Goal: Transaction & Acquisition: Purchase product/service

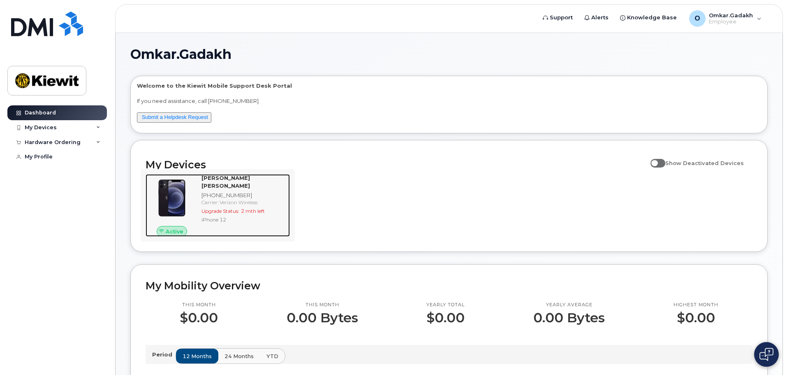
click at [232, 174] on strong "OMKAR SHANTARAM GADAKH" at bounding box center [225, 181] width 49 height 14
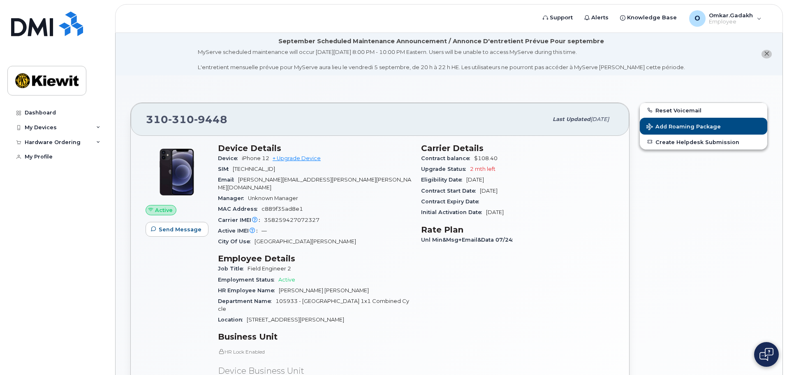
click at [173, 175] on img at bounding box center [176, 171] width 49 height 49
click at [302, 159] on link "+ Upgrade Device" at bounding box center [297, 158] width 48 height 6
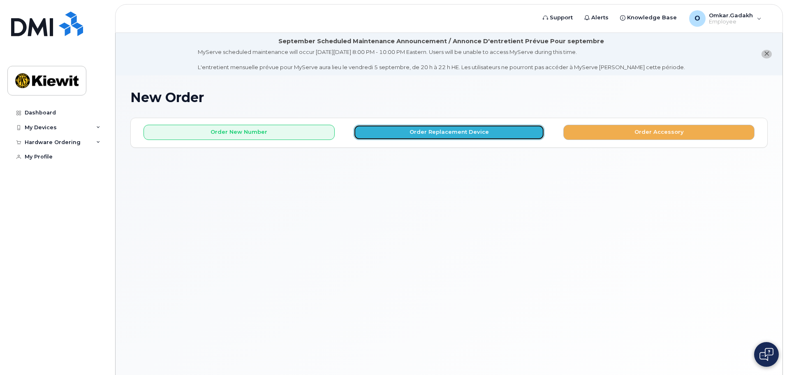
click at [464, 134] on button "Order Replacement Device" at bounding box center [449, 132] width 191 height 15
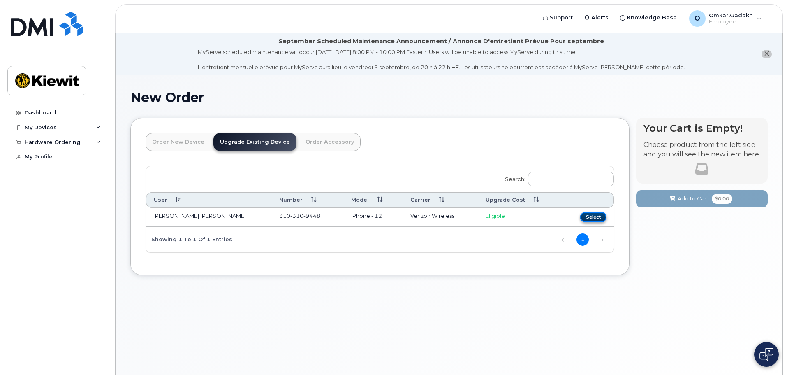
click at [591, 218] on button "Select" at bounding box center [593, 217] width 26 height 10
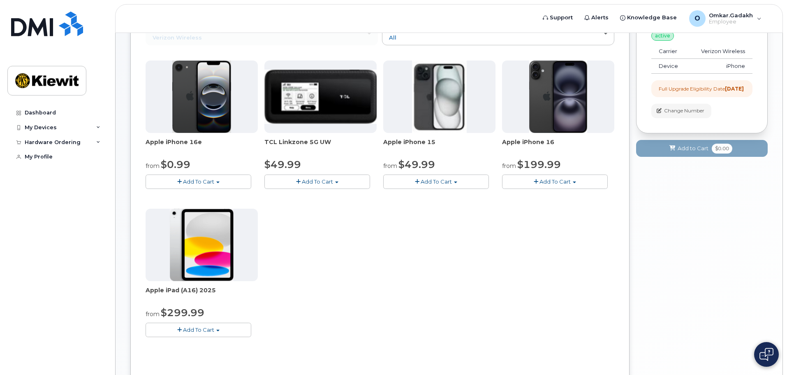
scroll to position [123, 0]
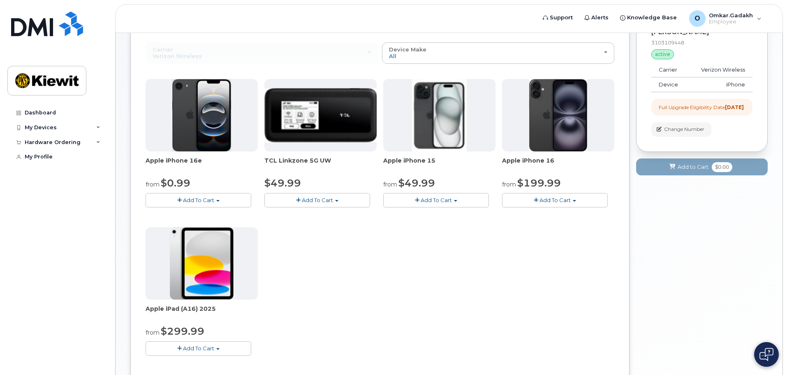
click at [570, 201] on span "Add To Cart" at bounding box center [555, 200] width 31 height 7
click at [417, 192] on div "Apple iPhone 15 from $49.99 Add To Cart $49.99 - 2 Year Upgrade (128GB) $729.99…" at bounding box center [439, 143] width 112 height 128
click at [434, 199] on span "Add To Cart" at bounding box center [436, 200] width 31 height 7
click at [433, 200] on span "Add To Cart" at bounding box center [436, 200] width 31 height 7
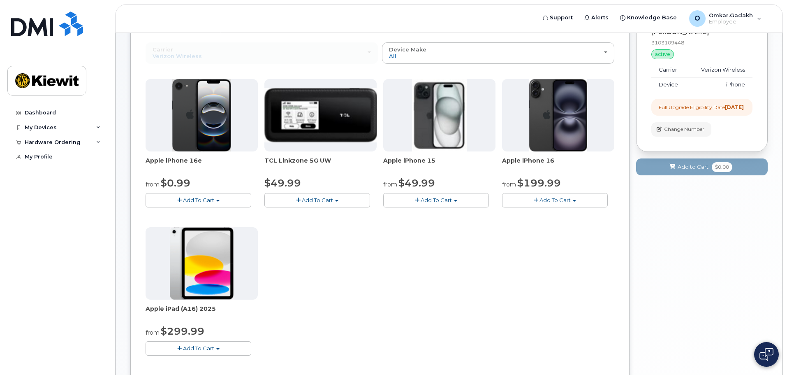
click at [314, 206] on button "Add To Cart" at bounding box center [317, 200] width 106 height 14
click at [314, 205] on button "Add To Cart" at bounding box center [317, 200] width 106 height 14
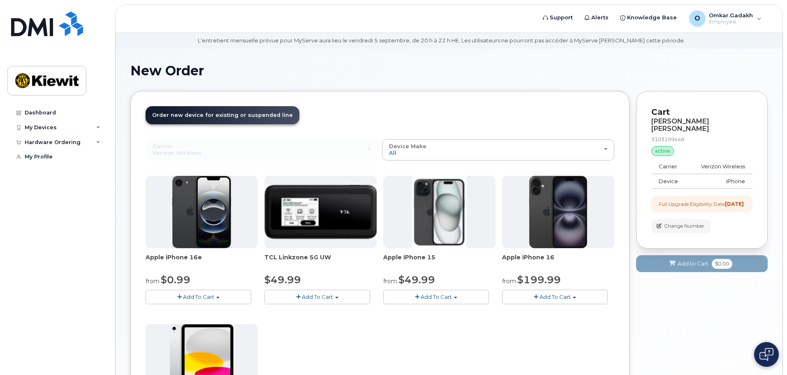
scroll to position [41, 0]
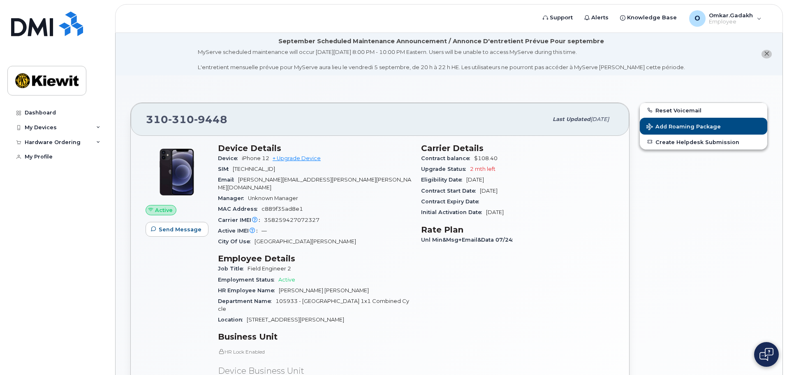
click at [278, 95] on section "[PHONE_NUMBER] Last updated [DATE] Active Send Message Device Details Device iP…" at bounding box center [448, 376] width 637 height 572
click at [71, 134] on div "My Devices" at bounding box center [57, 127] width 100 height 15
click at [73, 196] on div "Hardware Ordering" at bounding box center [57, 188] width 100 height 15
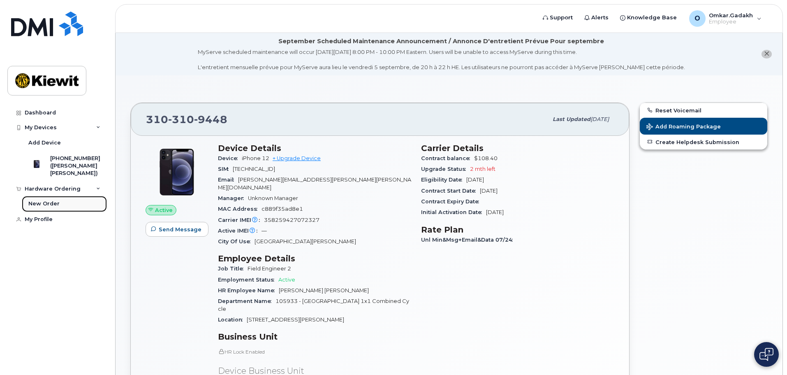
click at [72, 211] on link "New Order" at bounding box center [64, 204] width 85 height 16
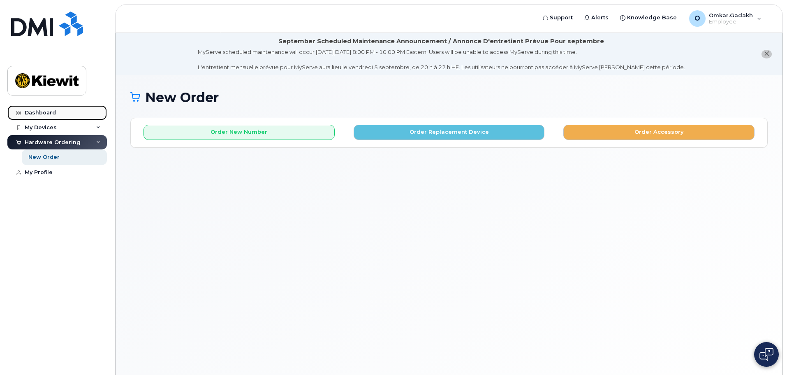
click at [39, 115] on div "Dashboard" at bounding box center [40, 112] width 31 height 7
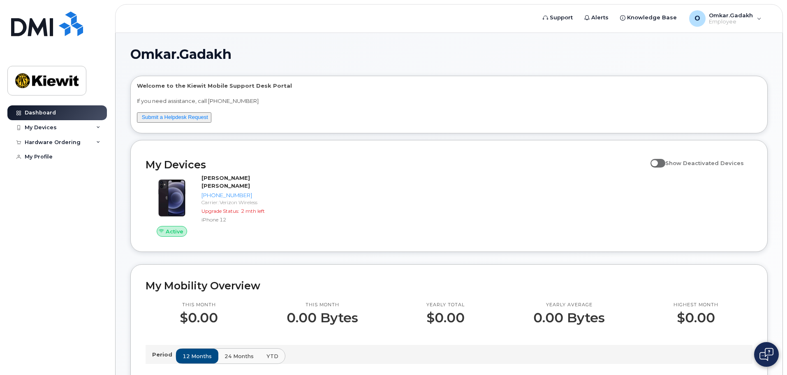
click at [657, 161] on input "Show Deactivated Devices" at bounding box center [654, 158] width 7 height 7
click at [673, 162] on span "Show Deactivated Devices" at bounding box center [704, 163] width 79 height 7
click at [657, 162] on input "Show Deactivated Devices" at bounding box center [654, 158] width 7 height 7
checkbox input "false"
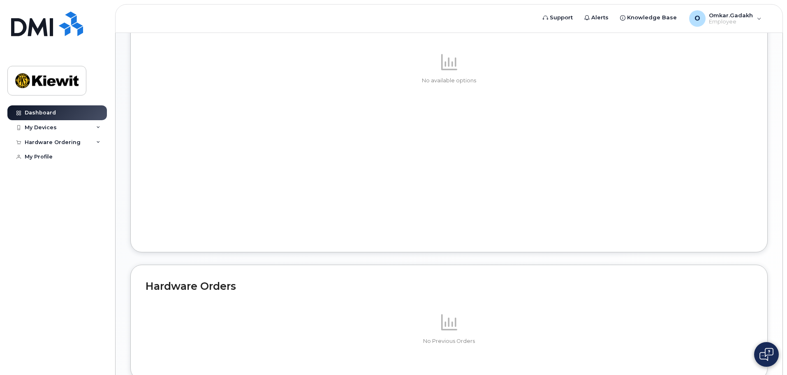
scroll to position [390, 0]
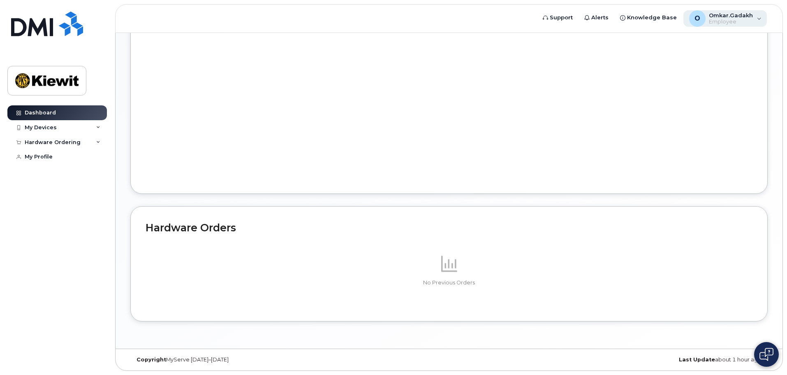
click at [758, 15] on div "O Omkar.Gadakh Employee" at bounding box center [725, 18] width 84 height 16
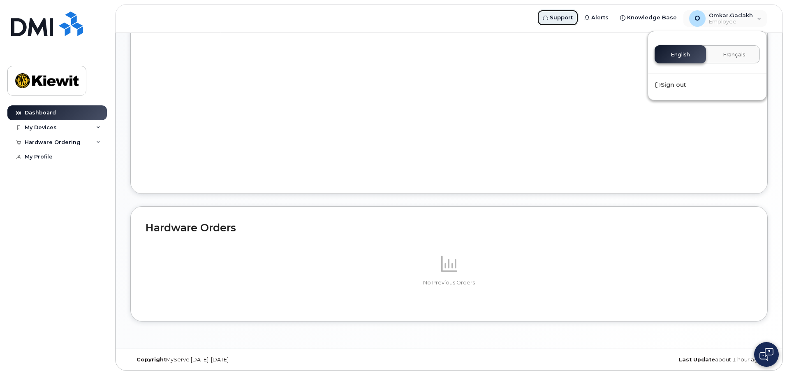
click at [569, 15] on span "Support" at bounding box center [561, 18] width 23 height 8
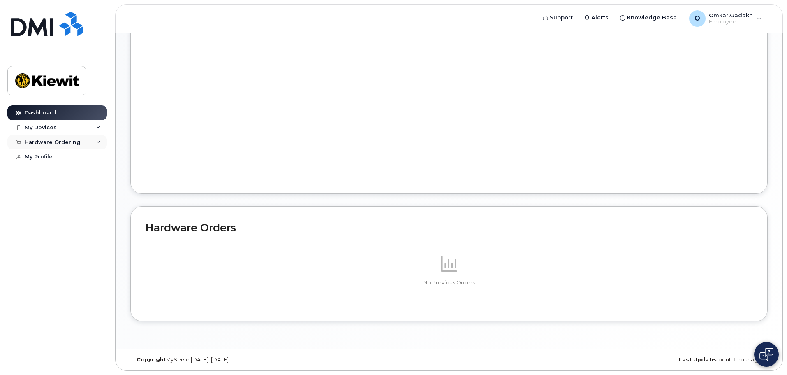
click at [60, 140] on div "Hardware Ordering" at bounding box center [53, 142] width 56 height 7
click at [36, 154] on div "New Order" at bounding box center [43, 156] width 31 height 7
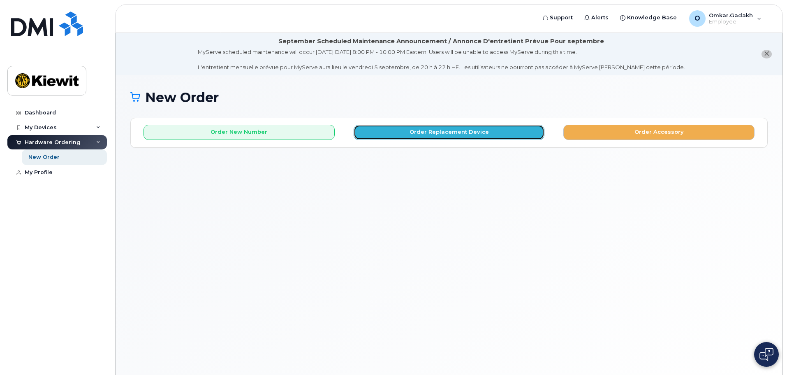
click at [419, 134] on button "Order Replacement Device" at bounding box center [449, 132] width 191 height 15
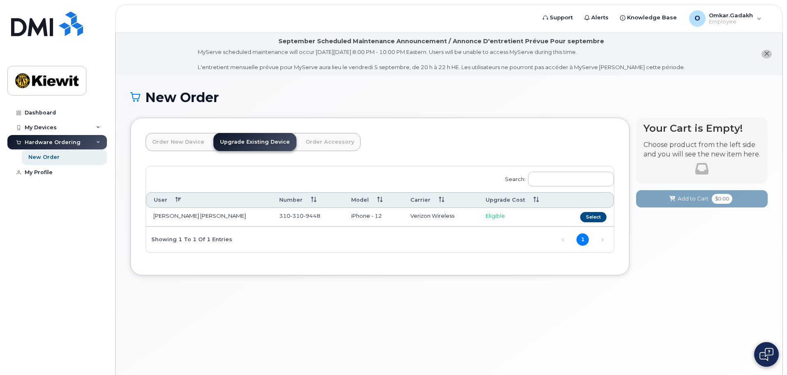
click at [171, 137] on link "Order New Device" at bounding box center [178, 142] width 65 height 18
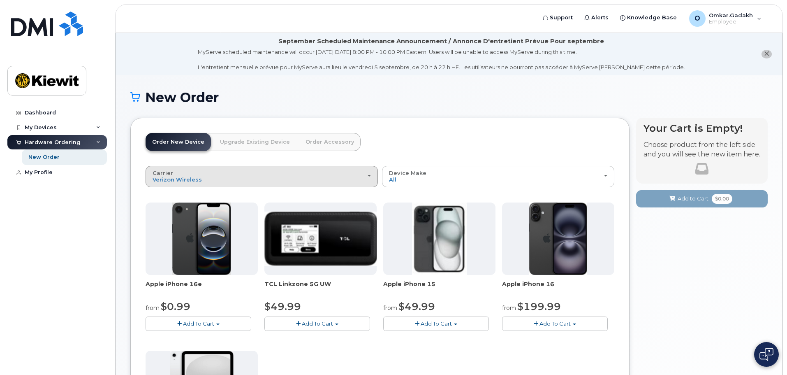
click at [244, 172] on div "Carrier Verizon Wireless T-Mobile AT&T Wireless" at bounding box center [262, 176] width 218 height 13
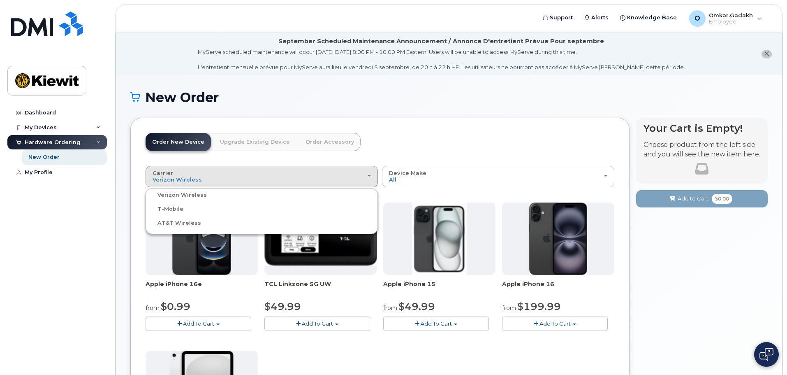
click at [497, 123] on div "Order New Device Upgrade Existing Device Order Accessory Order new device and n…" at bounding box center [379, 326] width 499 height 416
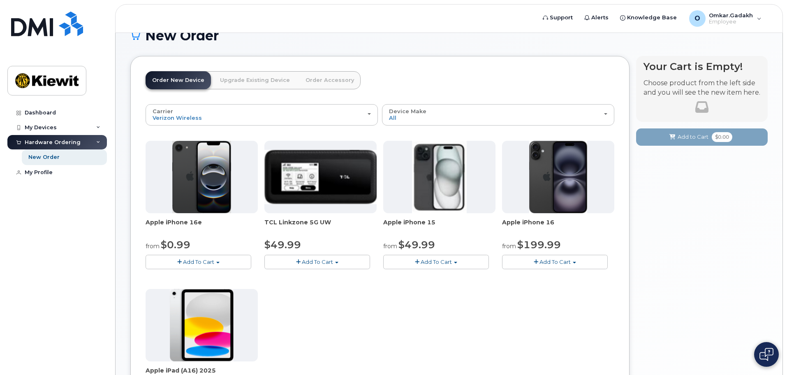
scroll to position [164, 0]
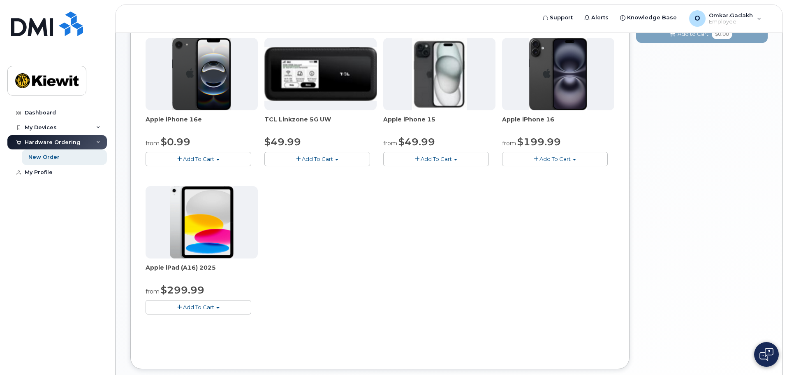
click at [215, 308] on button "Add To Cart" at bounding box center [199, 307] width 106 height 14
drag, startPoint x: 283, startPoint y: 278, endPoint x: 305, endPoint y: 204, distance: 77.8
click at [283, 278] on div "Apple iPhone 16e from $0.99 Add To Cart $0.99 - 2 Year Activation (128GB) $599.…" at bounding box center [380, 182] width 469 height 289
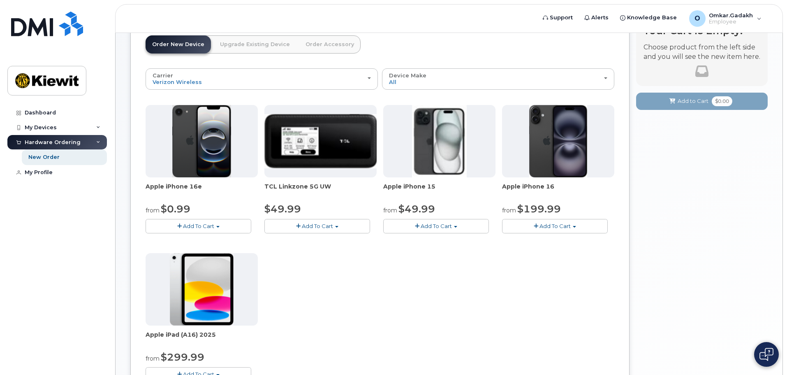
scroll to position [41, 0]
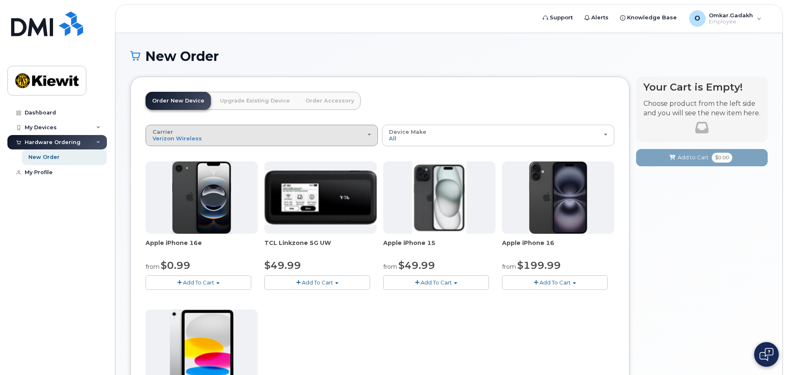
click at [298, 134] on div "Carrier Verizon Wireless T-Mobile AT&T Wireless" at bounding box center [262, 135] width 218 height 13
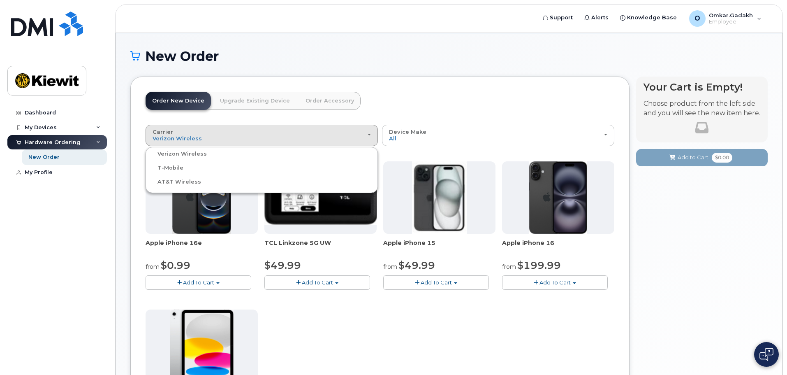
click at [227, 165] on div "T-Mobile" at bounding box center [262, 168] width 228 height 10
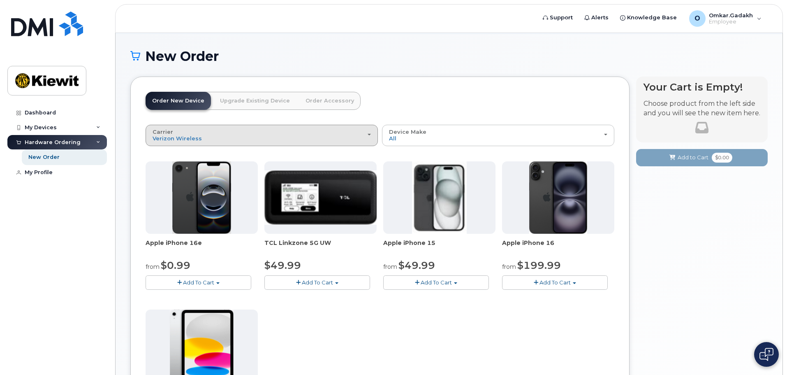
click at [220, 139] on div "Carrier Verizon Wireless T-Mobile AT&T Wireless" at bounding box center [262, 135] width 218 height 13
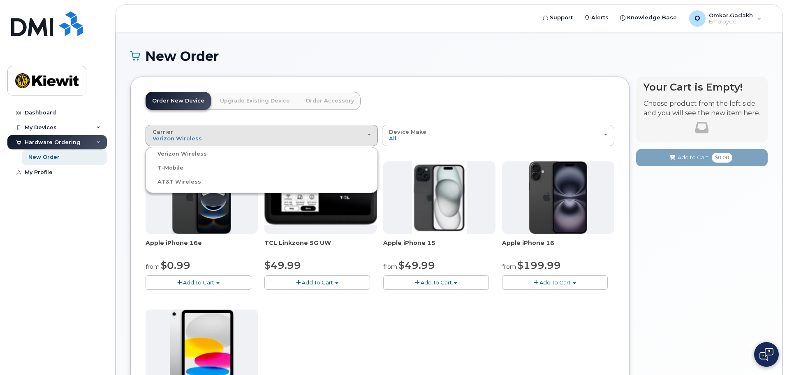
click at [174, 169] on label "T-Mobile" at bounding box center [166, 168] width 36 height 10
click at [0, 0] on input "T-Mobile" at bounding box center [0, 0] width 0 height 0
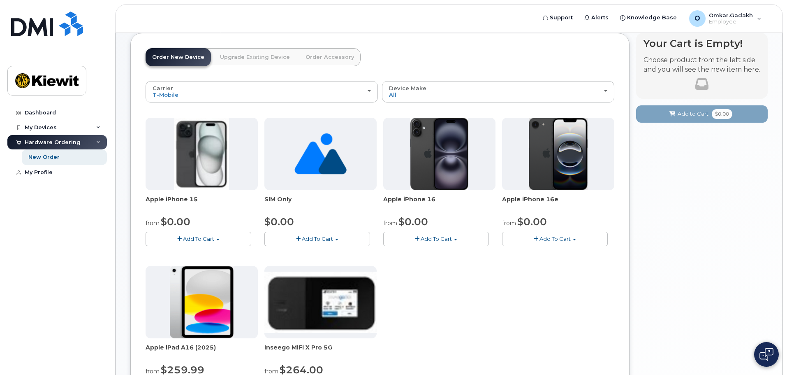
scroll to position [212, 0]
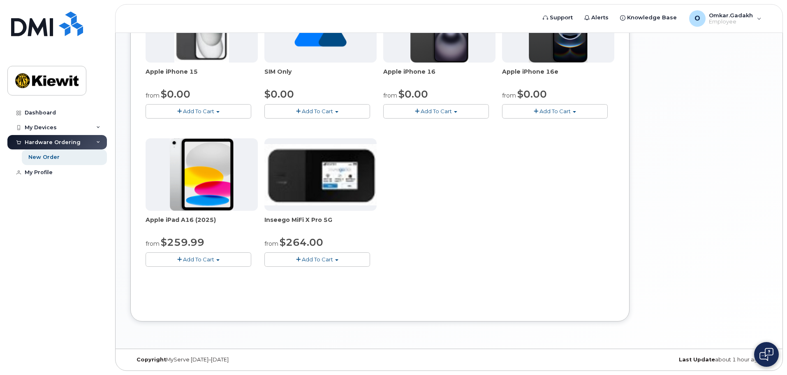
click at [204, 263] on button "Add To Cart" at bounding box center [199, 259] width 106 height 14
click at [209, 261] on span "Add To Cart" at bounding box center [198, 259] width 31 height 7
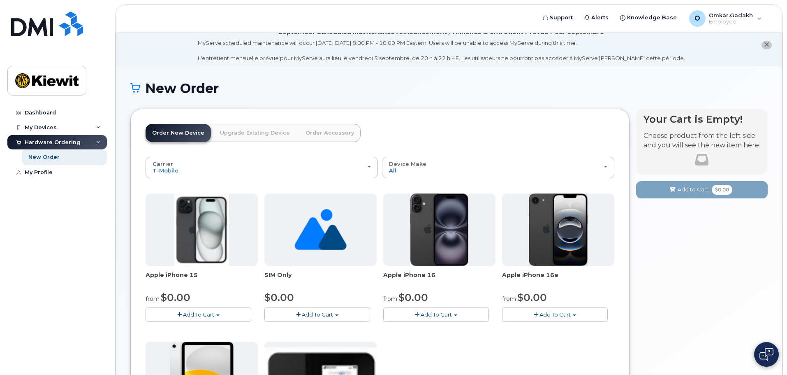
scroll to position [7, 0]
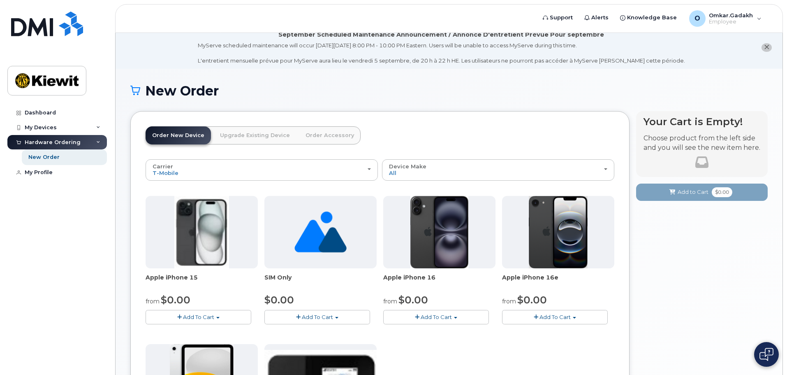
click at [421, 318] on span "Add To Cart" at bounding box center [436, 316] width 31 height 7
click at [567, 358] on div "Apple iPhone 15 from $0.00 Add To Cart $0.00 - 2 year Activation (128GB) $729.9…" at bounding box center [380, 340] width 469 height 289
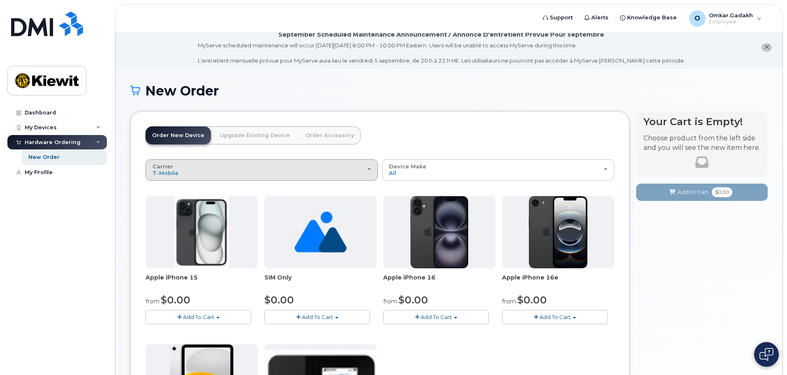
click at [236, 167] on div "Carrier Verizon Wireless T-Mobile AT&T Wireless" at bounding box center [262, 169] width 218 height 13
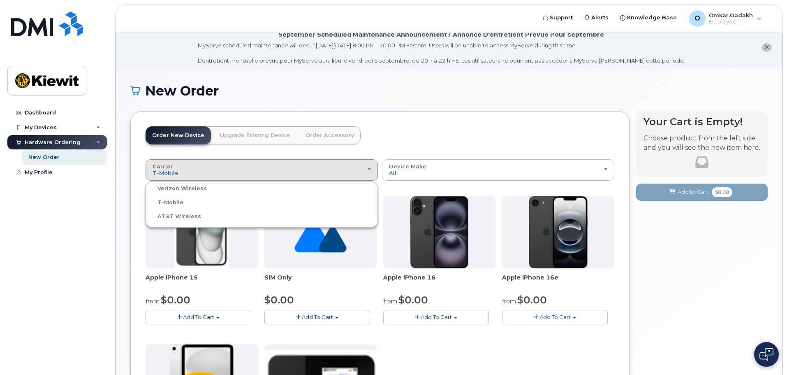
click at [185, 219] on label "AT&T Wireless" at bounding box center [174, 216] width 53 height 10
click at [0, 0] on input "AT&T Wireless" at bounding box center [0, 0] width 0 height 0
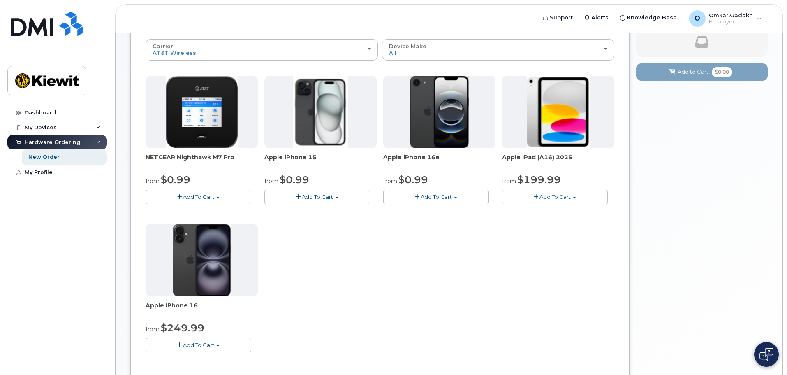
scroll to position [130, 0]
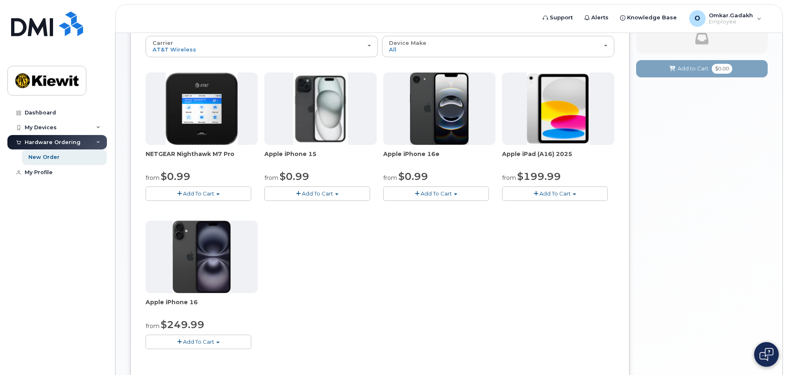
click at [445, 193] on span "Add To Cart" at bounding box center [436, 193] width 31 height 7
click at [561, 197] on button "Add To Cart" at bounding box center [555, 193] width 106 height 14
click at [431, 228] on div "NETGEAR Nighthawk M7 Pro from $0.99 Add To Cart $0.99 - 2 Year Activation $449.…" at bounding box center [380, 216] width 469 height 289
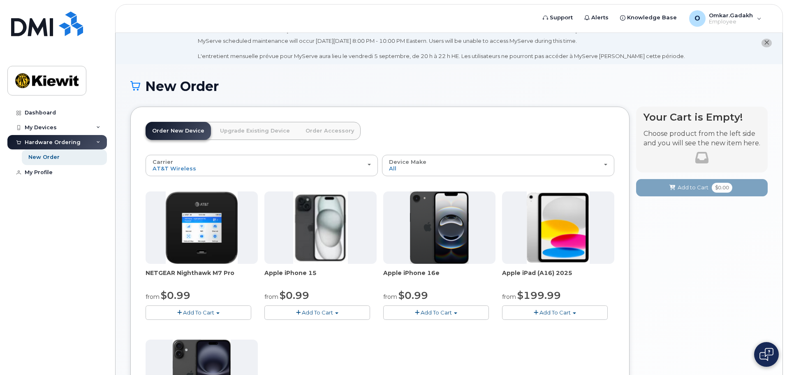
scroll to position [7, 0]
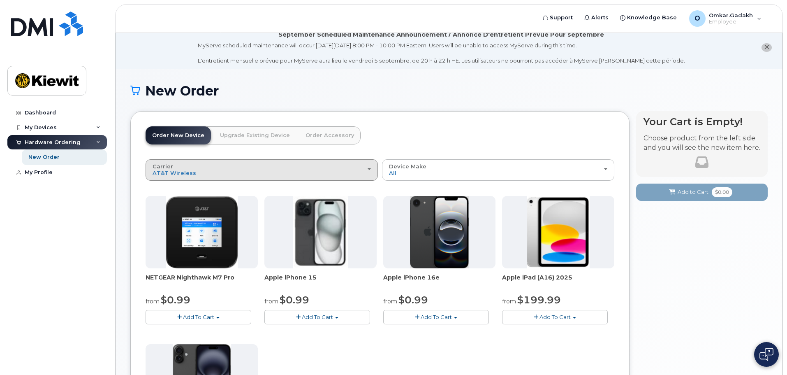
click at [187, 168] on div "Carrier Verizon Wireless T-Mobile AT&T Wireless" at bounding box center [262, 169] width 218 height 13
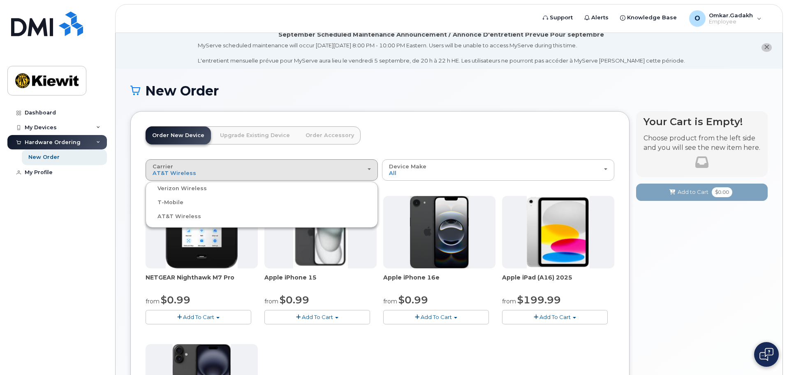
click at [188, 189] on label "Verizon Wireless" at bounding box center [177, 188] width 59 height 10
click at [0, 0] on input "Verizon Wireless" at bounding box center [0, 0] width 0 height 0
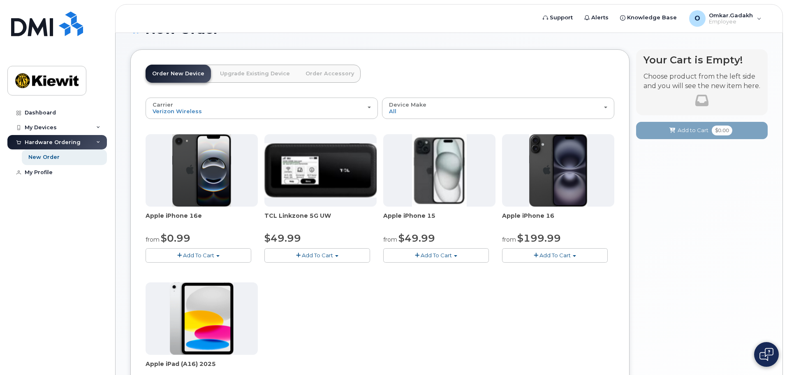
scroll to position [0, 0]
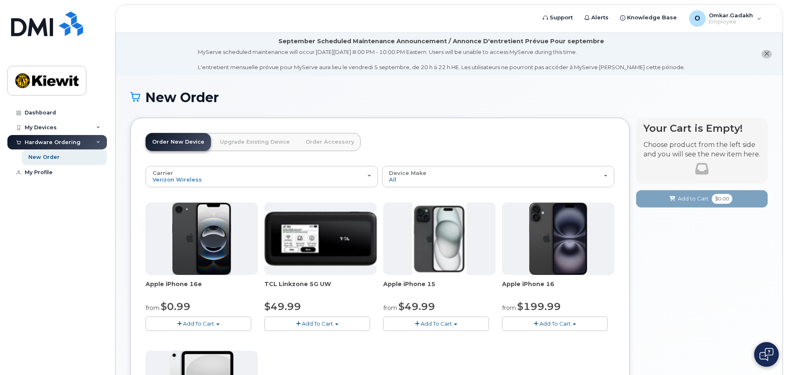
click at [222, 192] on div "Carrier Verizon Wireless T-Mobile AT&T Wireless Verizon Wireless T-Mobile AT&T …" at bounding box center [380, 329] width 469 height 327
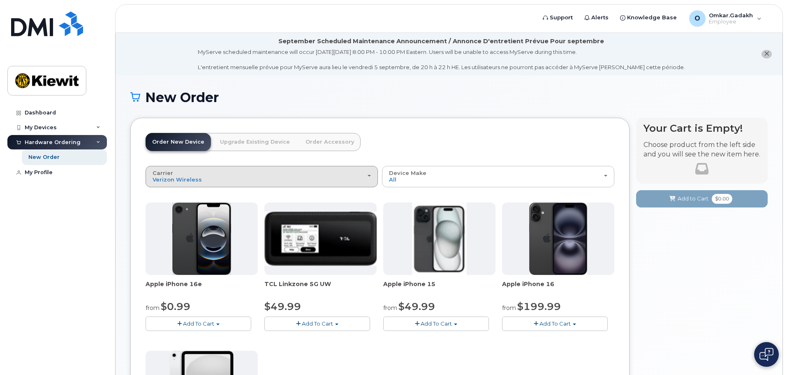
click at [229, 182] on div "Carrier Verizon Wireless T-Mobile AT&T Wireless" at bounding box center [262, 176] width 218 height 13
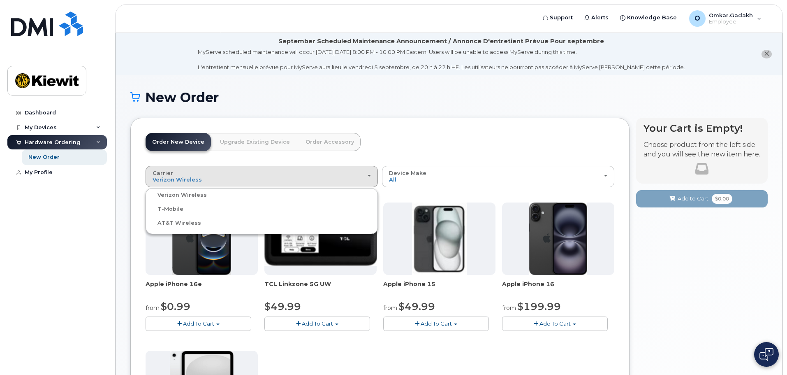
click at [174, 223] on label "AT&T Wireless" at bounding box center [174, 223] width 53 height 10
click at [0, 0] on input "AT&T Wireless" at bounding box center [0, 0] width 0 height 0
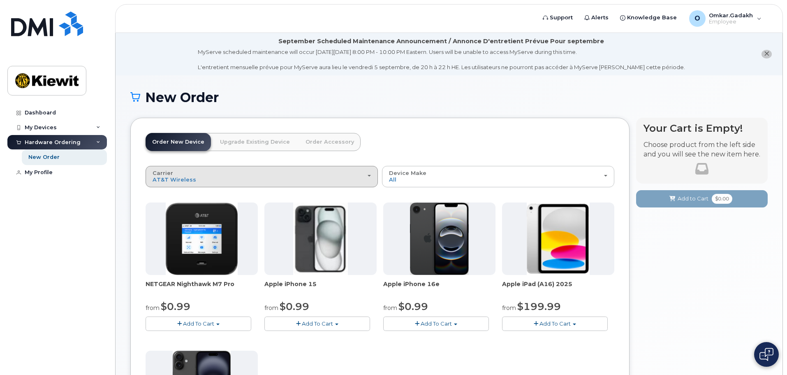
click at [208, 184] on button "Carrier Verizon Wireless T-Mobile AT&T Wireless" at bounding box center [262, 176] width 232 height 21
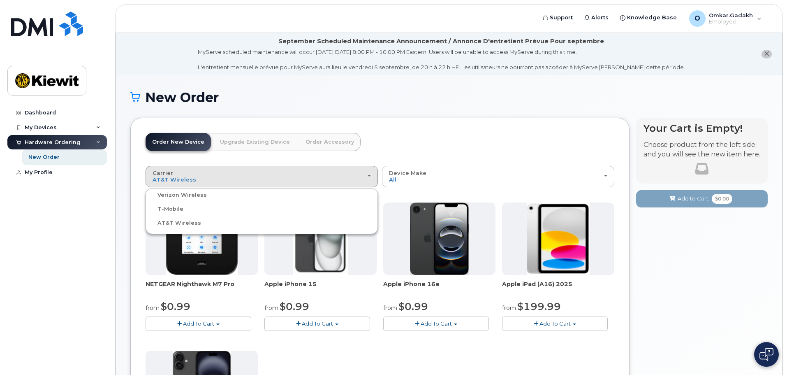
click at [175, 197] on label "Verizon Wireless" at bounding box center [177, 195] width 59 height 10
click at [0, 0] on input "Verizon Wireless" at bounding box center [0, 0] width 0 height 0
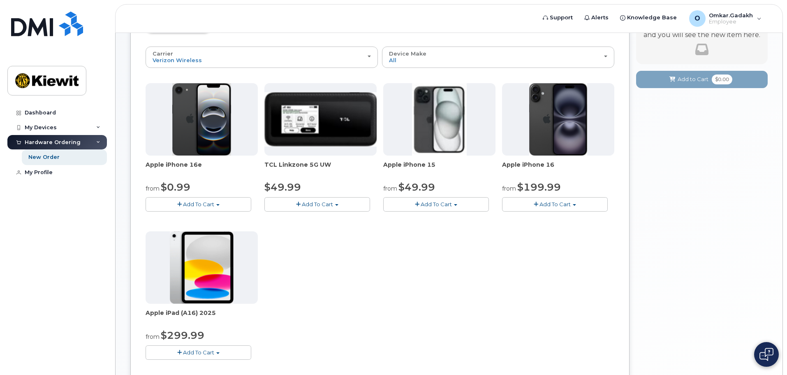
scroll to position [206, 0]
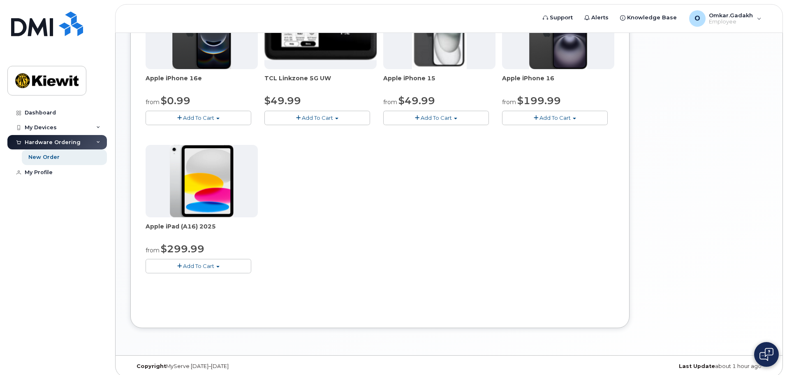
click at [201, 196] on img at bounding box center [202, 181] width 64 height 72
click at [199, 259] on button "Add To Cart" at bounding box center [199, 266] width 106 height 14
click at [202, 280] on link "$299.99 - 2 Year Activation (128GB)" at bounding box center [204, 281] width 113 height 10
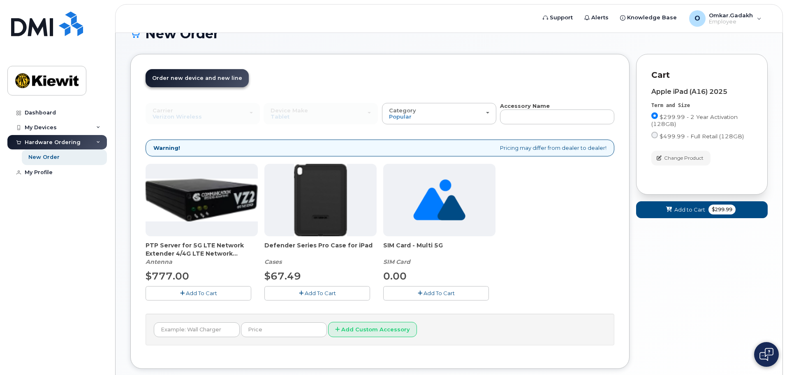
scroll to position [0, 0]
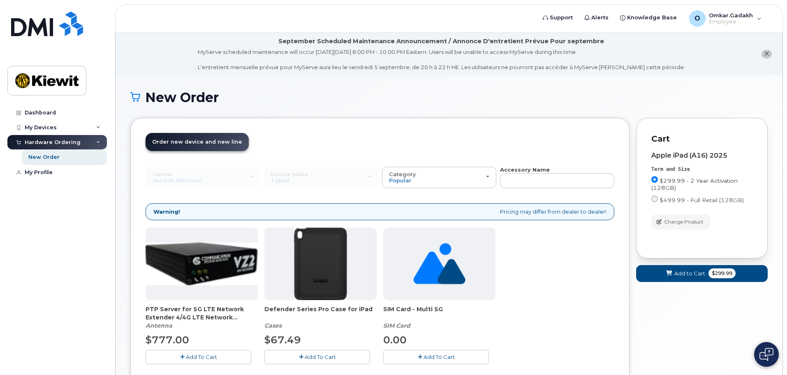
click at [697, 182] on span "$299.99 - 2 Year Activation (128GB)" at bounding box center [694, 184] width 86 height 14
click at [658, 182] on input "$299.99 - 2 Year Activation (128GB)" at bounding box center [654, 179] width 7 height 7
click at [570, 211] on div "Warning! Pricing may differ from dealer to dealer!" at bounding box center [380, 211] width 469 height 17
click at [454, 176] on div "Category Popular" at bounding box center [439, 177] width 100 height 13
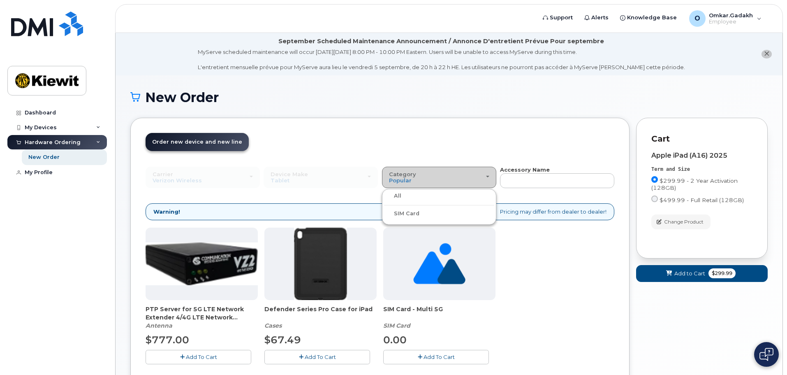
click at [454, 176] on div "Category Popular" at bounding box center [439, 177] width 100 height 13
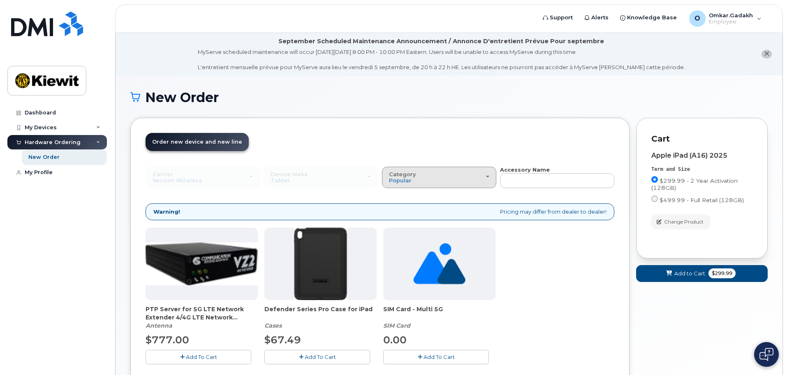
click at [454, 176] on div "Category Popular" at bounding box center [439, 177] width 100 height 13
click at [407, 197] on div "All" at bounding box center [439, 196] width 110 height 10
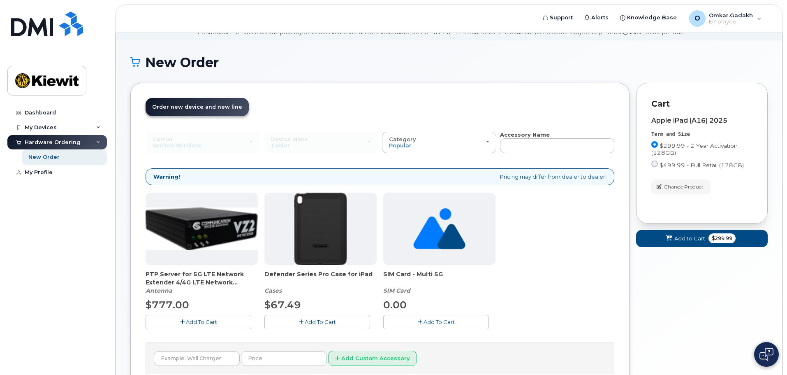
scroll to position [82, 0]
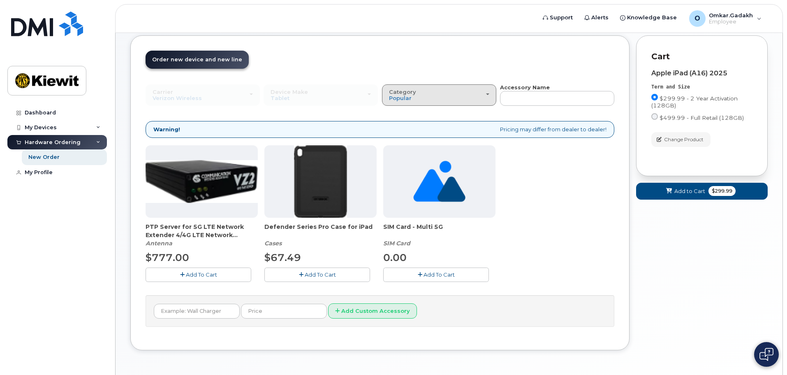
drag, startPoint x: 455, startPoint y: 90, endPoint x: 428, endPoint y: 139, distance: 55.2
click at [455, 90] on div "Category Popular" at bounding box center [439, 95] width 100 height 13
click at [426, 131] on div "SIM Card" at bounding box center [439, 131] width 110 height 10
click at [435, 94] on div "Category Popular" at bounding box center [439, 95] width 100 height 13
click at [417, 117] on div "All" at bounding box center [439, 114] width 110 height 10
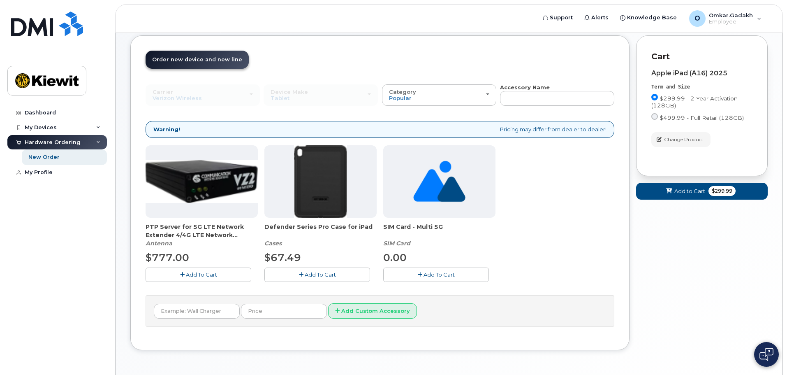
click at [604, 214] on div "PTP Server for 5G LTE Network Extender 4/4G LTE Network Extender 3 Antenna $777…" at bounding box center [380, 220] width 469 height 150
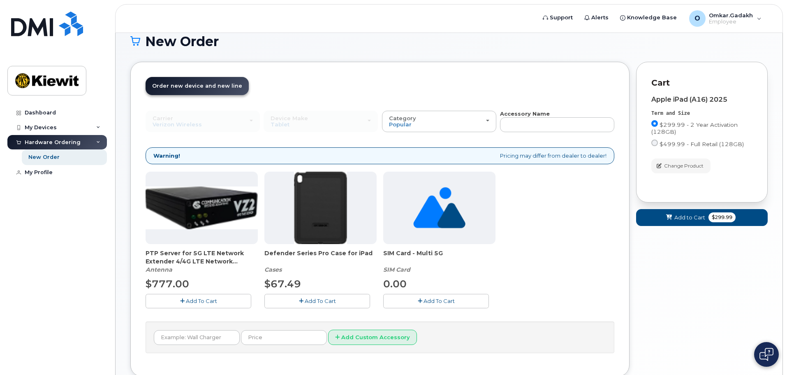
scroll to position [41, 0]
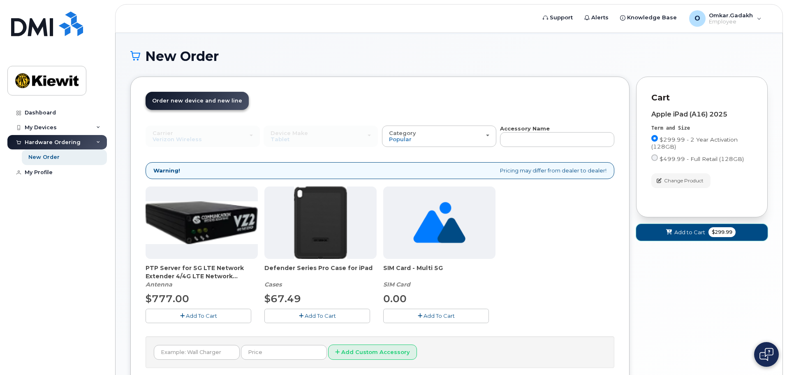
click at [716, 235] on span "$299.99" at bounding box center [722, 232] width 27 height 10
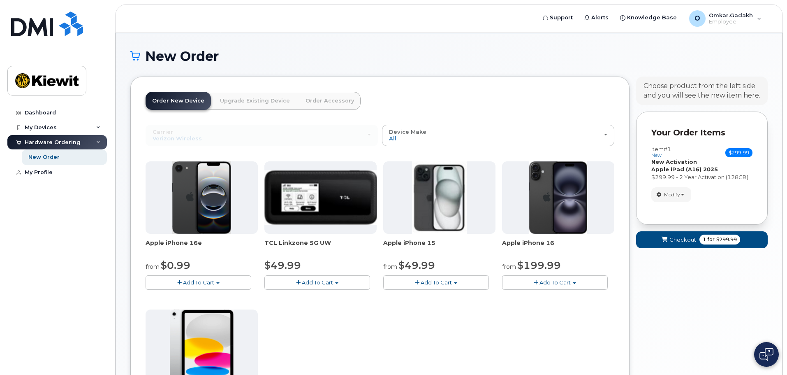
click at [660, 156] on small "new" at bounding box center [656, 155] width 10 height 6
click at [716, 241] on span "$299.99" at bounding box center [726, 239] width 21 height 7
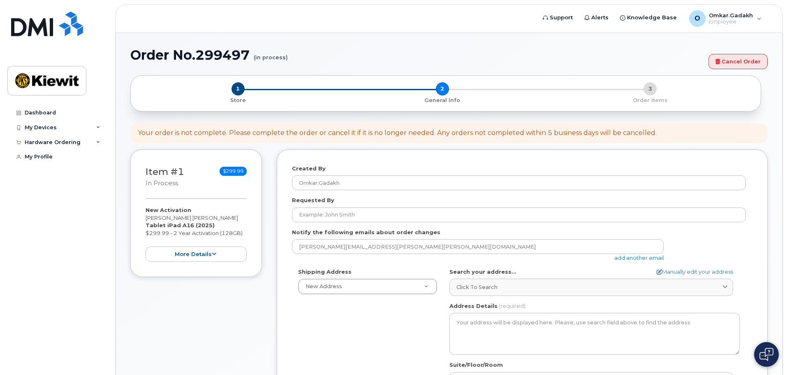
select select
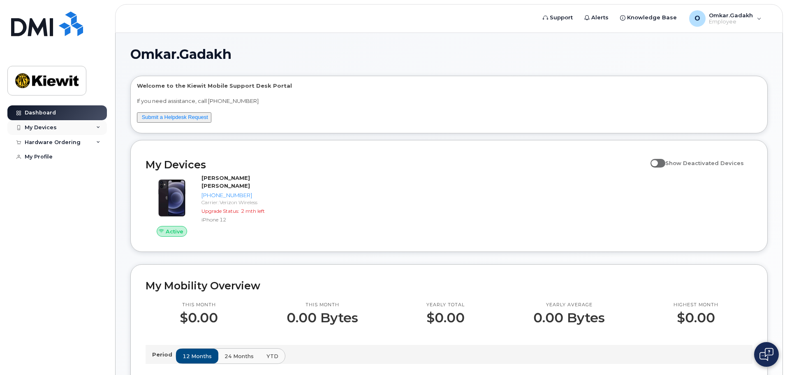
click at [68, 128] on div "My Devices" at bounding box center [57, 127] width 100 height 15
click at [63, 196] on div "Hardware Ordering" at bounding box center [57, 188] width 100 height 15
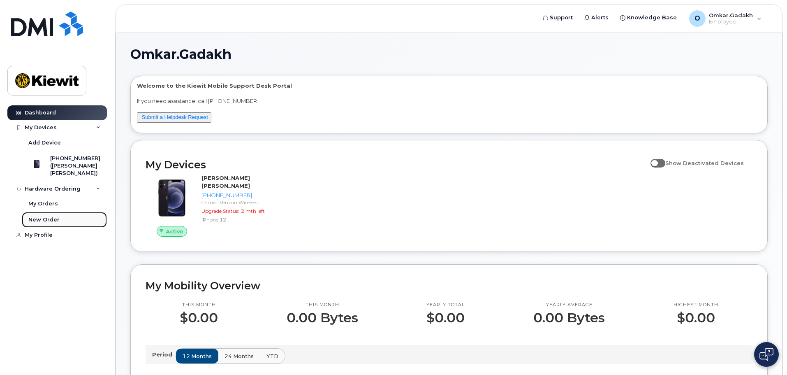
click at [43, 223] on div "New Order" at bounding box center [43, 219] width 31 height 7
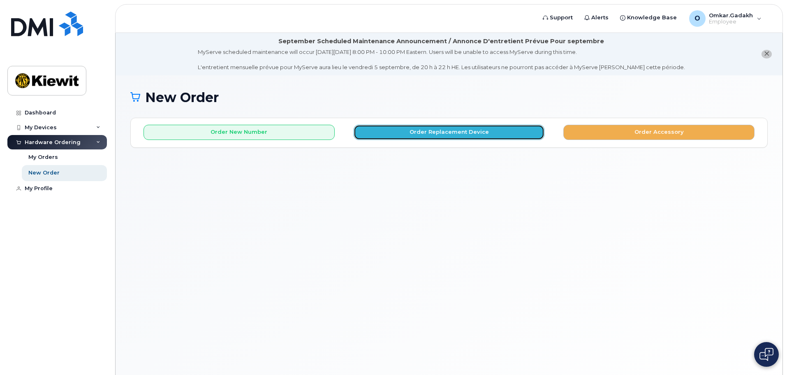
click at [421, 134] on button "Order Replacement Device" at bounding box center [449, 132] width 191 height 15
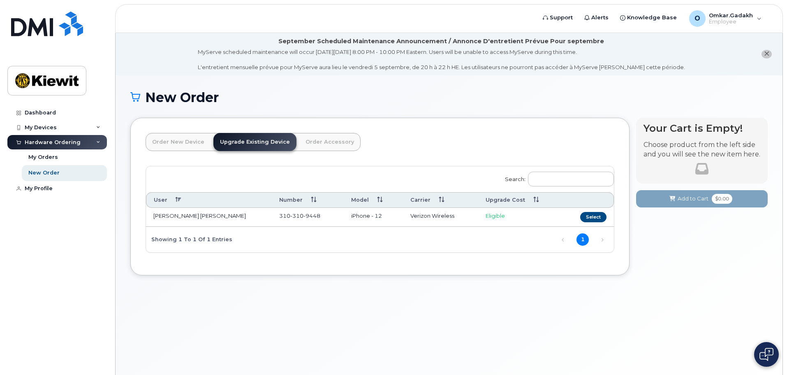
click at [170, 141] on link "Order New Device" at bounding box center [178, 142] width 65 height 18
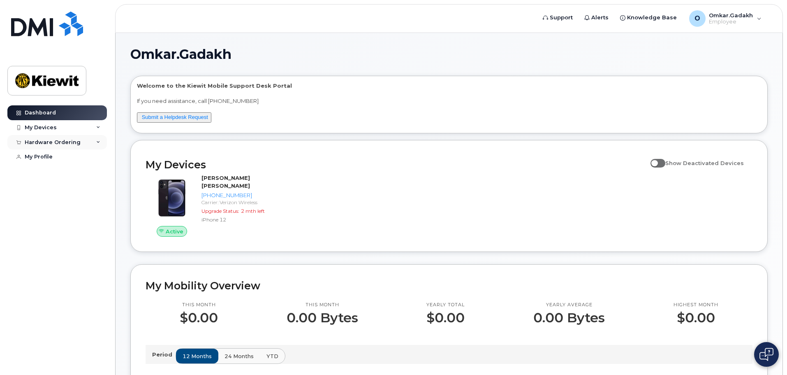
click at [29, 136] on div "Hardware Ordering" at bounding box center [57, 142] width 100 height 15
click at [38, 170] on div "New Order" at bounding box center [43, 172] width 31 height 7
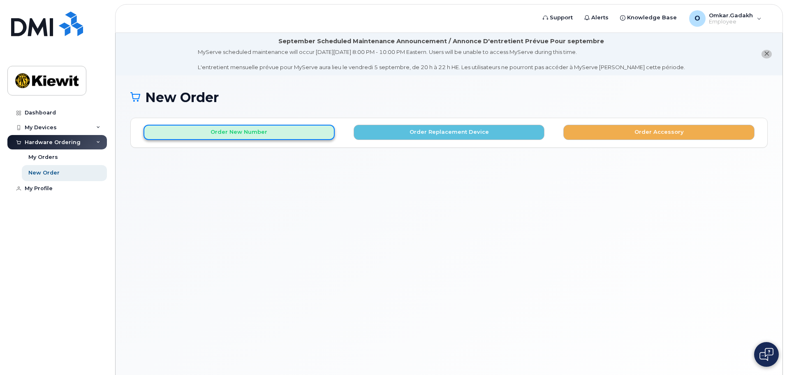
click at [285, 133] on button "Order New Number" at bounding box center [239, 132] width 191 height 15
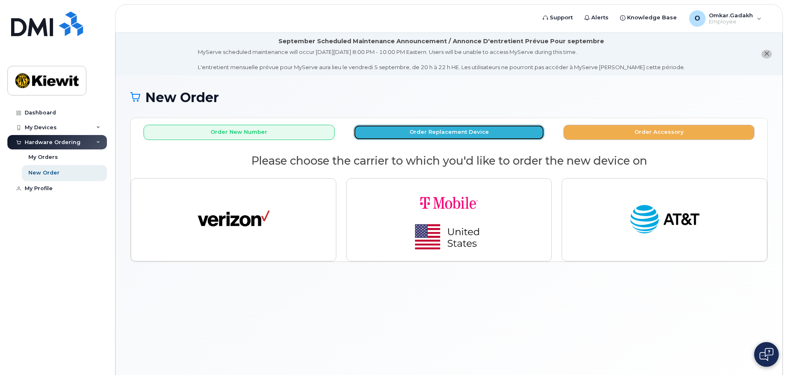
click at [484, 134] on button "Order Replacement Device" at bounding box center [449, 132] width 191 height 15
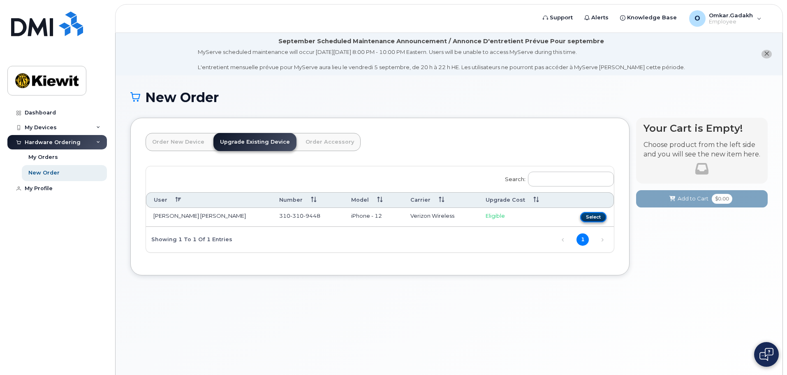
click at [597, 215] on button "Select" at bounding box center [593, 217] width 26 height 10
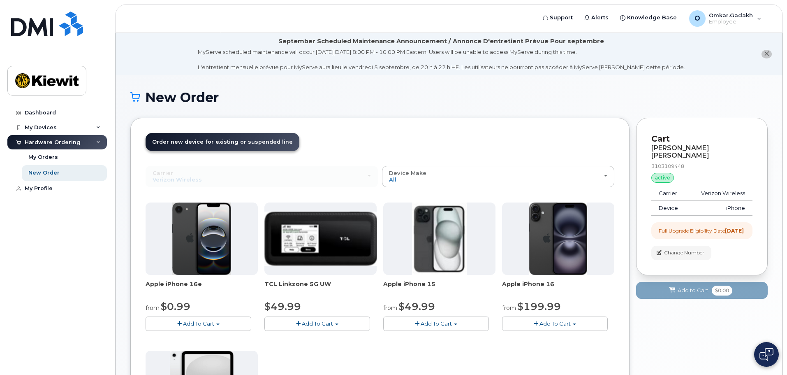
click at [240, 145] on link "Order new device and new line Order new device for existing or suspended line O…" at bounding box center [223, 142] width 154 height 18
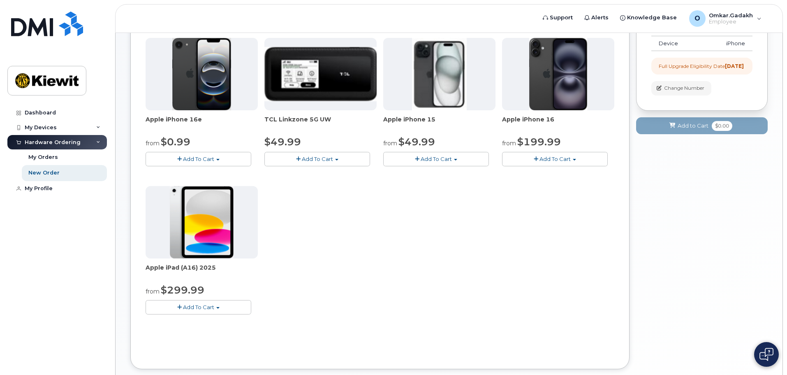
click at [359, 229] on div "Apple iPhone 16e from $0.99 Add To Cart $0.99 - 2 Year Upgrade (128GB) $599.99 …" at bounding box center [380, 182] width 469 height 289
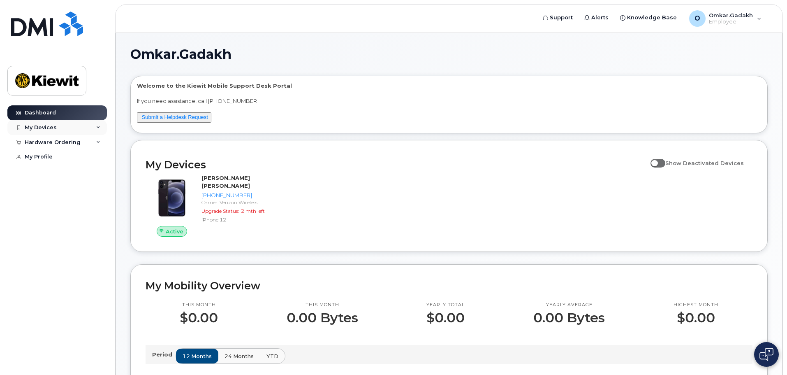
click at [60, 130] on div "My Devices" at bounding box center [57, 127] width 100 height 15
click at [64, 192] on div "Hardware Ordering" at bounding box center [53, 188] width 56 height 7
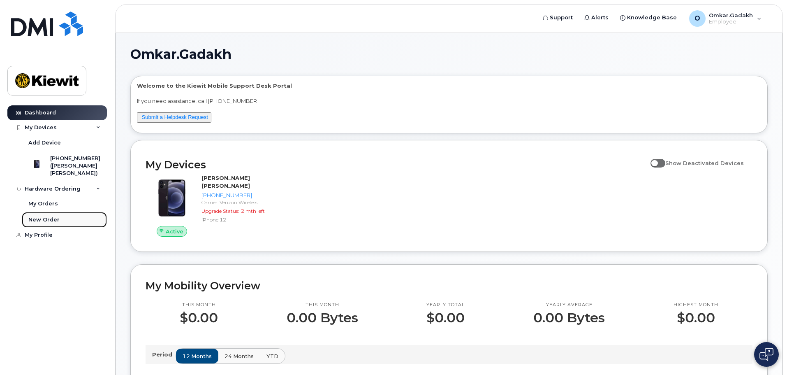
click at [58, 222] on link "New Order" at bounding box center [64, 220] width 85 height 16
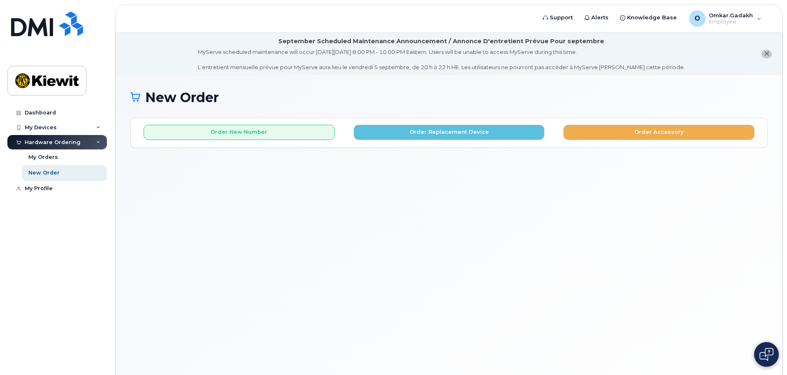
click at [530, 197] on div "New Order × Share This Order If you want to allow others to create or edit orde…" at bounding box center [449, 235] width 667 height 320
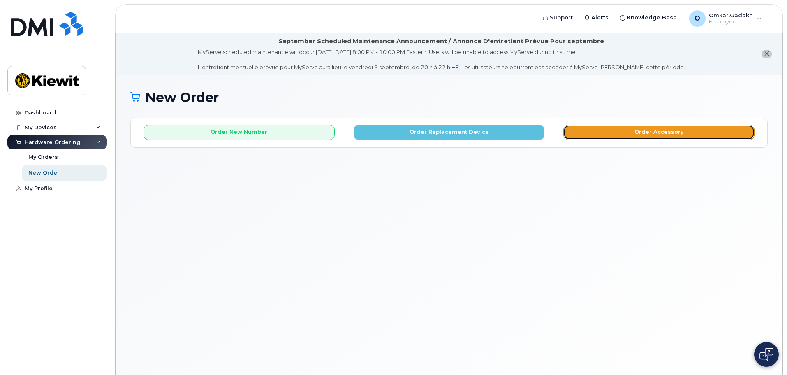
click at [678, 128] on button "Order Accessory" at bounding box center [658, 132] width 191 height 15
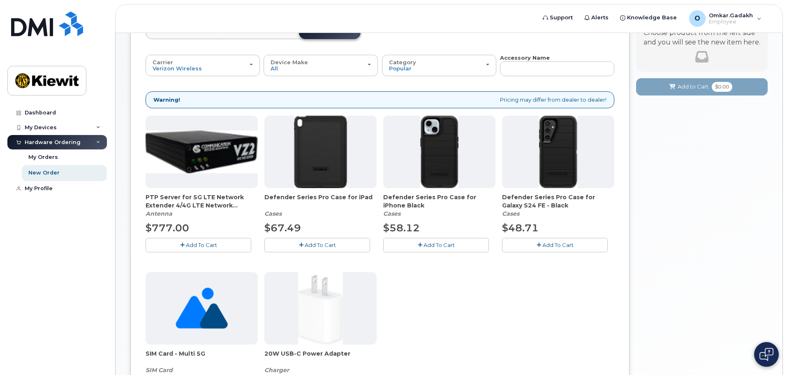
scroll to position [82, 0]
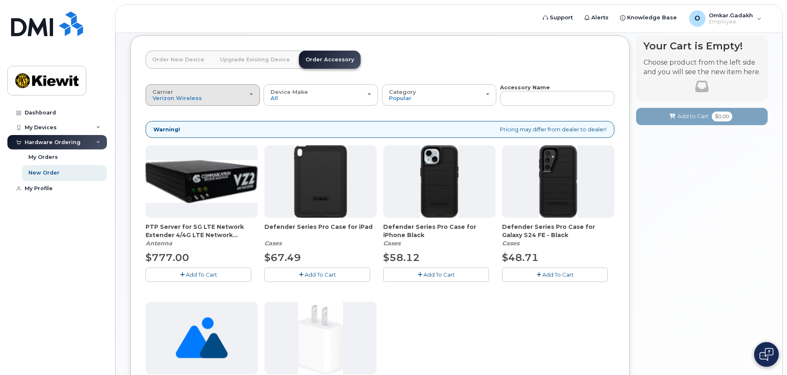
click at [192, 91] on div "Carrier Verizon Wireless T-Mobile AT&T Wireless" at bounding box center [203, 95] width 100 height 13
click at [196, 62] on link "Order New Device" at bounding box center [178, 60] width 65 height 18
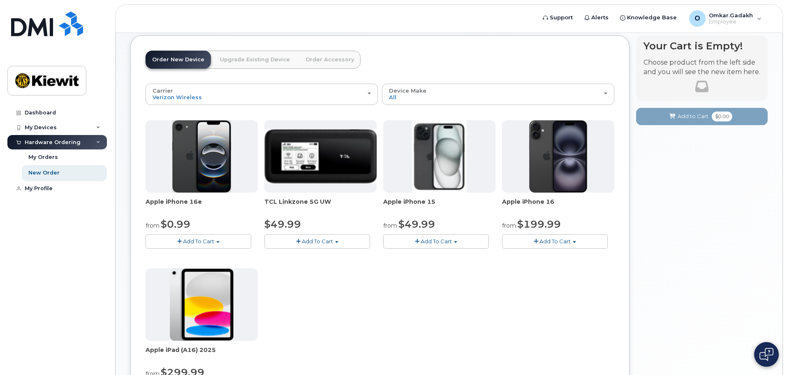
click at [167, 330] on div at bounding box center [202, 304] width 112 height 72
click at [200, 305] on img at bounding box center [202, 304] width 64 height 72
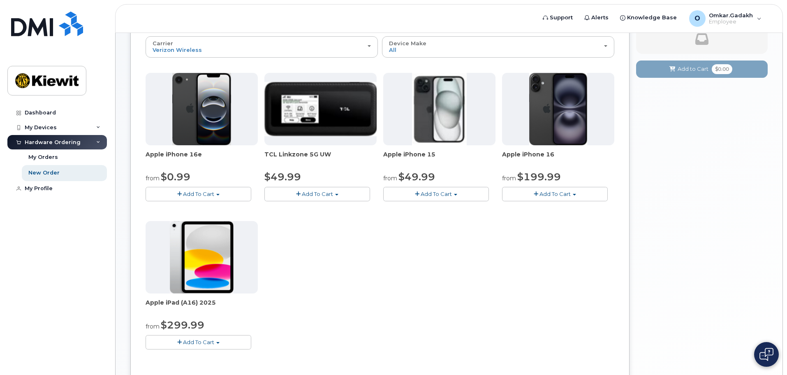
scroll to position [206, 0]
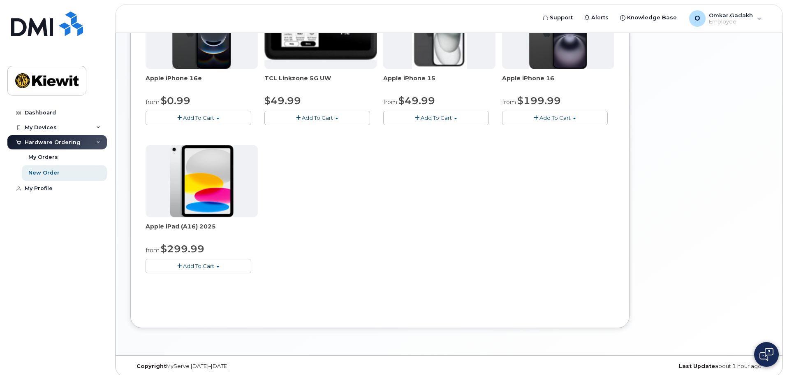
click at [192, 261] on button "Add To Cart" at bounding box center [199, 266] width 106 height 14
click at [199, 264] on span "Add To Cart" at bounding box center [198, 265] width 31 height 7
click at [195, 280] on link "$299.99 - 2 Year Activation (128GB)" at bounding box center [204, 281] width 113 height 10
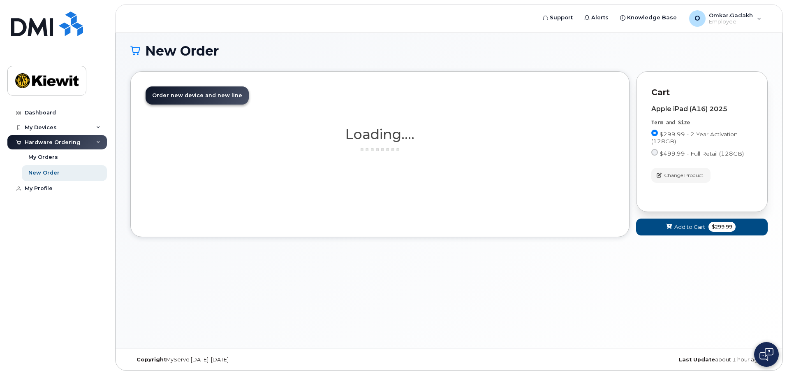
scroll to position [46, 0]
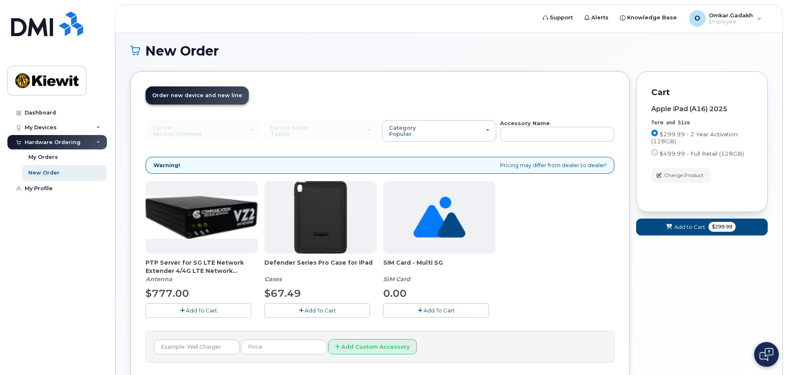
click at [576, 205] on div "PTP Server for 5G LTE Network Extender 4/4G LTE Network Extender 3 Antenna $777…" at bounding box center [380, 256] width 469 height 150
click at [712, 234] on button "Add to Cart $299.99" at bounding box center [702, 226] width 132 height 17
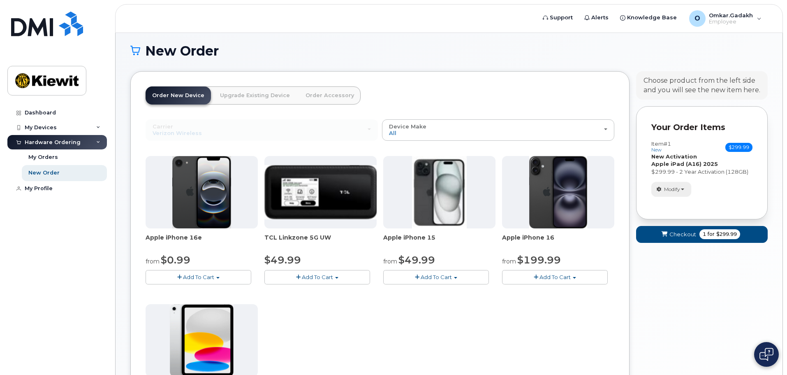
click at [675, 189] on span "Modify" at bounding box center [672, 188] width 16 height 7
click at [676, 191] on span "Modify" at bounding box center [672, 188] width 16 height 7
click at [439, 302] on div "Apple iPhone 16e from $0.99 Add To Cart $0.99 - 2 Year Activation (128GB) $599.…" at bounding box center [380, 300] width 469 height 289
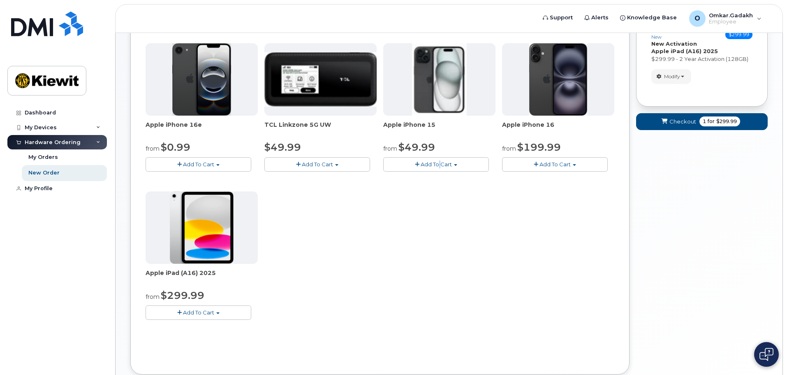
scroll to position [170, 0]
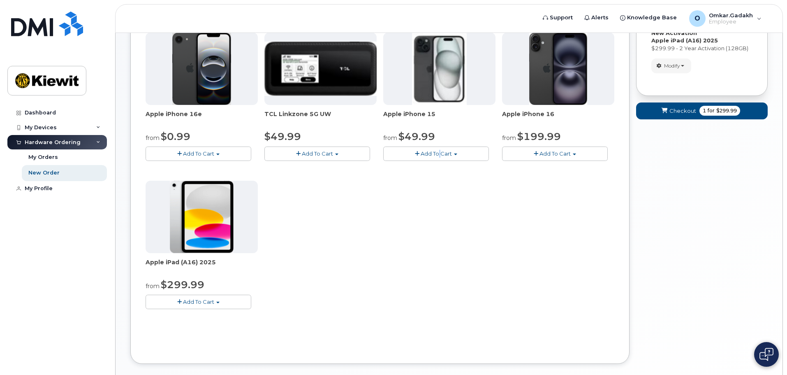
click at [207, 300] on span "Add To Cart" at bounding box center [198, 301] width 31 height 7
click at [206, 317] on link "$299.99 - 2 Year Activation (128GB)" at bounding box center [204, 317] width 113 height 10
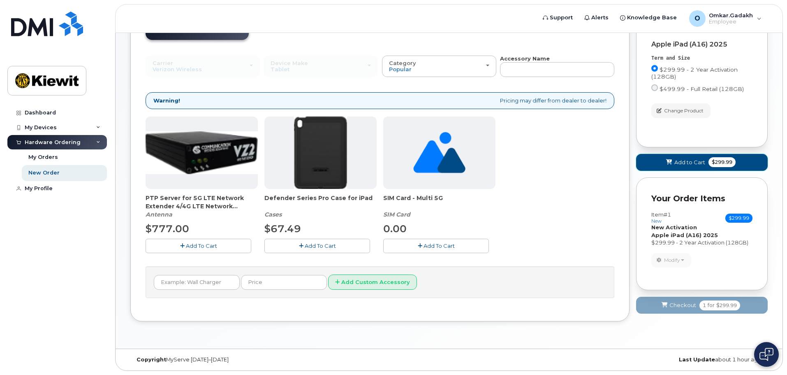
click at [686, 160] on span "Add to Cart" at bounding box center [689, 162] width 31 height 8
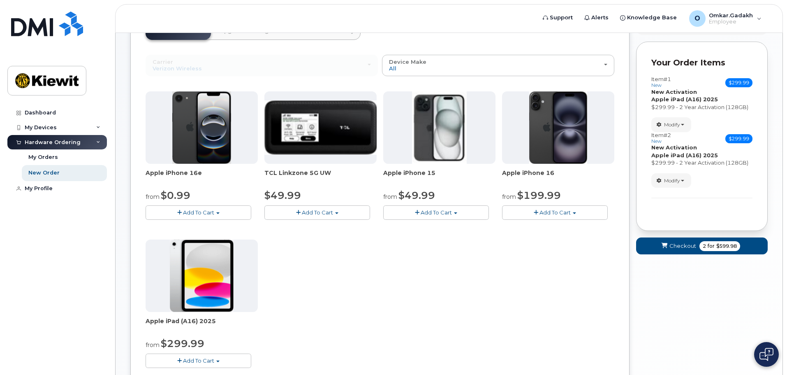
click at [226, 362] on button "Add To Cart" at bounding box center [199, 360] width 106 height 14
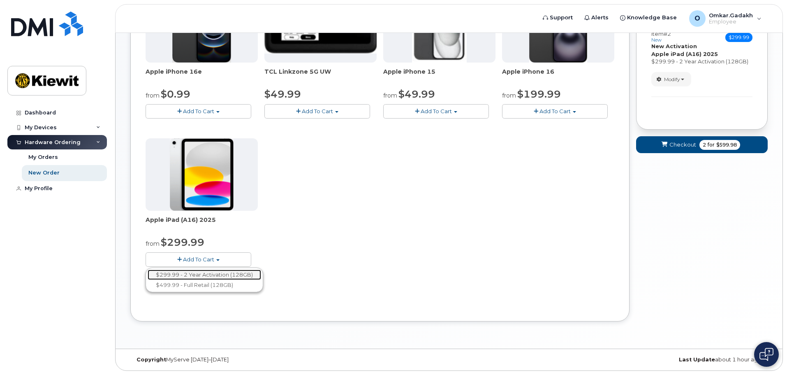
click at [190, 276] on link "$299.99 - 2 Year Activation (128GB)" at bounding box center [204, 274] width 113 height 10
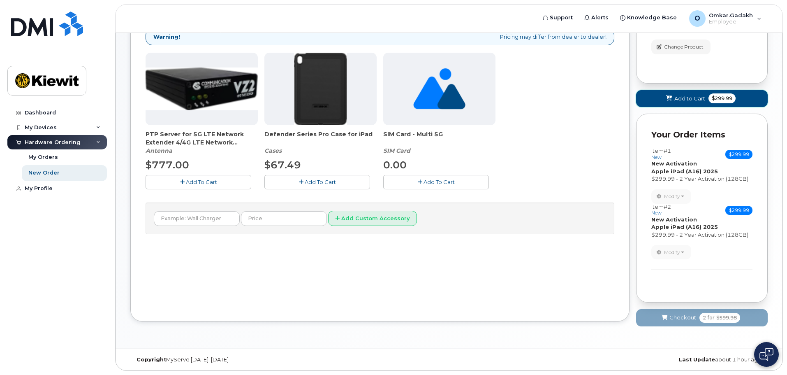
drag, startPoint x: 692, startPoint y: 96, endPoint x: 444, endPoint y: 326, distance: 338.7
click at [444, 326] on div "Order New Device Upgrade Existing Device Order Accessory Order new device and n…" at bounding box center [448, 138] width 637 height 391
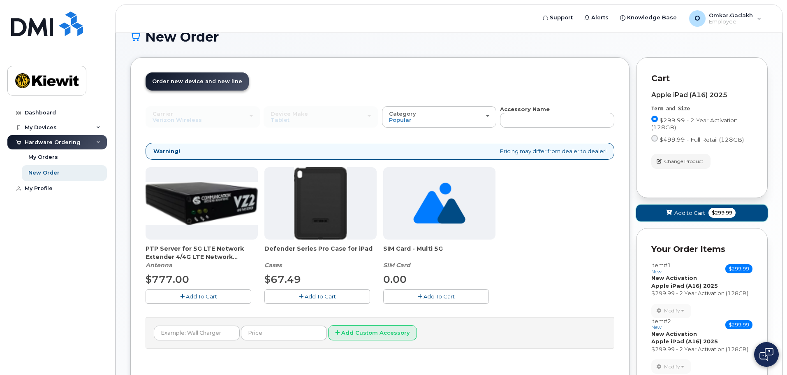
scroll to position [51, 0]
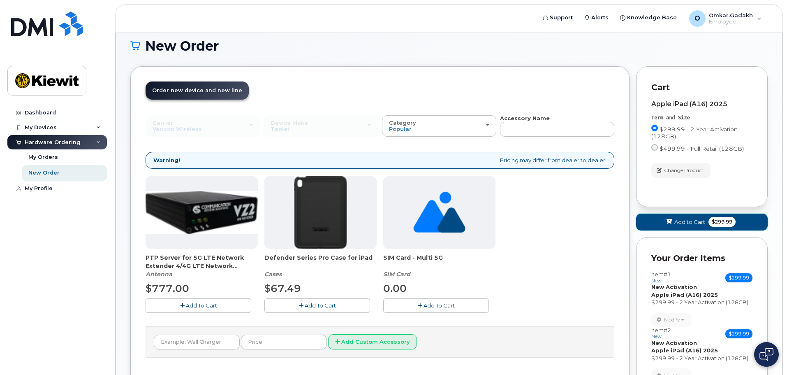
click at [712, 224] on span "$299.99" at bounding box center [722, 222] width 27 height 10
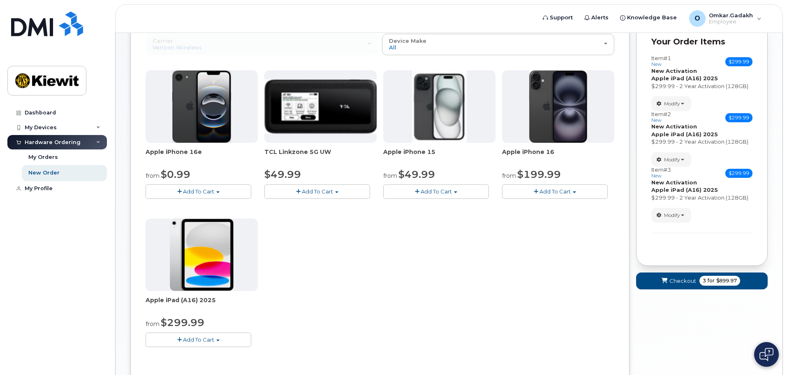
scroll to position [175, 0]
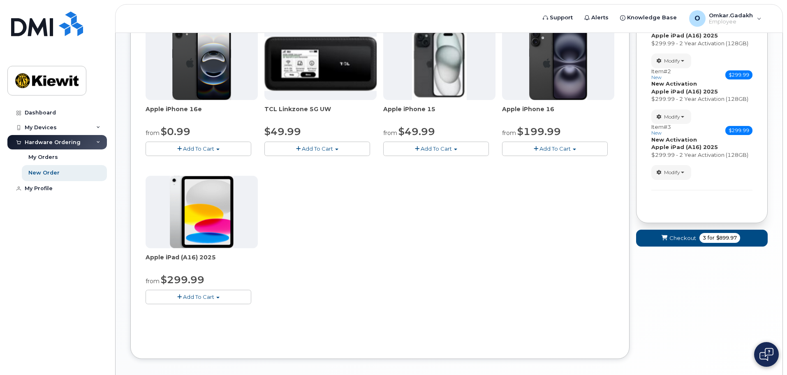
drag, startPoint x: 215, startPoint y: 307, endPoint x: 215, endPoint y: 298, distance: 9.5
click at [215, 307] on div "Apple iPhone 16e from $0.99 Add To Cart $0.99 - 2 Year Activation (128GB) $599.…" at bounding box center [380, 172] width 469 height 289
click at [216, 297] on button "Add To Cart" at bounding box center [199, 296] width 106 height 14
click at [221, 306] on ul "$299.99 - 2 Year Activation (128GB) $499.99 - Full Retail (128GB)" at bounding box center [205, 317] width 118 height 24
click at [221, 310] on div "Apple iPhone 16e from $0.99 Add To Cart $0.99 - 2 Year Activation (128GB) $599.…" at bounding box center [380, 172] width 469 height 289
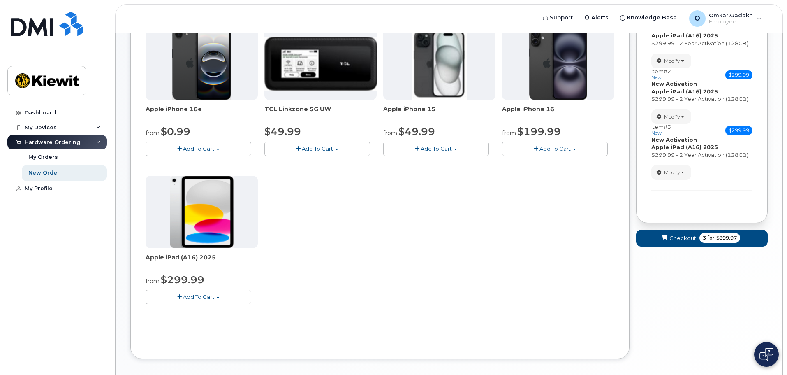
click at [225, 303] on button "Add To Cart" at bounding box center [199, 296] width 106 height 14
click at [221, 311] on link "$299.99 - 2 Year Activation (128GB)" at bounding box center [204, 312] width 113 height 10
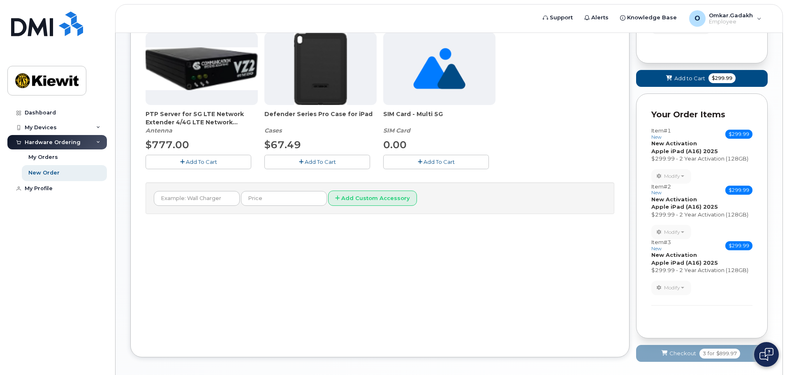
scroll to position [206, 0]
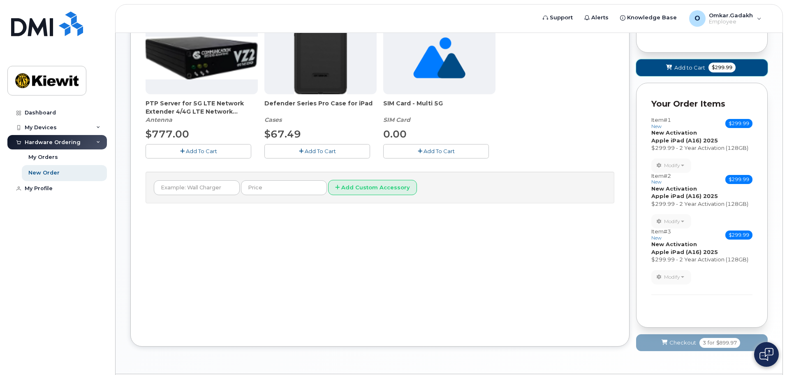
click at [709, 65] on span "$299.99" at bounding box center [722, 68] width 27 height 10
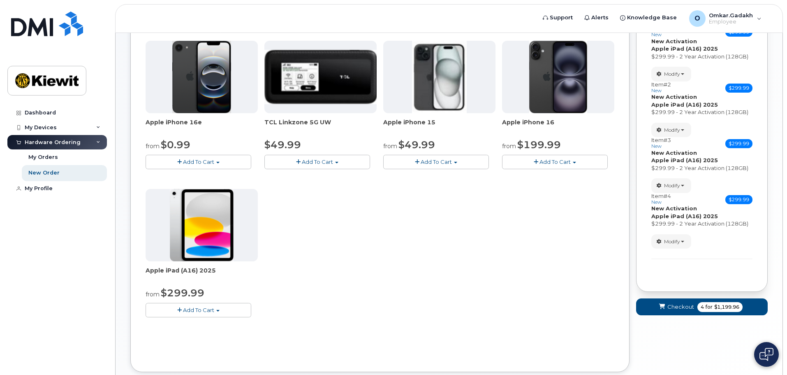
scroll to position [171, 0]
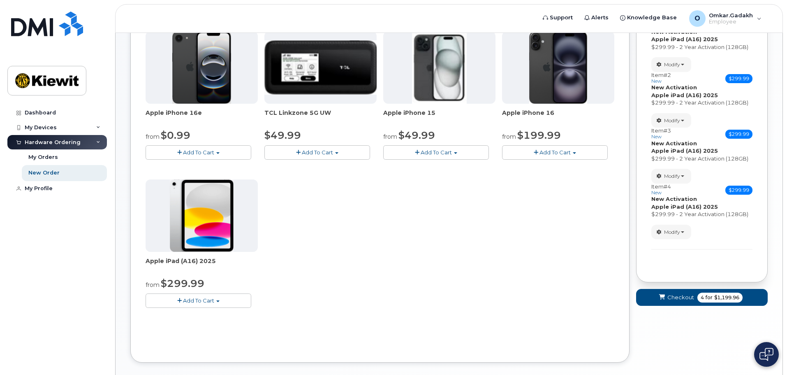
click at [201, 291] on div "Apple iPad (A16) 2025 from $299.99 Add To Cart $299.99 - 2 Year Activation (128…" at bounding box center [202, 243] width 112 height 128
click at [201, 300] on span "Add To Cart" at bounding box center [198, 300] width 31 height 7
click at [202, 313] on link "$299.99 - 2 Year Activation (128GB)" at bounding box center [204, 315] width 113 height 10
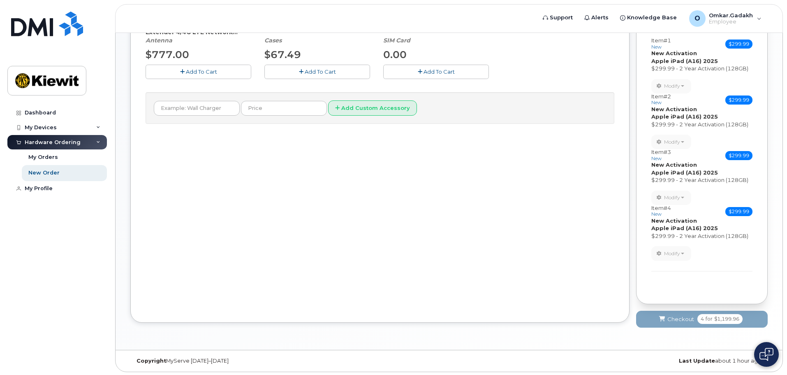
scroll to position [286, 0]
click at [514, 277] on div "Order New Device Upgrade Existing Device Order Accessory Order new device and n…" at bounding box center [379, 76] width 499 height 490
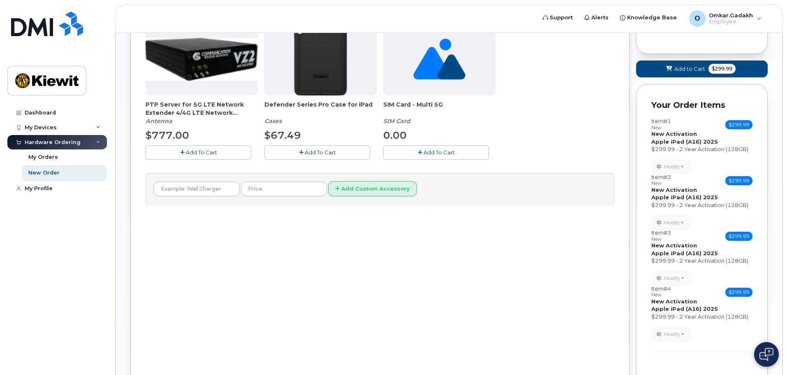
scroll to position [245, 0]
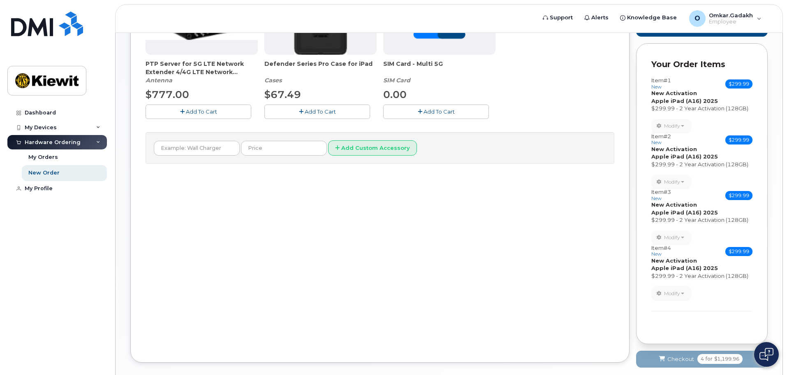
click at [516, 295] on div "Order New Device Upgrade Existing Device Order Accessory Order new device and n…" at bounding box center [379, 118] width 499 height 490
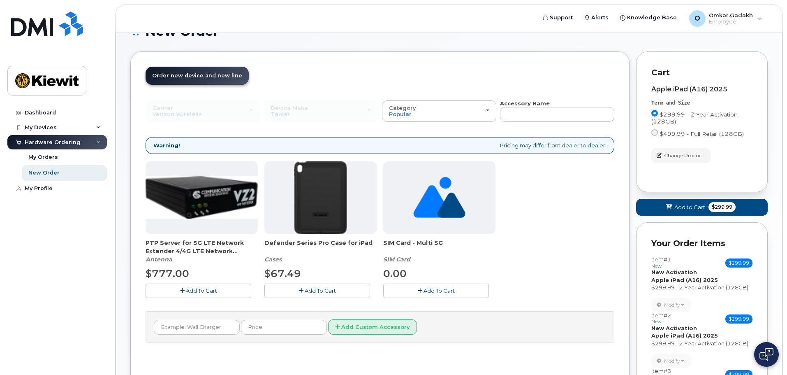
scroll to position [81, 0]
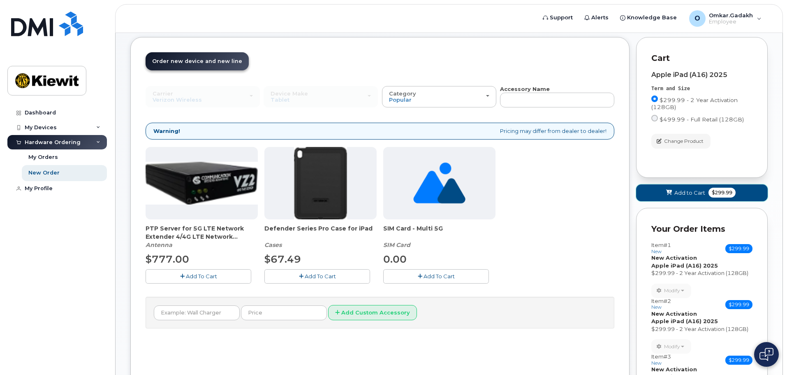
click at [686, 188] on button "Add to Cart $299.99" at bounding box center [702, 192] width 132 height 17
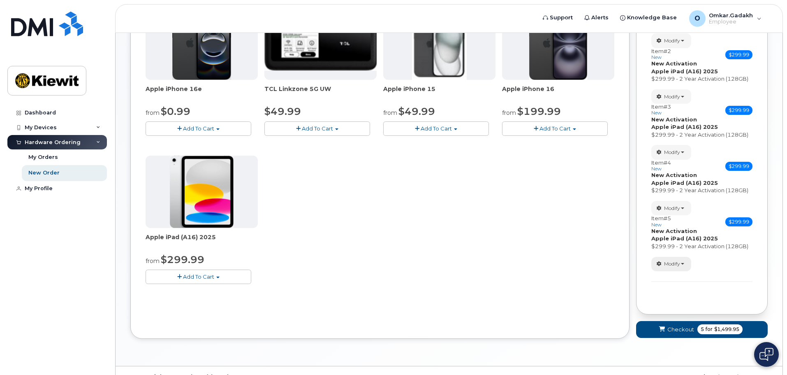
scroll to position [212, 0]
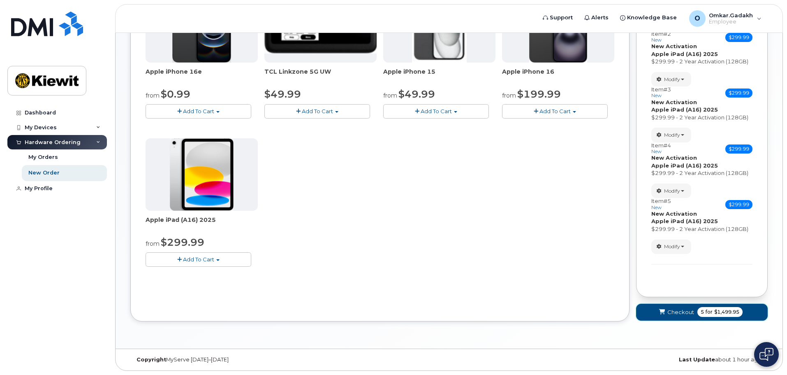
click at [717, 309] on span "$1,499.95" at bounding box center [726, 311] width 25 height 7
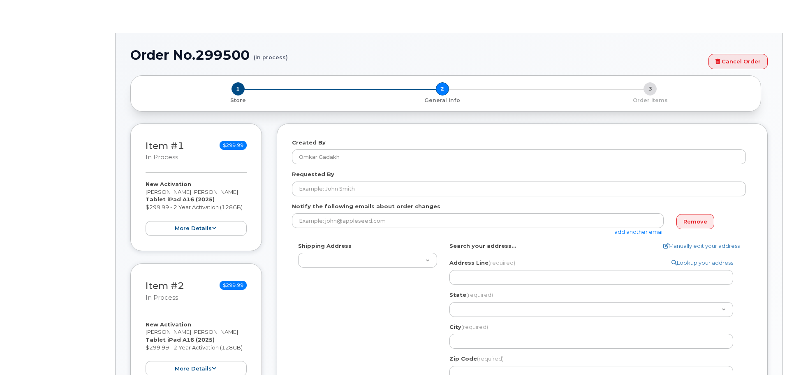
select select
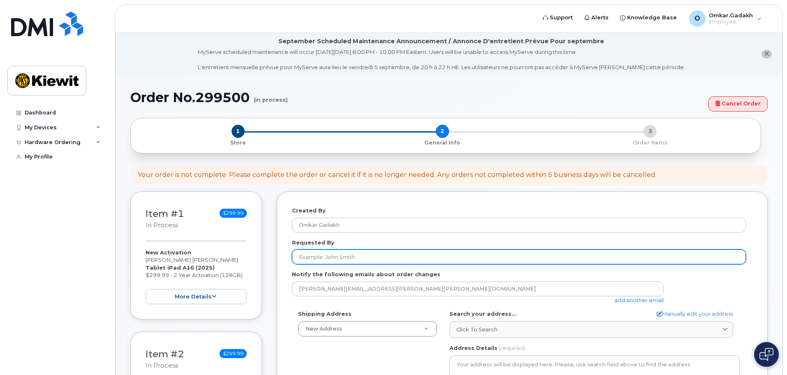
click at [349, 250] on input "Requested By" at bounding box center [519, 256] width 454 height 15
type input "O"
type input "[PERSON_NAME]"
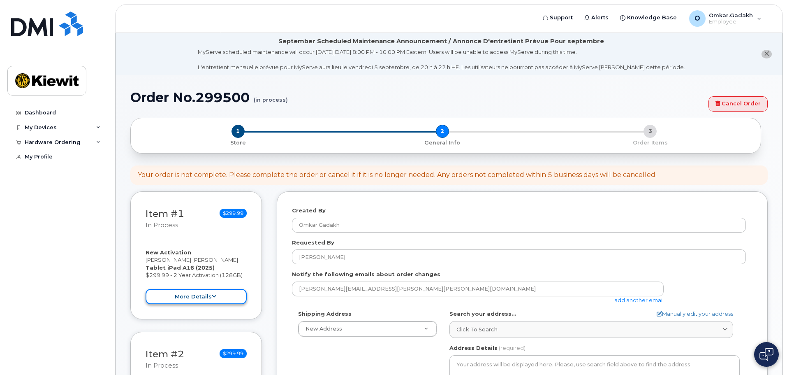
click at [211, 301] on button "more details" at bounding box center [196, 296] width 101 height 15
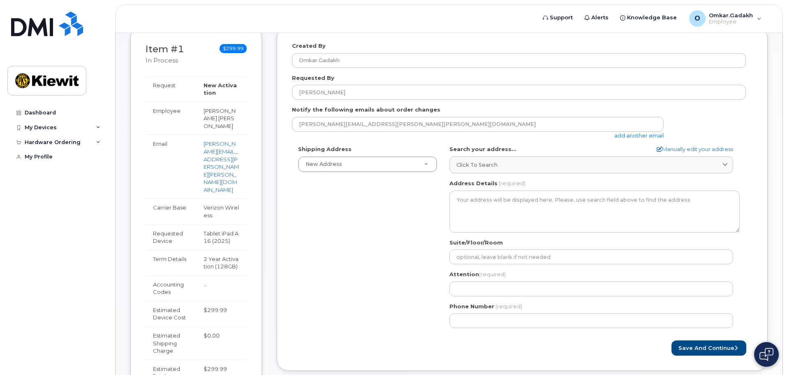
click at [309, 291] on div "Shipping Address New Address New Address AB Search your address... Manually edi…" at bounding box center [519, 239] width 454 height 189
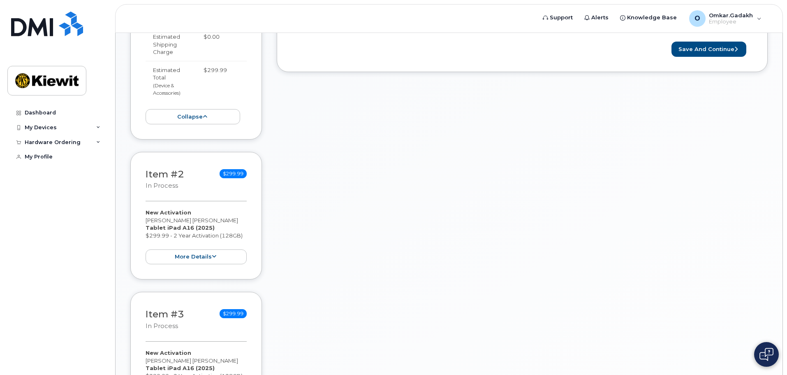
scroll to position [333, 0]
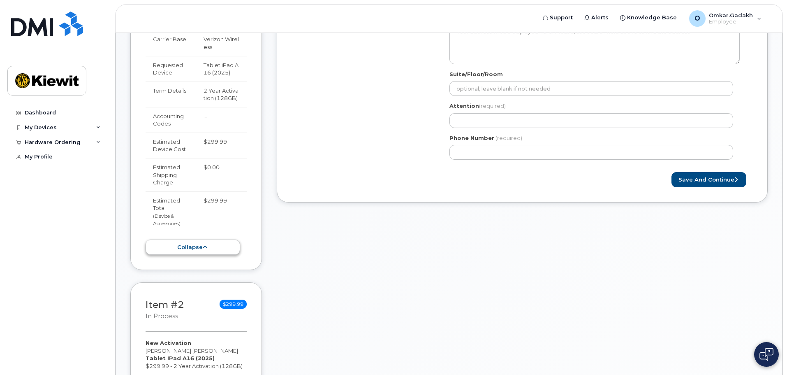
drag, startPoint x: 204, startPoint y: 242, endPoint x: 200, endPoint y: 238, distance: 6.4
click at [204, 242] on div "Item #1 in process $299.99 New Activation Omkar Shantaram Gadakh Tablet iPad A1…" at bounding box center [196, 64] width 132 height 411
drag, startPoint x: 199, startPoint y: 237, endPoint x: 207, endPoint y: 247, distance: 12.3
click at [199, 239] on button "collapse" at bounding box center [193, 246] width 95 height 15
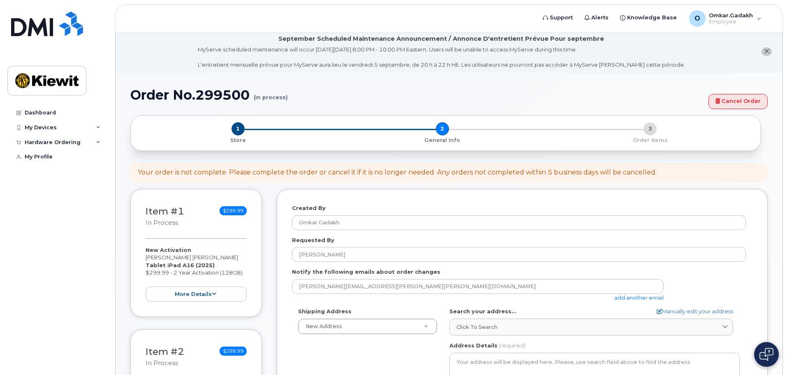
scroll to position [0, 0]
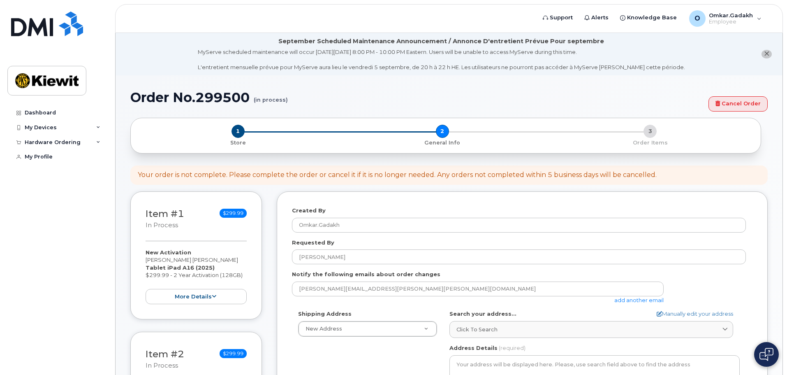
click at [423, 177] on div "Your order is not complete. Please complete the order or cancel it if it is no …" at bounding box center [397, 174] width 519 height 9
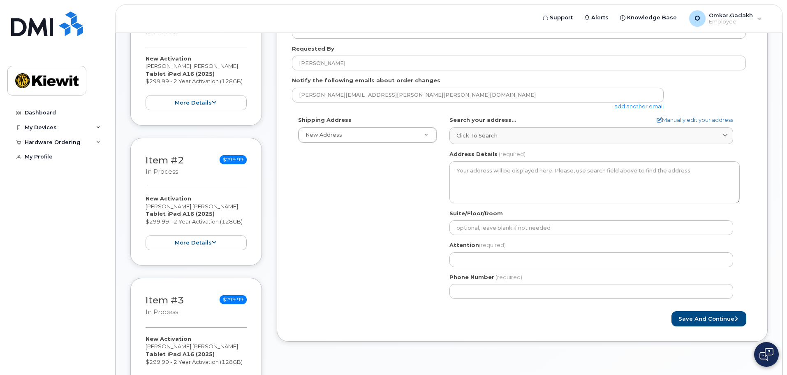
scroll to position [206, 0]
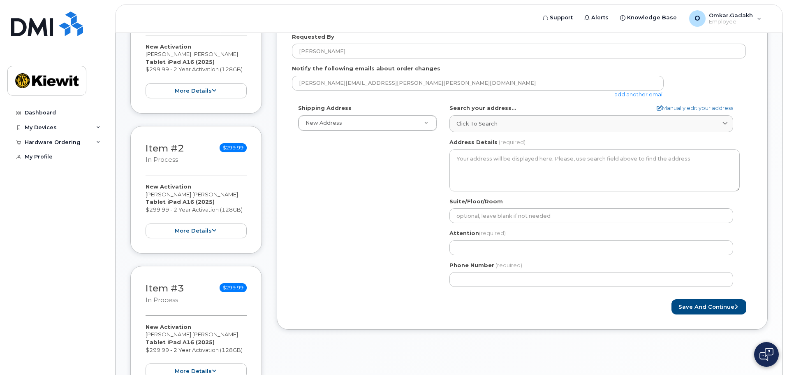
click at [411, 243] on div "Shipping Address New Address New Address AB Search your address... Manually edi…" at bounding box center [519, 198] width 454 height 189
drag, startPoint x: 734, startPoint y: 85, endPoint x: 730, endPoint y: 85, distance: 4.5
click at [734, 85] on div "omkar.gadakh@kiewit.com add another email" at bounding box center [519, 87] width 454 height 23
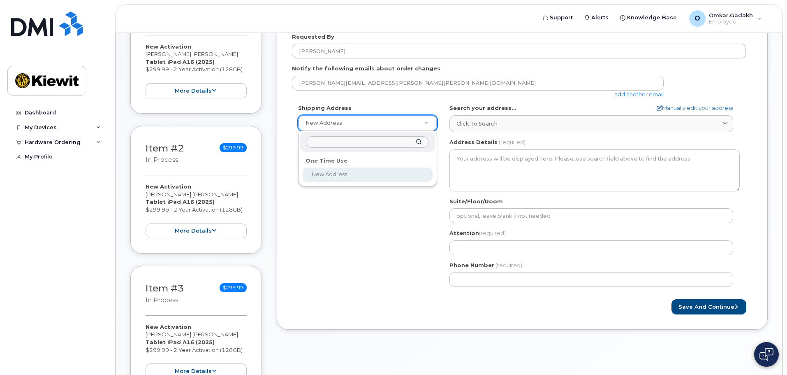
click at [360, 140] on input "text" at bounding box center [368, 142] width 122 height 12
click at [362, 141] on input "text" at bounding box center [368, 142] width 122 height 12
type input "Mil"
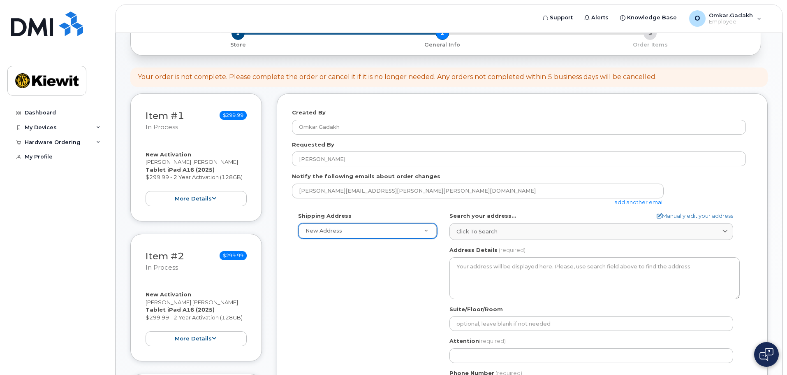
scroll to position [82, 0]
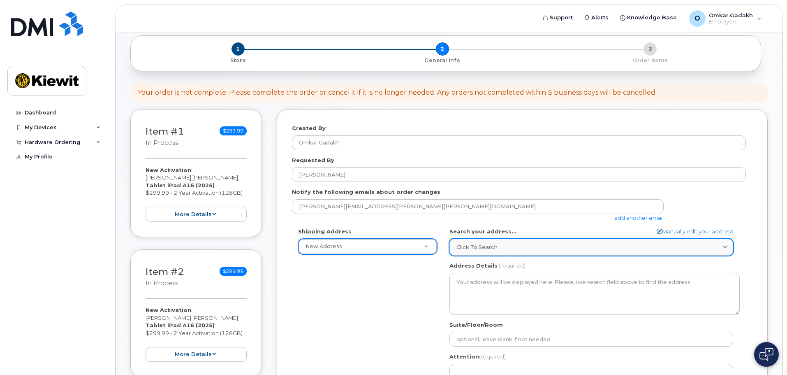
click at [680, 242] on link "Click to search" at bounding box center [591, 247] width 284 height 17
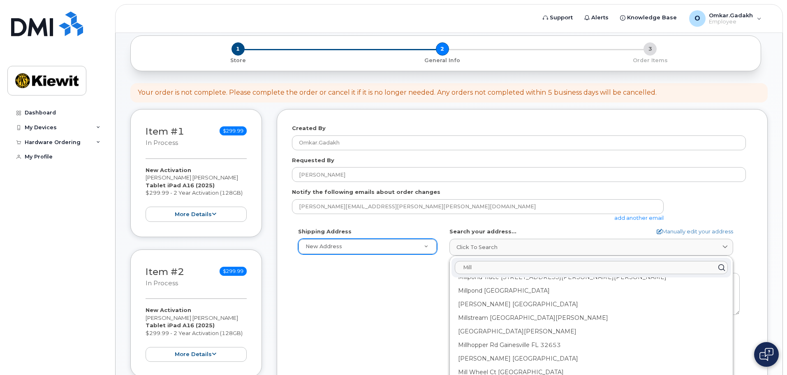
scroll to position [1151, 0]
click at [422, 306] on div "Shipping Address New Address New Address AB Search your address... Manually edi…" at bounding box center [519, 321] width 454 height 189
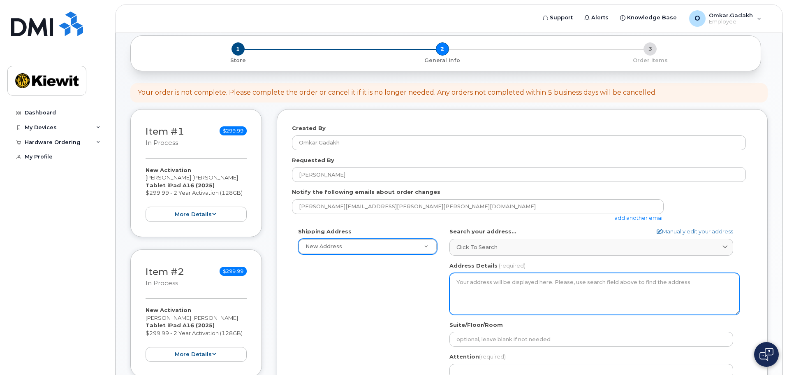
click at [505, 292] on textarea "Address Details" at bounding box center [594, 294] width 290 height 42
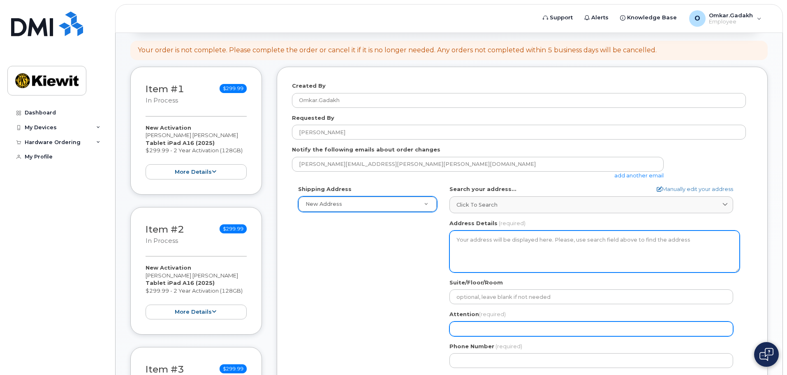
scroll to position [164, 0]
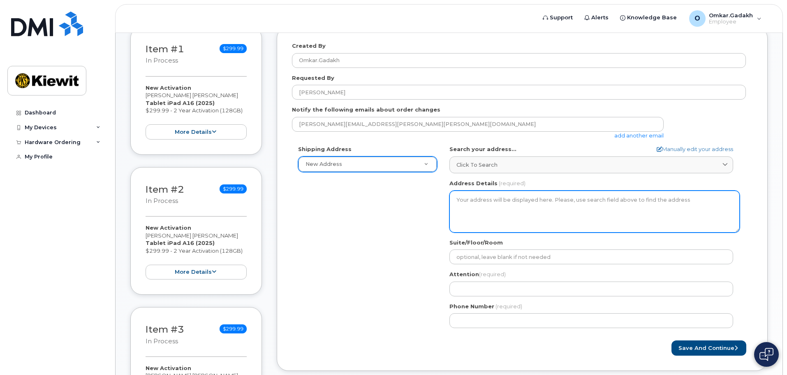
click at [534, 202] on textarea "Address Details" at bounding box center [594, 211] width 290 height 42
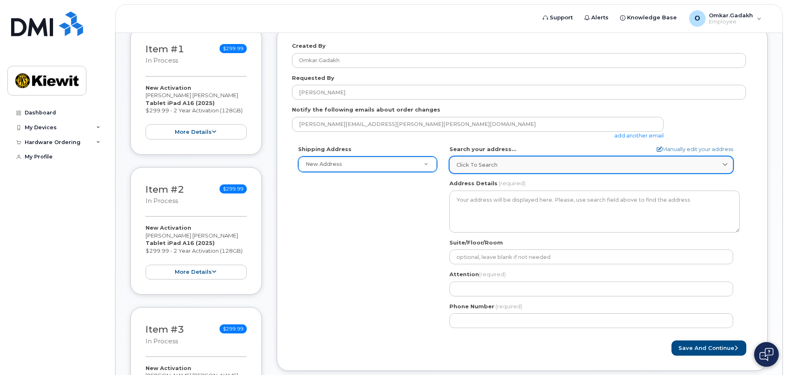
click at [546, 159] on link "Click to search" at bounding box center [591, 164] width 284 height 17
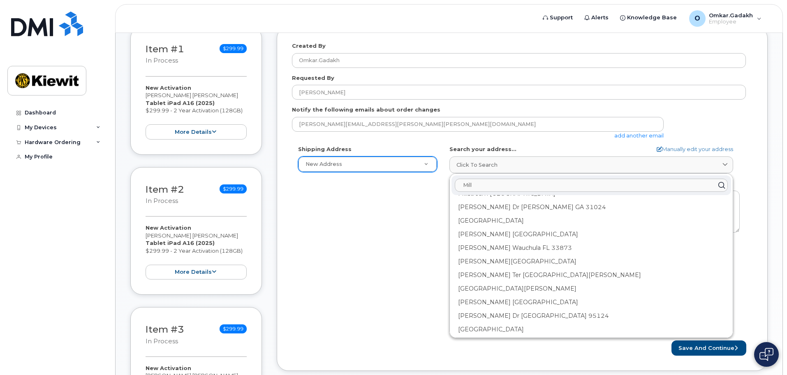
click at [511, 187] on input "Mill" at bounding box center [591, 184] width 273 height 13
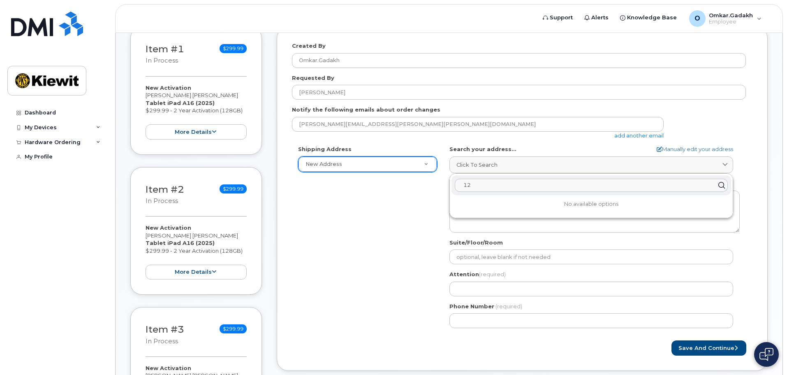
type input "1"
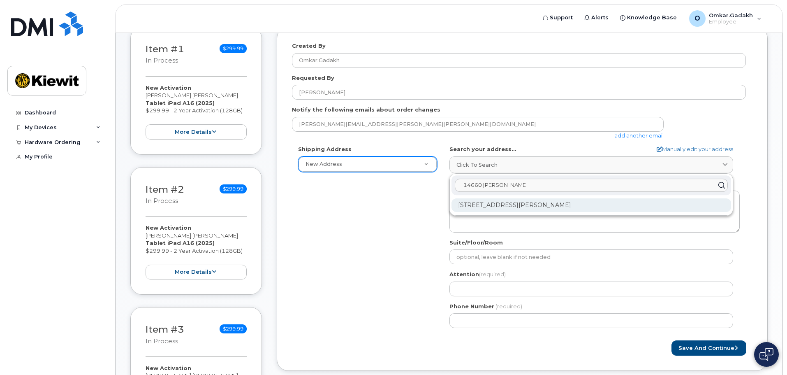
type input "14660 Dixie"
click at [515, 204] on div "14660 Dixie Hwy Louisville KY 40272-1016" at bounding box center [592, 205] width 280 height 14
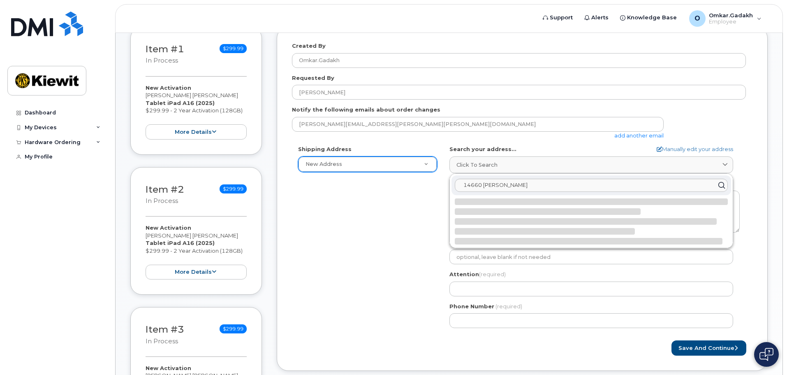
select select
type textarea "14660 Dixie Hwy LOUISVILLE KY 40272-1016 UNITED STATES"
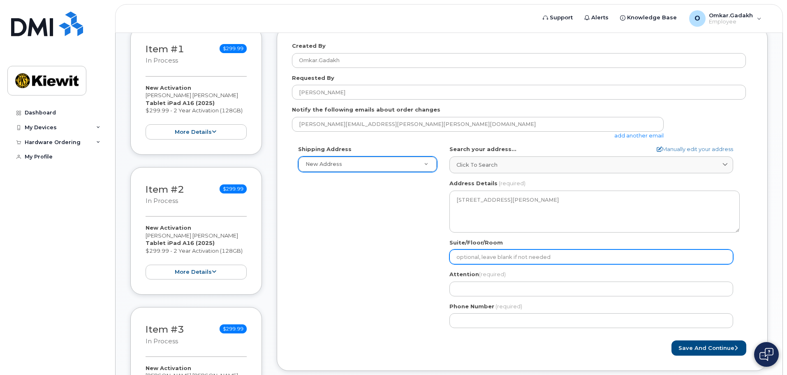
click at [551, 252] on input "Suite/Floor/Room" at bounding box center [591, 256] width 284 height 15
select select
type input "G"
select select
type input "Ga"
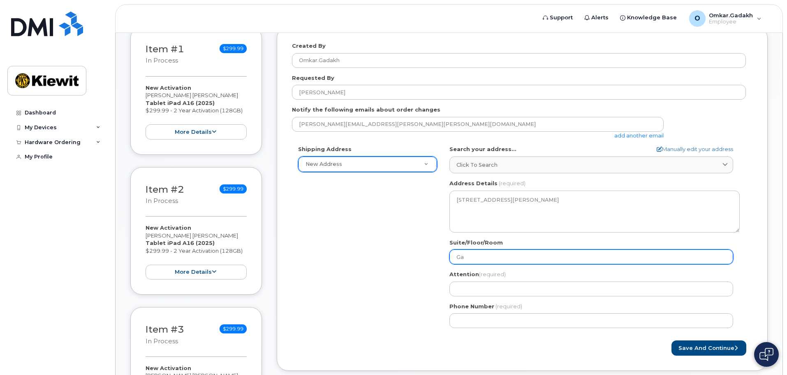
select select
type input "Gat"
select select
type input "Gate"
select select
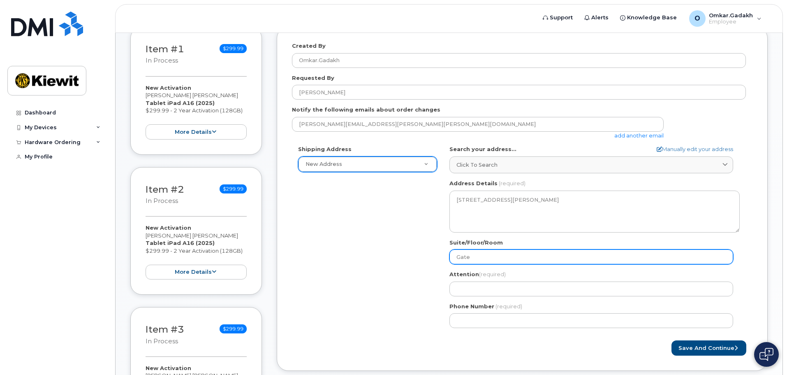
type input "Gate 2"
select select
type input "Gate"
select select
type input "Gate 3"
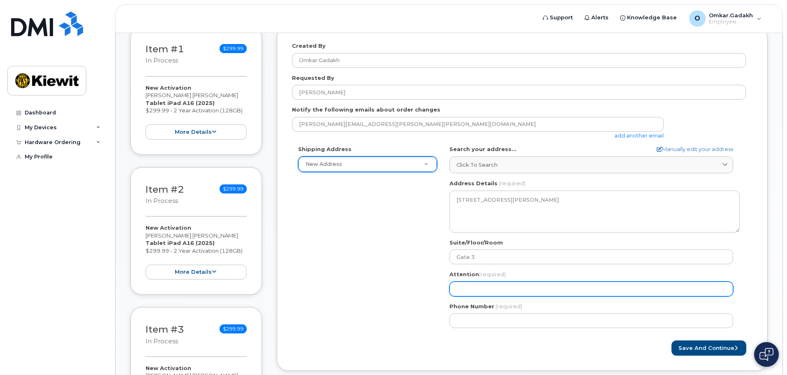
select select
type input "J"
select select
type input "Jo"
select select
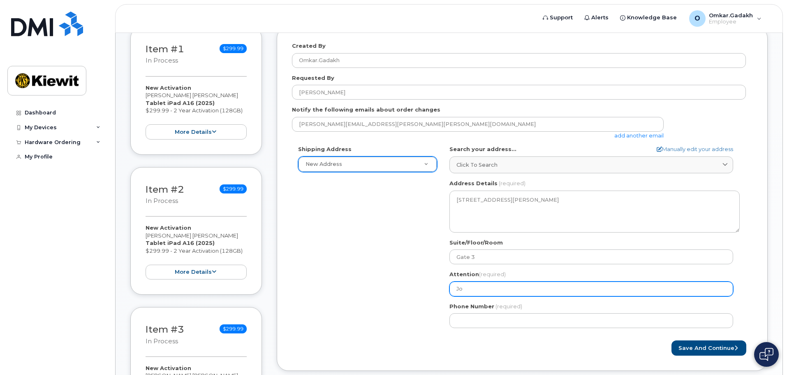
type input "Joe"
select select
type input "Joey"
select select
type input "Joe"
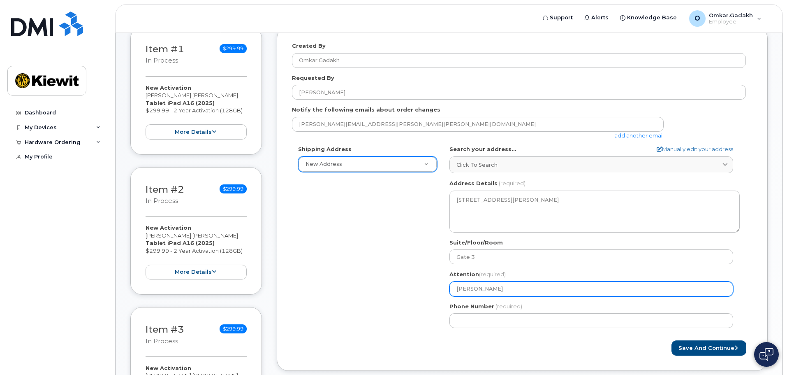
select select
type input "Jo"
select select
type input "J"
select select
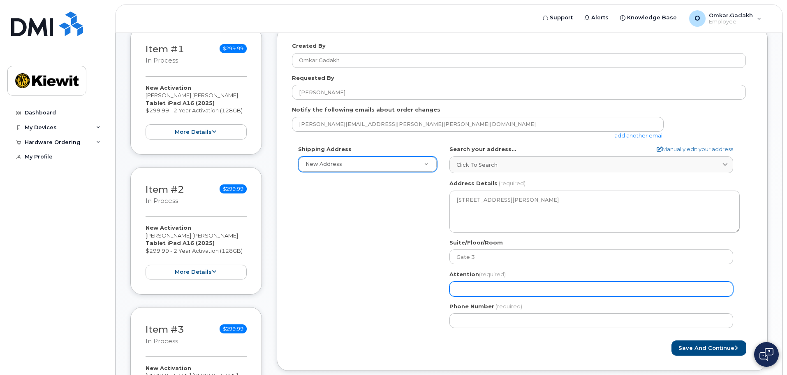
select select
type input "B"
select select
type input "Bi"
select select
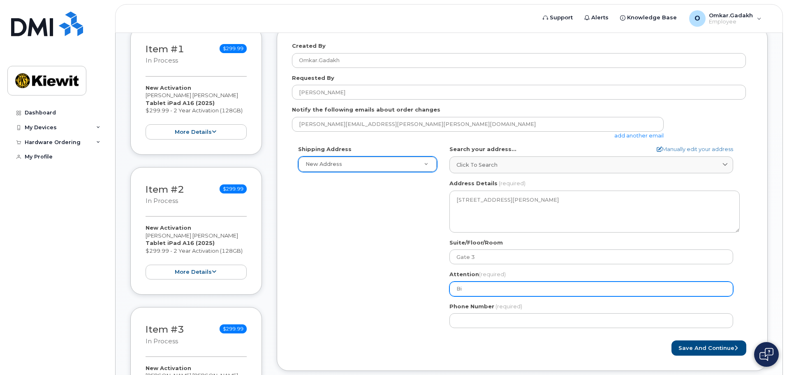
type input "Bil"
select select
type input "Bill"
select select
type input "Billy"
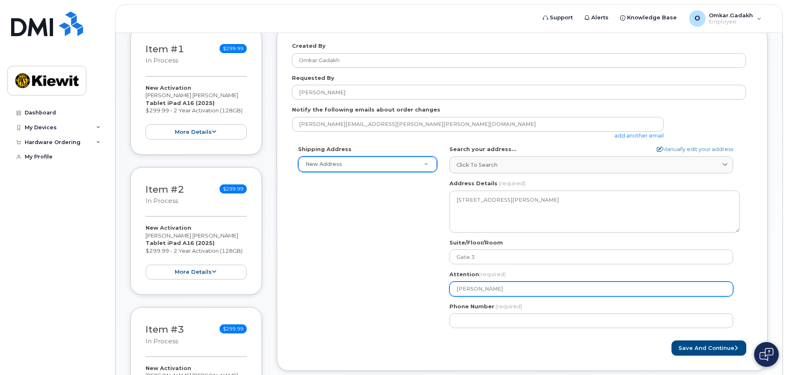
select select
type input "Billy O"
select select
type input "Billy Ov"
select select
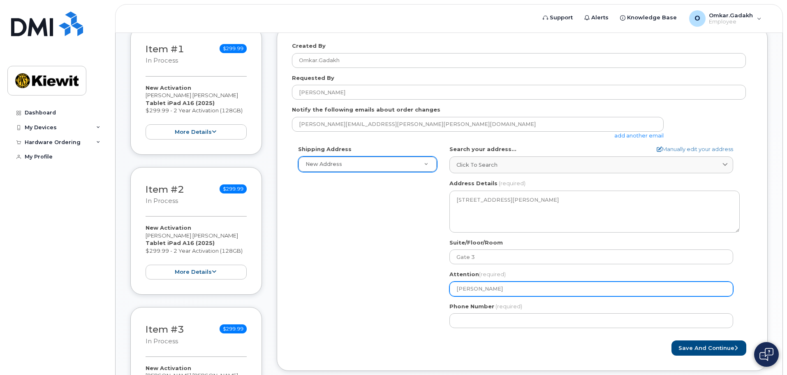
type input "Billy Ove"
select select
type input "Billy Over"
select select
type input "Billy Overs"
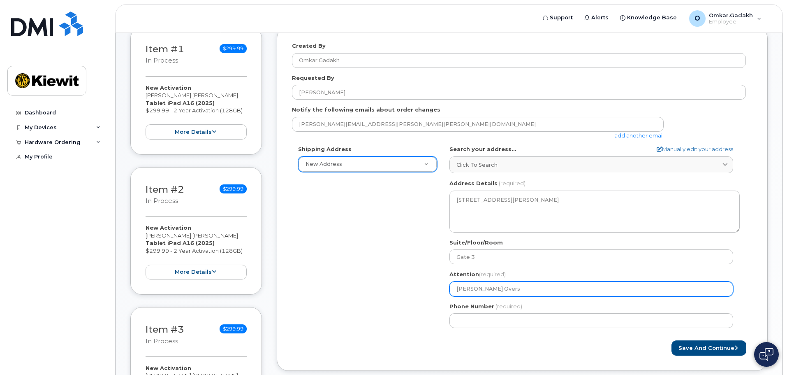
select select
type input "Billy Over"
select select
type input "Billy Overt"
select select
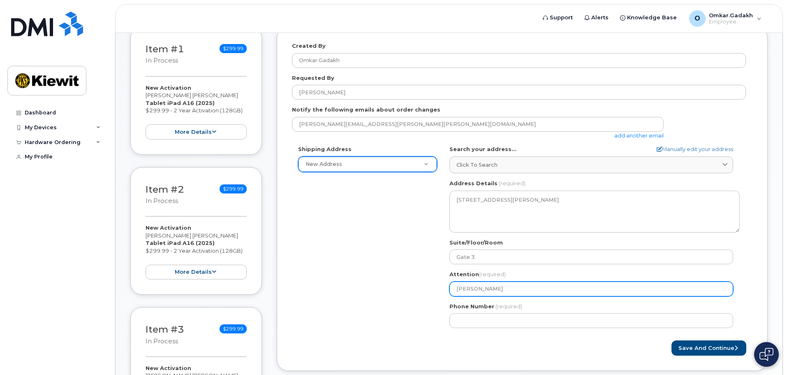
type input "Billy Overto"
select select
type input "Billy Overton"
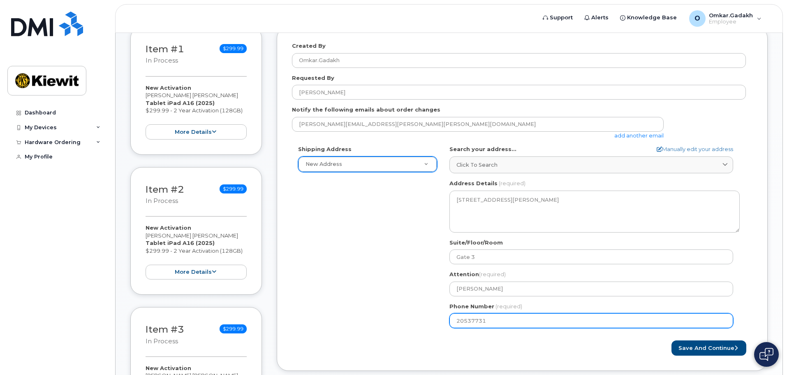
type input "205377315"
select select
type input "2053773157"
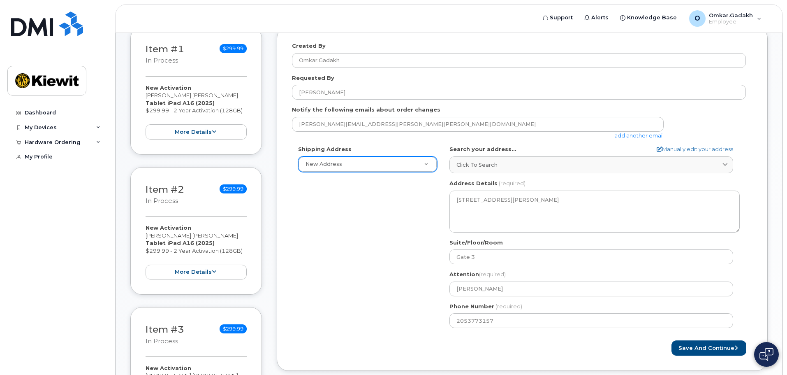
click at [416, 312] on div "Shipping Address New Address New Address KY Louisville Search your address... M…" at bounding box center [519, 239] width 454 height 189
click at [710, 351] on button "Save and Continue" at bounding box center [709, 347] width 75 height 15
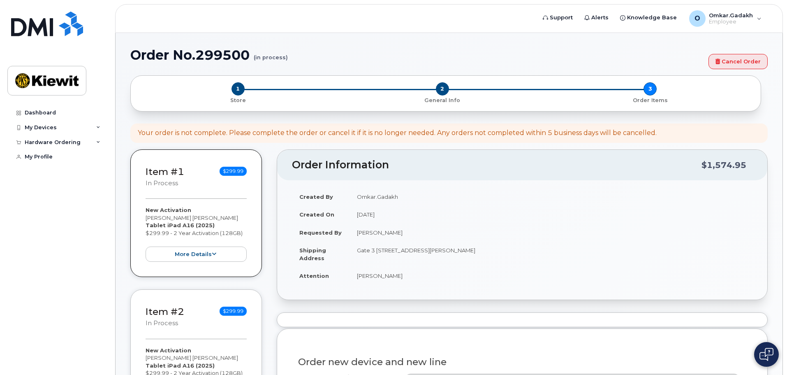
select select
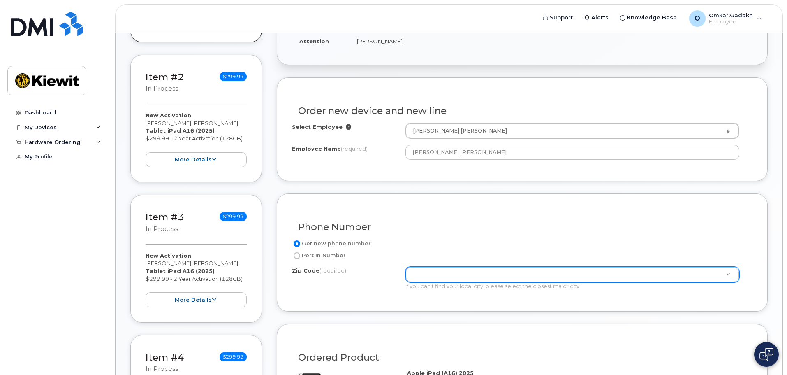
scroll to position [288, 0]
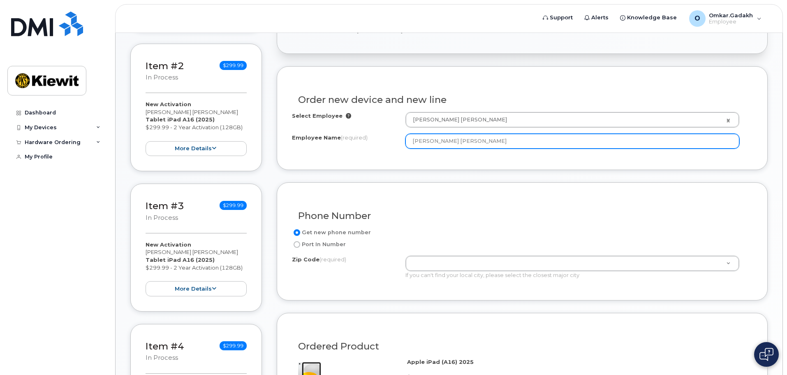
click at [509, 141] on input "[PERSON_NAME] [PERSON_NAME]" at bounding box center [572, 141] width 334 height 15
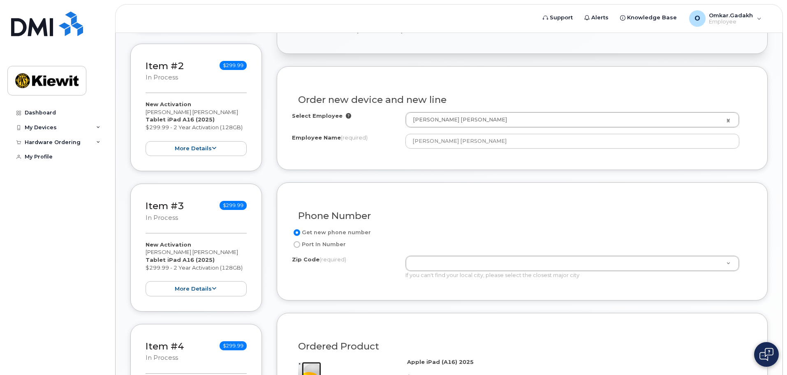
click at [501, 160] on div "Order new device and new line Select Employee [PERSON_NAME] [PERSON_NAME] 21622…" at bounding box center [522, 117] width 491 height 103
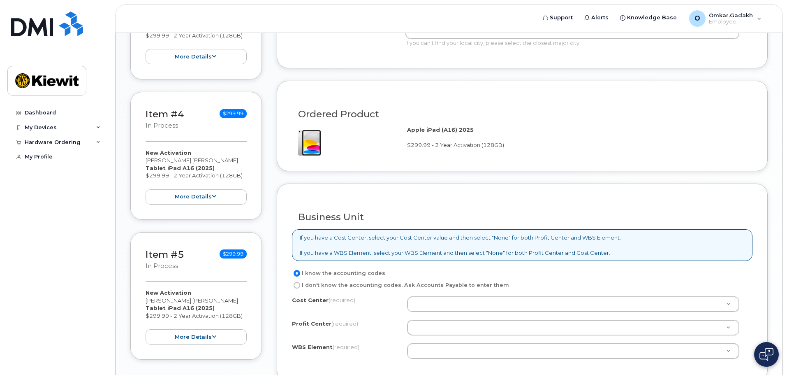
scroll to position [521, 0]
click at [485, 362] on div "Cost Center (required) Unknown Profit Center (required) None - None - None WBS …" at bounding box center [522, 330] width 461 height 70
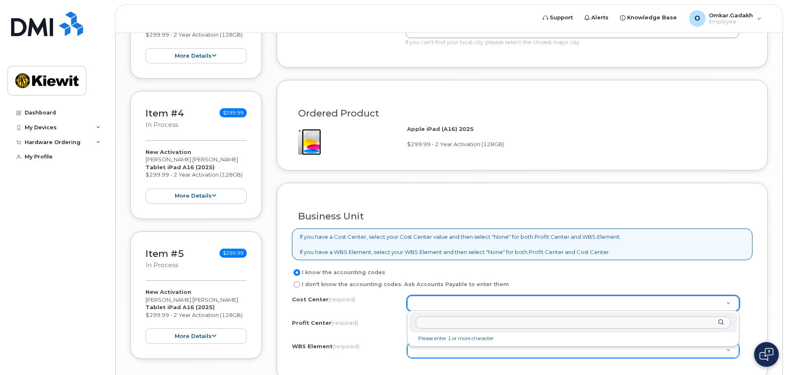
click at [505, 325] on input "text" at bounding box center [573, 322] width 315 height 12
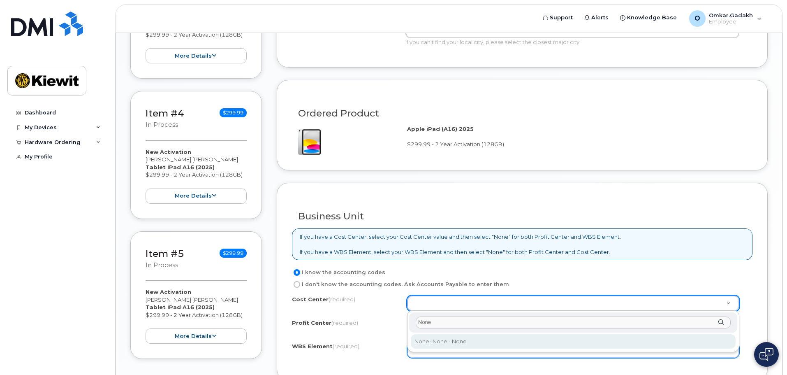
type input "None"
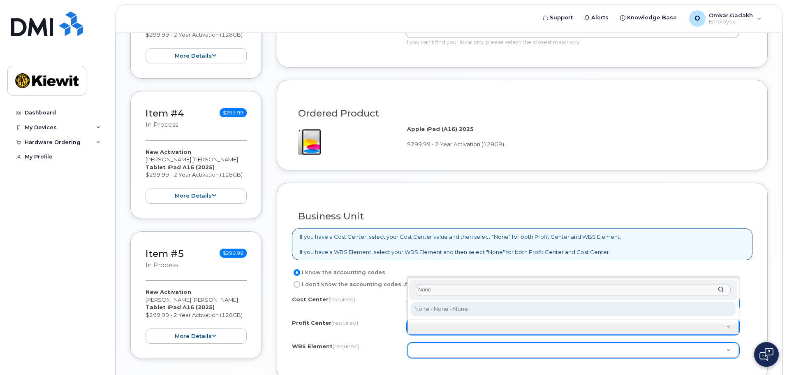
type input "None"
select select "None"
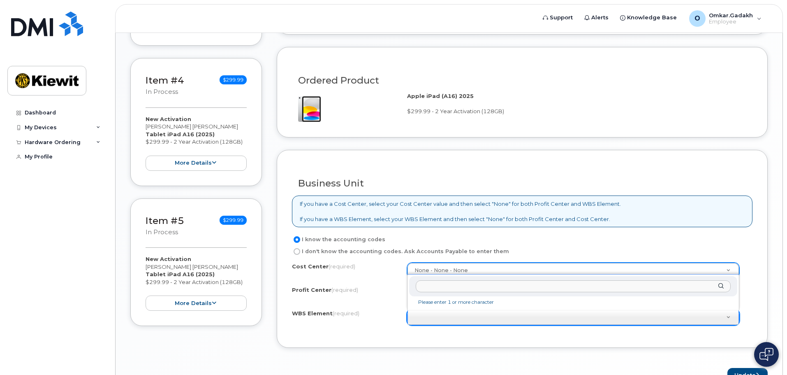
scroll to position [603, 0]
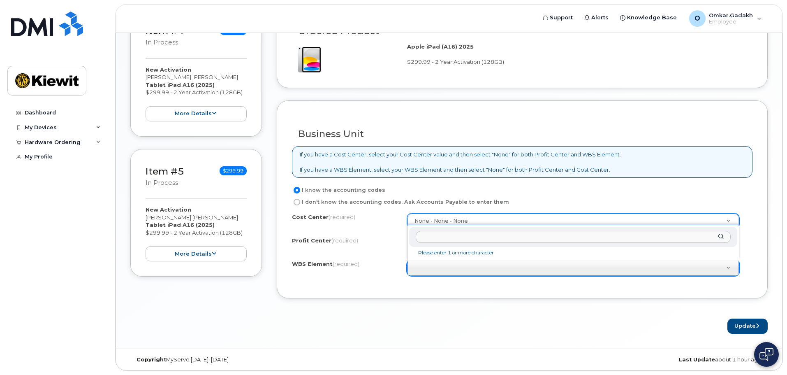
click at [454, 238] on input "text" at bounding box center [573, 237] width 315 height 12
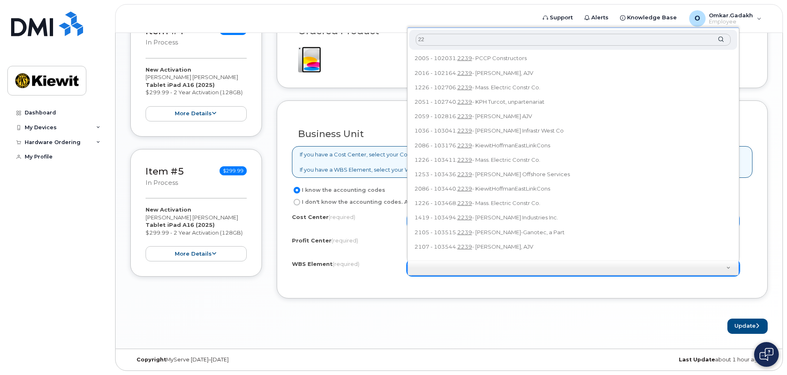
type input "2"
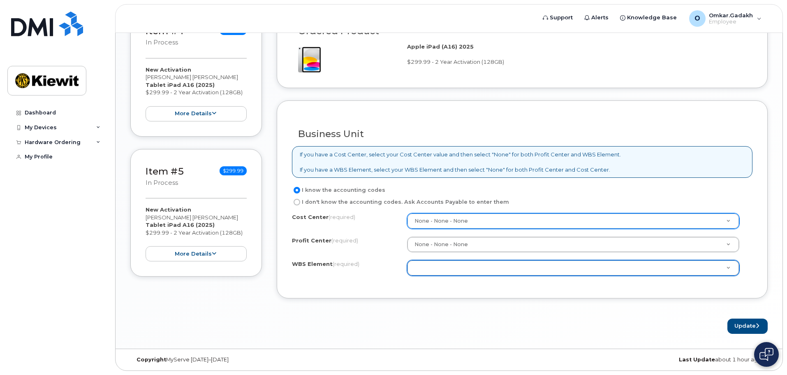
click at [509, 257] on div "Cost Center (required) None - None - None None Profit Center (required) None - …" at bounding box center [522, 248] width 461 height 70
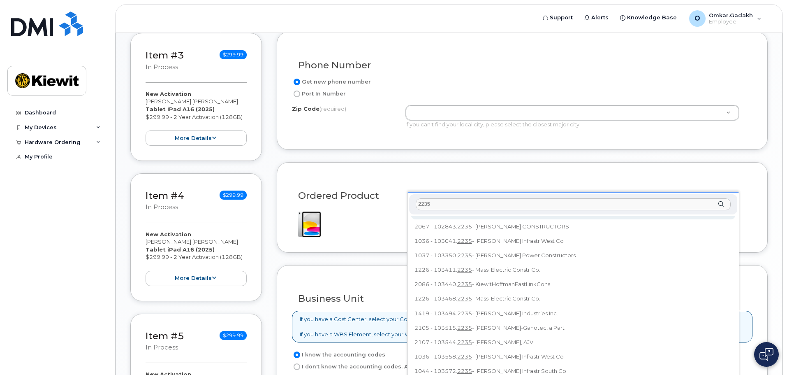
scroll to position [73, 0]
click at [445, 206] on input "2235" at bounding box center [573, 204] width 315 height 12
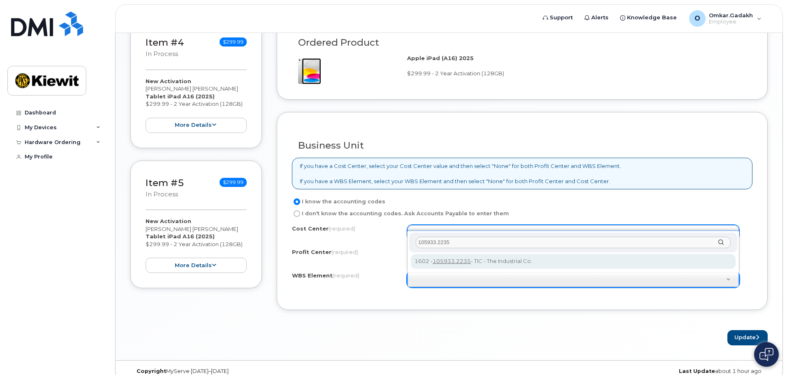
scroll to position [603, 0]
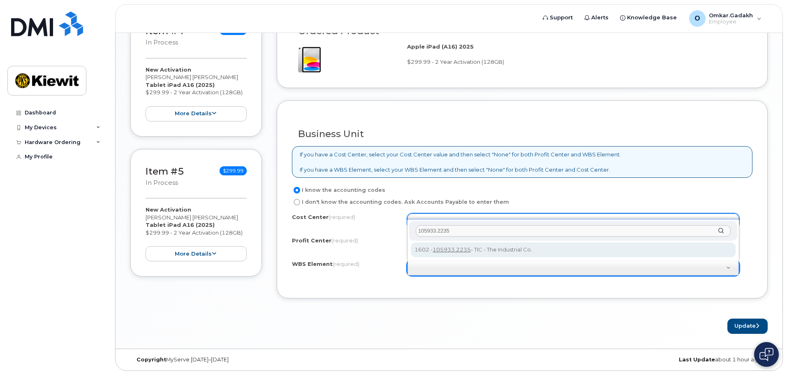
type input "105933.2235"
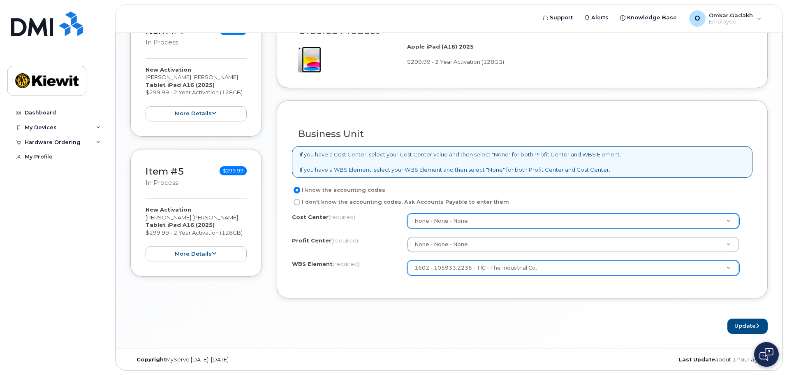
click at [476, 280] on div "Cost Center (required) None - None - None None Profit Center (required) None - …" at bounding box center [522, 248] width 461 height 70
click at [750, 324] on button "Update" at bounding box center [747, 325] width 40 height 15
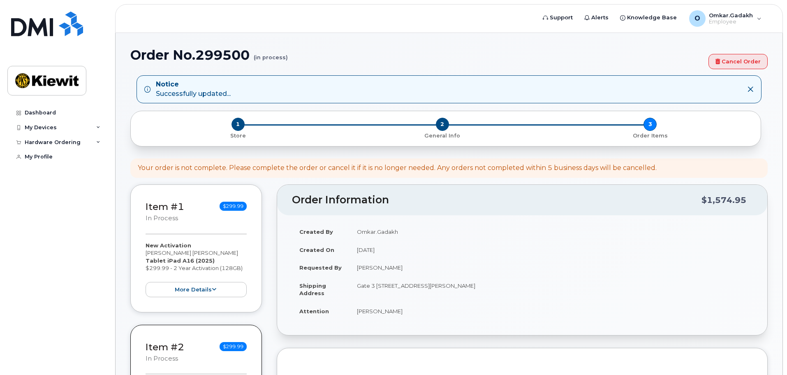
select select
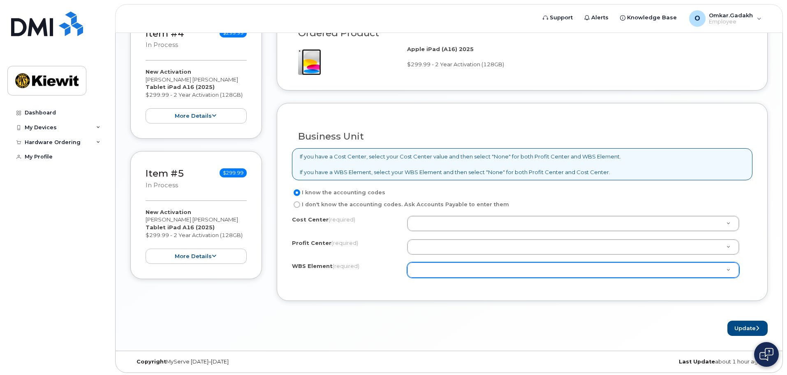
scroll to position [638, 0]
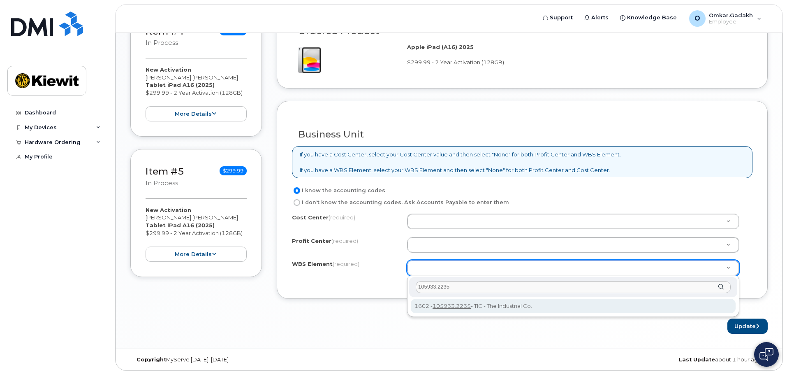
type input "105933.2235"
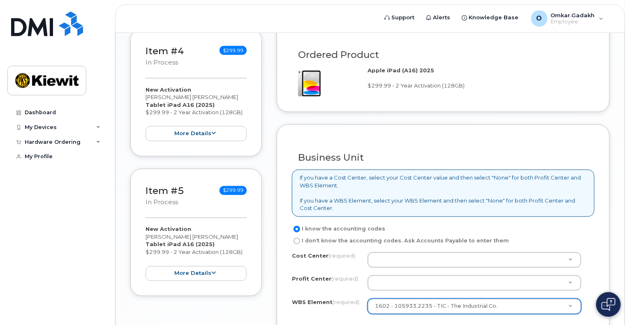
scroll to position [712, 0]
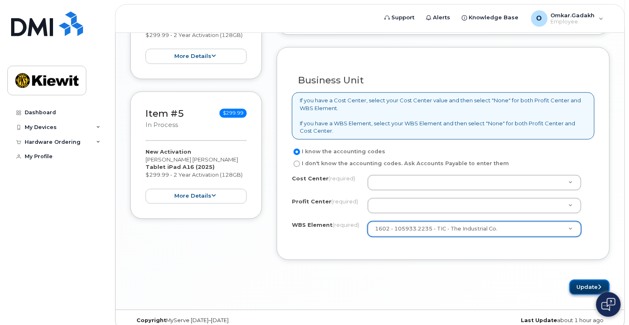
click at [592, 280] on button "Update" at bounding box center [590, 287] width 40 height 15
click at [452, 161] on div "I know the accounting codes I don't know the accounting codes. Ask Accounts Pay…" at bounding box center [443, 196] width 303 height 98
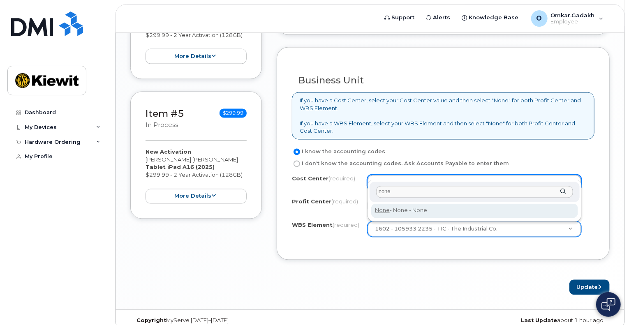
type input "none"
type input "None"
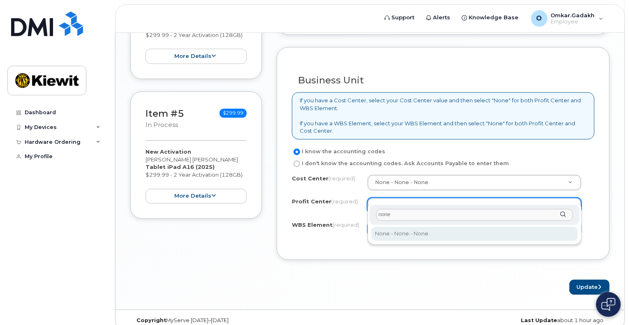
type input "none"
click at [441, 222] on div "none" at bounding box center [475, 215] width 210 height 20
select select "None"
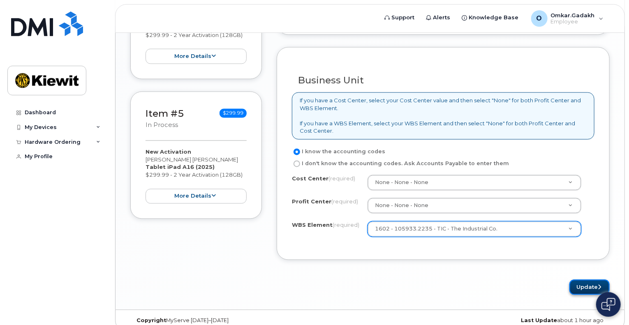
click at [586, 280] on button "Update" at bounding box center [590, 287] width 40 height 15
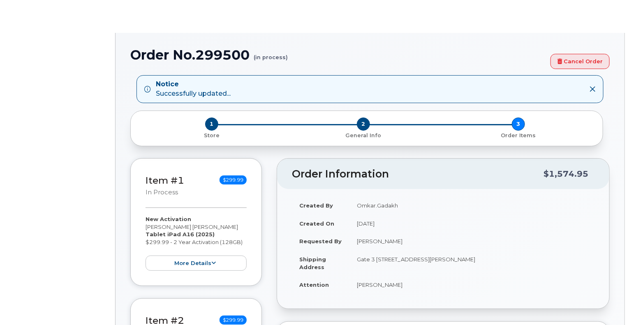
radio input "true"
type input "2162249"
select select
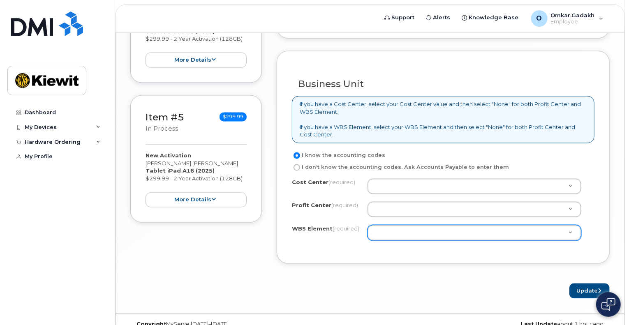
scroll to position [712, 0]
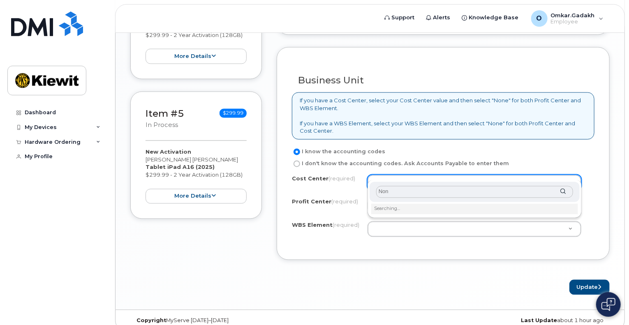
type input "None"
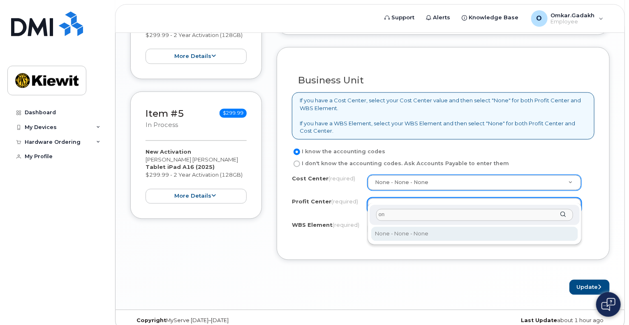
type input "o"
type input "none"
select select "None"
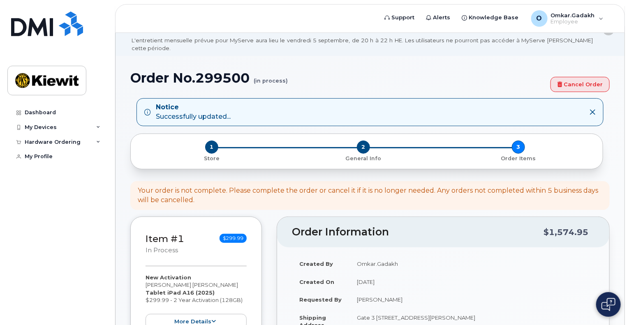
scroll to position [41, 0]
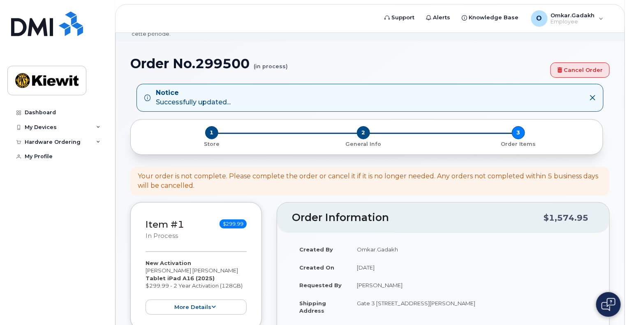
click at [183, 228] on h3 "Item #1 in process" at bounding box center [165, 230] width 39 height 21
click at [191, 300] on button "more details" at bounding box center [196, 307] width 101 height 15
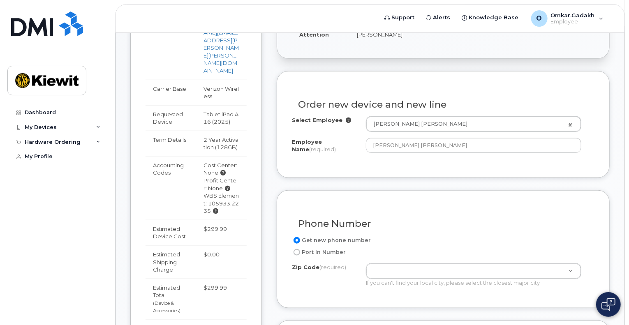
scroll to position [329, 0]
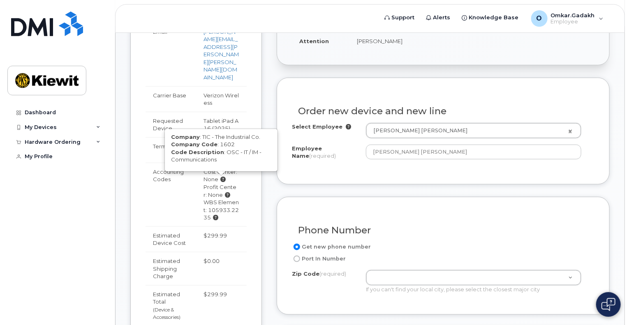
click at [218, 215] on icon at bounding box center [215, 217] width 5 height 5
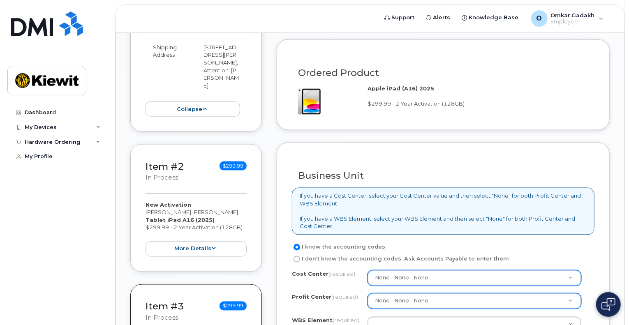
drag, startPoint x: 416, startPoint y: 116, endPoint x: 429, endPoint y: 127, distance: 16.7
click at [416, 116] on div "Ordered Product Apple iPad (A16) 2025 $299.99 - 2 Year Activation (128GB)" at bounding box center [443, 84] width 333 height 91
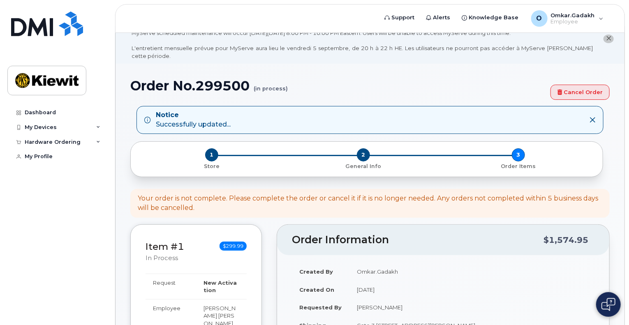
scroll to position [0, 0]
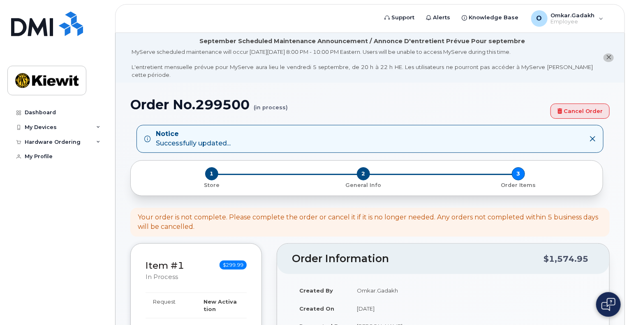
click at [521, 167] on div "1 Store 2 General Info 3 Order Items" at bounding box center [366, 178] width 459 height 22
click at [280, 130] on div "Notice Successfully updated..." at bounding box center [363, 139] width 438 height 19
click at [194, 259] on div "Item #1 in process $299.99" at bounding box center [196, 272] width 101 height 27
click at [175, 261] on link "Item #1" at bounding box center [165, 266] width 39 height 12
click at [226, 269] on div "Item #1 in process $299.99" at bounding box center [196, 272] width 101 height 27
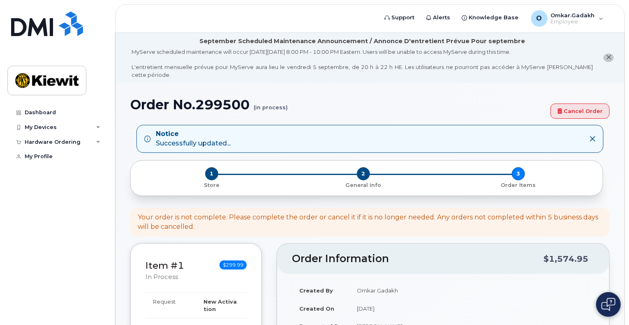
click at [232, 261] on span "$299.99" at bounding box center [233, 265] width 27 height 9
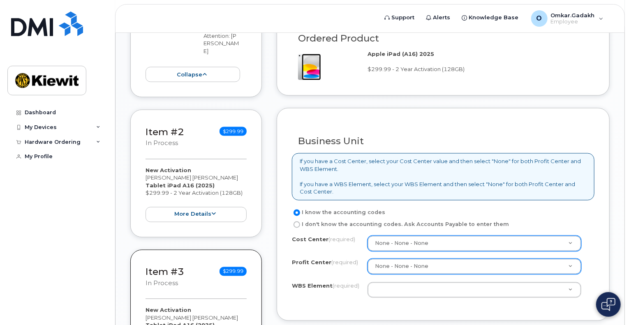
scroll to position [576, 0]
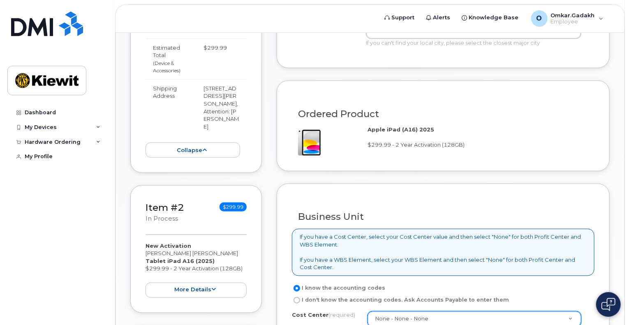
click at [367, 164] on form "Existing User Additional cost to upgrading the device Selected device is Eligib…" at bounding box center [443, 131] width 333 height 601
click at [374, 127] on div "Apple iPad (A16) 2025 $299.99 - 2 Year Activation (128GB)" at bounding box center [478, 137] width 220 height 23
click at [306, 132] on img at bounding box center [306, 143] width 29 height 26
click at [189, 143] on button "collapse" at bounding box center [193, 150] width 95 height 15
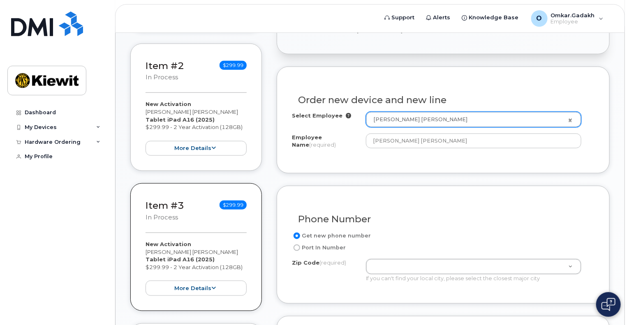
scroll to position [329, 0]
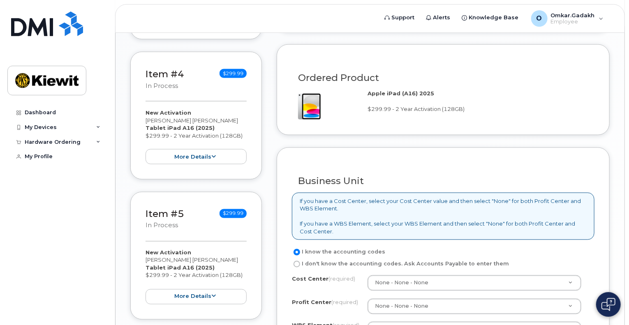
scroll to position [678, 0]
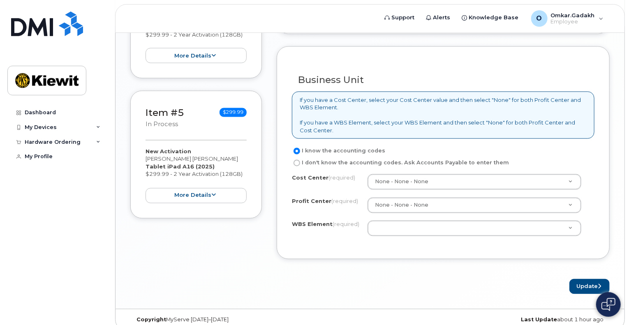
click at [405, 310] on div "Copyright MyServe [DATE]–[DATE] Last Update about 1 hour ago" at bounding box center [370, 320] width 509 height 21
drag, startPoint x: 316, startPoint y: 261, endPoint x: 313, endPoint y: 268, distance: 7.6
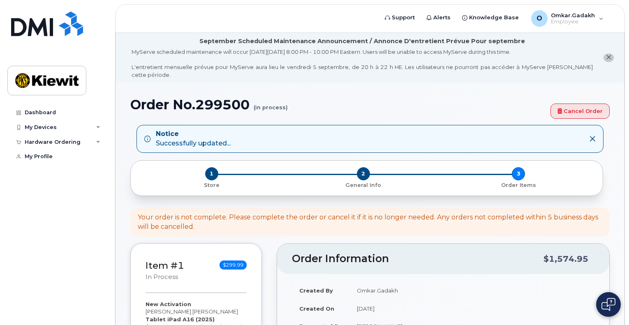
select select
drag, startPoint x: 331, startPoint y: 252, endPoint x: 315, endPoint y: 263, distance: 18.8
select select
drag, startPoint x: 328, startPoint y: 252, endPoint x: 318, endPoint y: 258, distance: 11.1
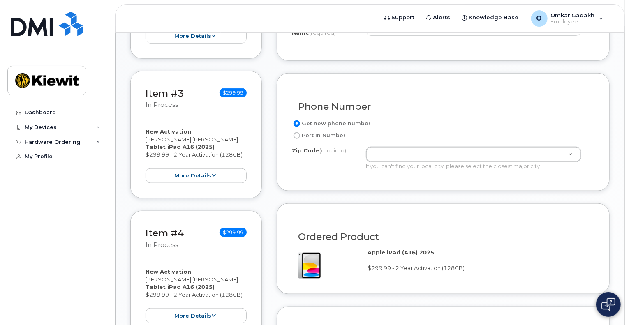
scroll to position [658, 0]
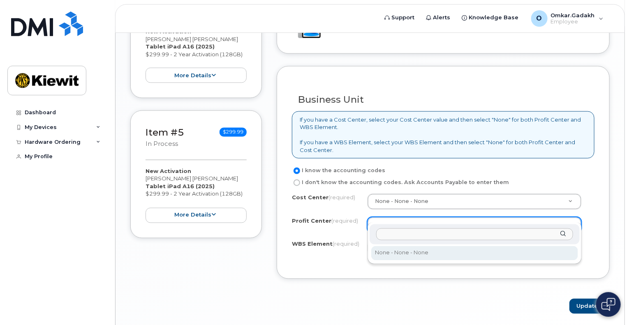
click at [403, 235] on input "text" at bounding box center [474, 235] width 197 height 12
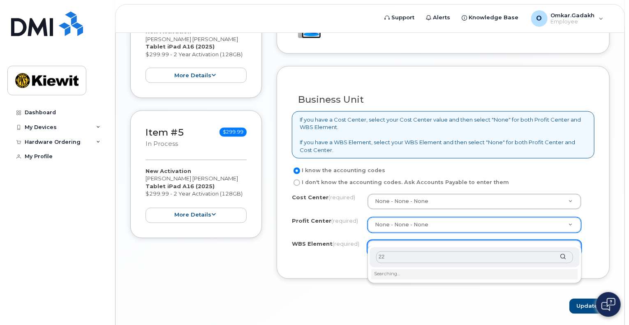
type input "2"
type input "105933.2234"
click at [430, 276] on li "Searching…" at bounding box center [474, 274] width 207 height 11
type input "105933.2234"
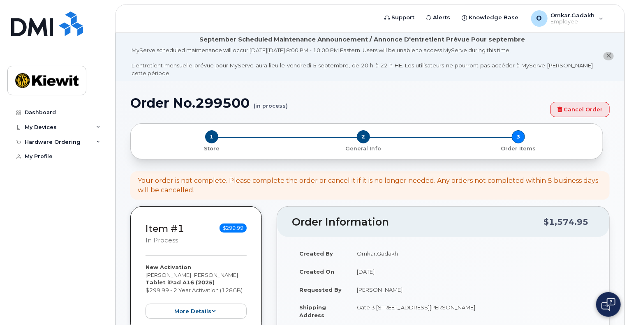
scroll to position [0, 0]
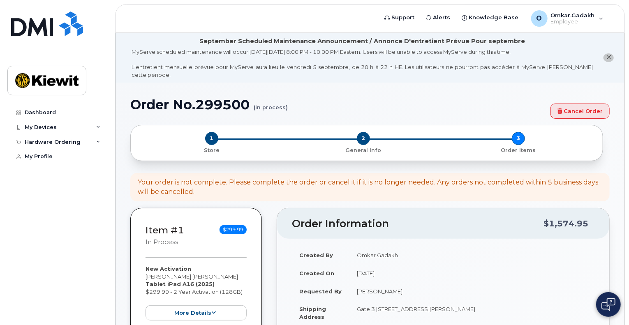
click at [570, 113] on div "Order No.299500 (in process) Cancel Order" at bounding box center [369, 111] width 479 height 28
click at [573, 105] on link "Cancel Order" at bounding box center [580, 111] width 59 height 15
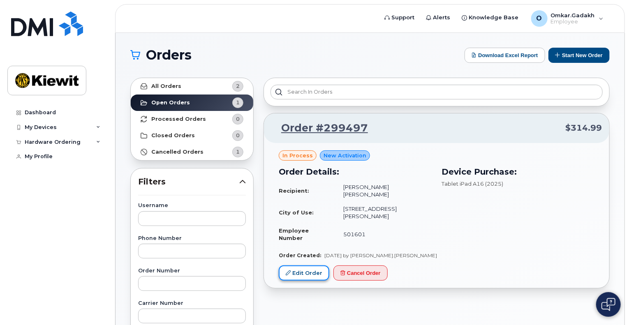
click at [310, 266] on link "Edit Order" at bounding box center [304, 273] width 51 height 15
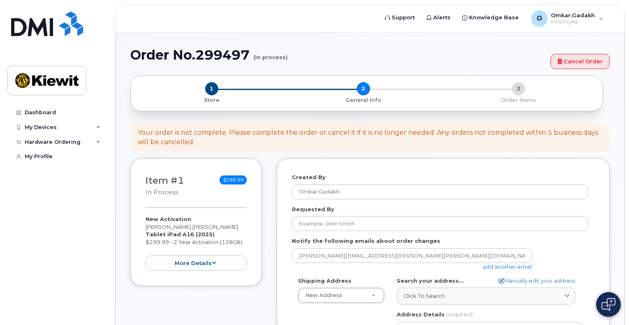
select select
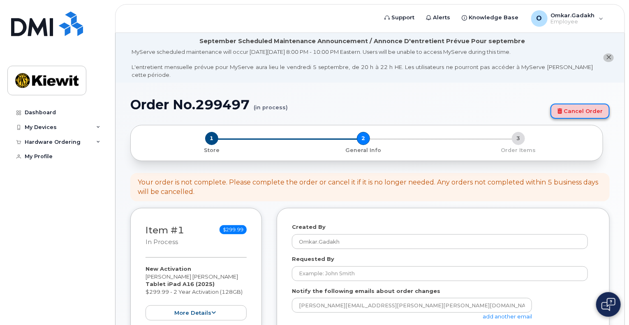
click at [587, 104] on link "Cancel Order" at bounding box center [580, 111] width 59 height 15
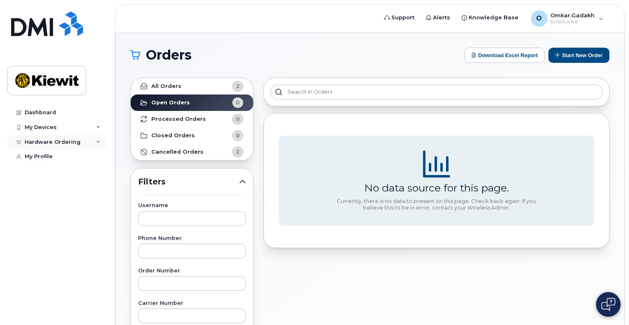
click at [47, 138] on div "Hardware Ordering" at bounding box center [57, 142] width 100 height 15
click at [46, 177] on link "New Order" at bounding box center [64, 173] width 85 height 16
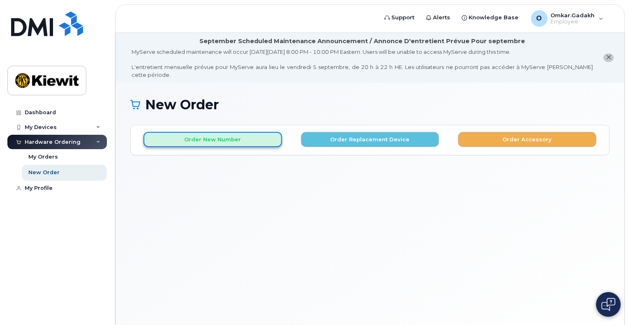
click at [216, 136] on button "Order New Number" at bounding box center [213, 139] width 139 height 15
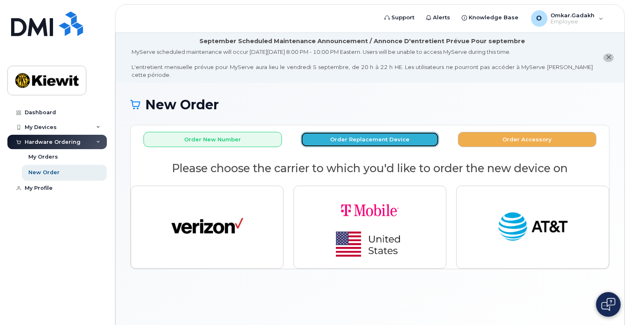
click at [383, 132] on button "Order Replacement Device" at bounding box center [370, 139] width 139 height 15
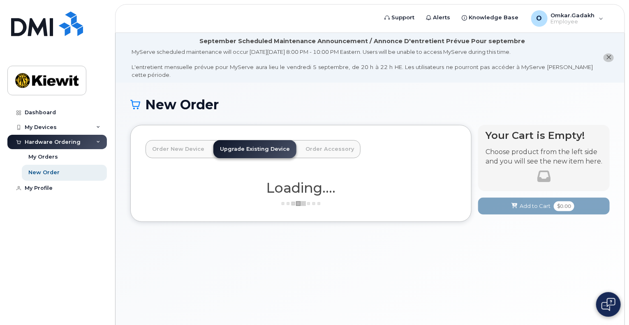
click at [171, 140] on link "Order New Device" at bounding box center [178, 149] width 65 height 18
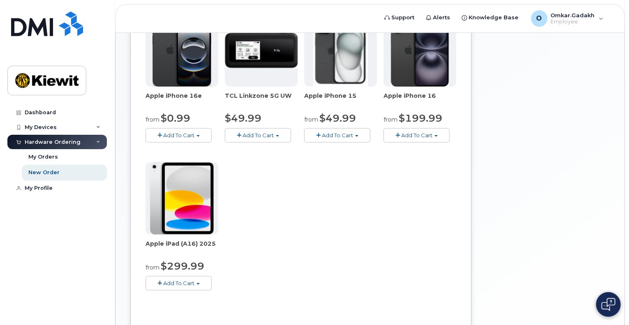
scroll to position [260, 0]
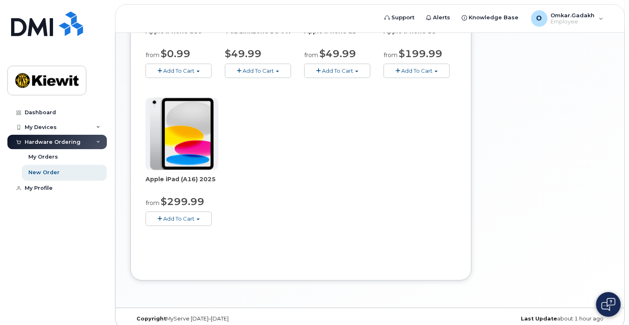
click at [183, 215] on span "Add To Cart" at bounding box center [178, 218] width 31 height 7
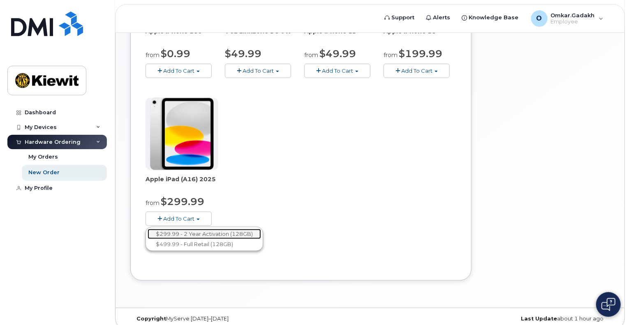
click at [187, 229] on link "$299.99 - 2 Year Activation (128GB)" at bounding box center [204, 234] width 113 height 10
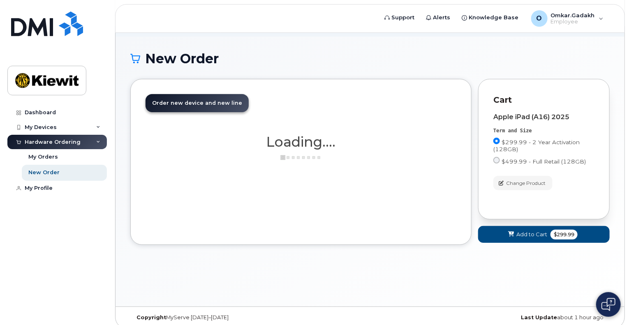
scroll to position [95, 0]
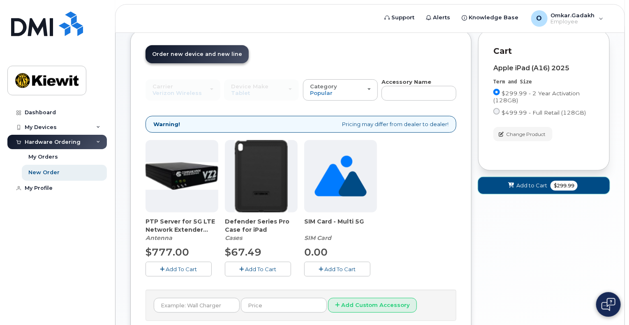
click at [544, 182] on span "Add to Cart" at bounding box center [531, 186] width 31 height 8
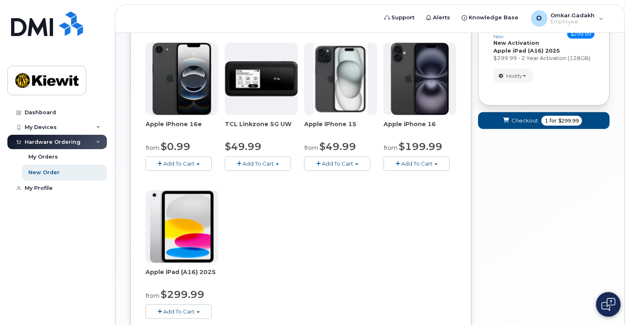
scroll to position [259, 0]
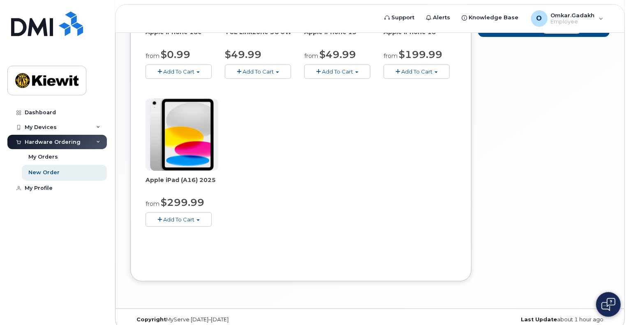
click at [171, 216] on span "Add To Cart" at bounding box center [178, 219] width 31 height 7
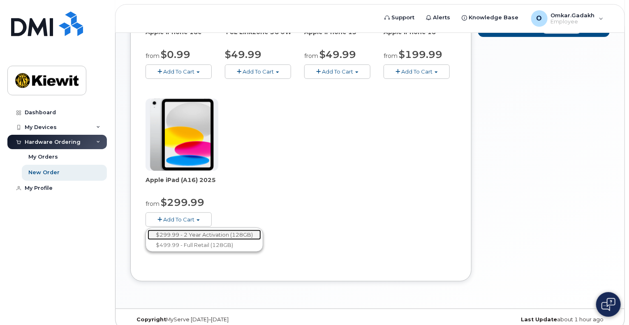
click at [173, 230] on link "$299.99 - 2 Year Activation (128GB)" at bounding box center [204, 235] width 113 height 10
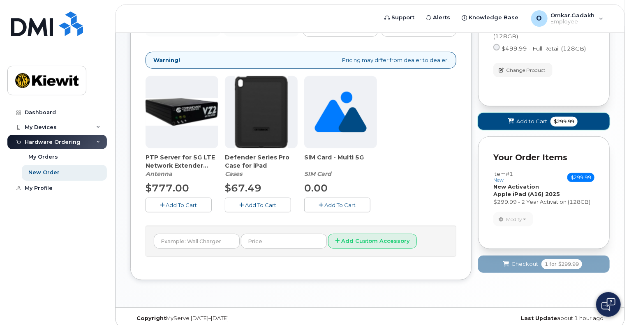
click at [558, 117] on span "$299.99" at bounding box center [564, 122] width 27 height 10
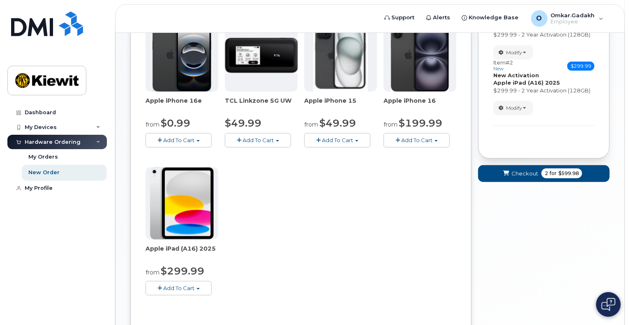
scroll to position [241, 0]
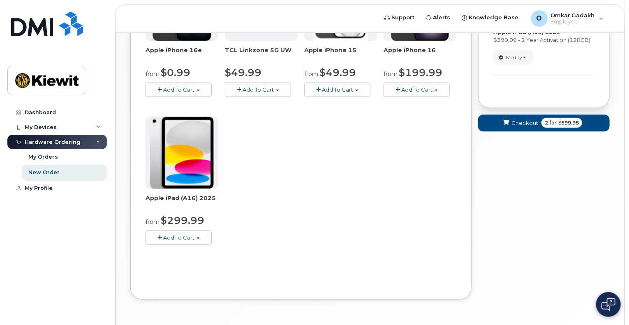
click at [181, 236] on button "Add To Cart" at bounding box center [179, 238] width 66 height 14
click at [186, 246] on ul "$299.99 - 2 Year Activation (128GB) $499.99 - Full Retail (128GB)" at bounding box center [205, 258] width 118 height 24
click at [192, 234] on span "Add To Cart" at bounding box center [178, 237] width 31 height 7
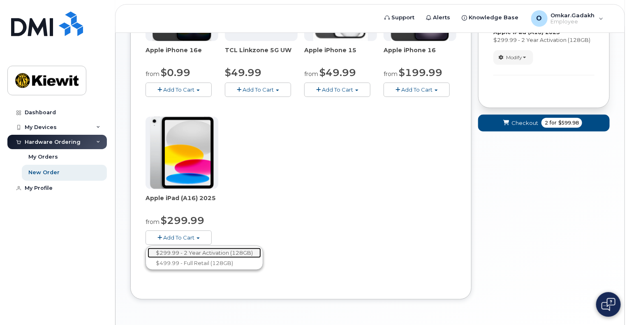
click at [188, 248] on link "$299.99 - 2 Year Activation (128GB)" at bounding box center [204, 253] width 113 height 10
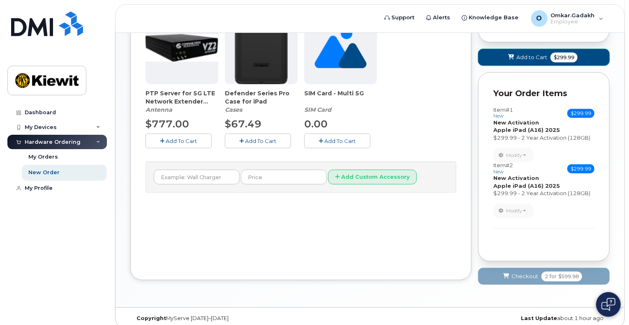
click at [603, 49] on button "Add to Cart $299.99" at bounding box center [544, 57] width 132 height 17
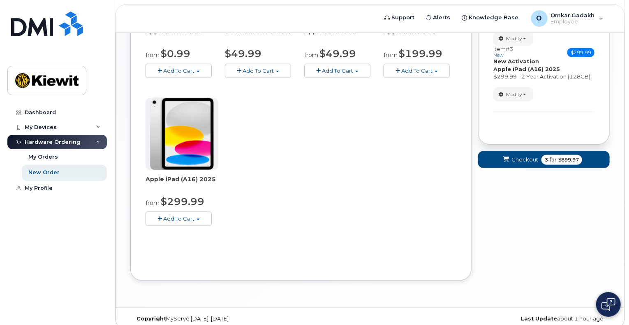
click at [191, 216] on button "Add To Cart" at bounding box center [179, 219] width 66 height 14
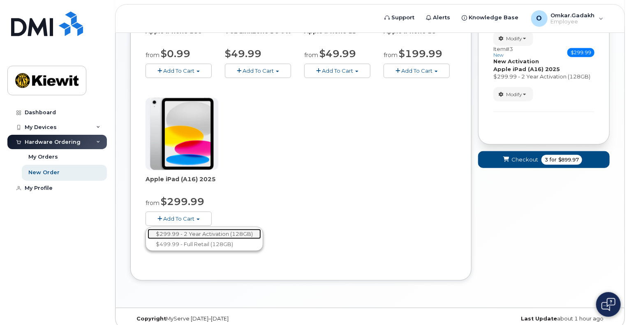
click at [190, 229] on link "$299.99 - 2 Year Activation (128GB)" at bounding box center [204, 234] width 113 height 10
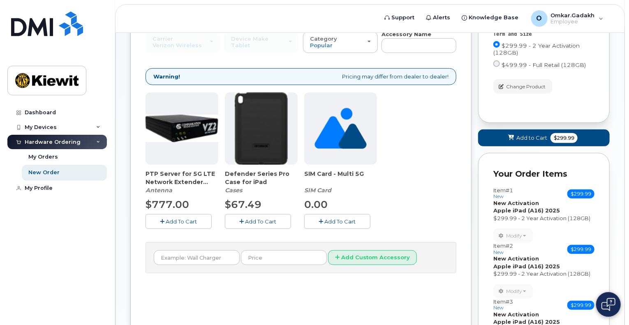
scroll to position [137, 0]
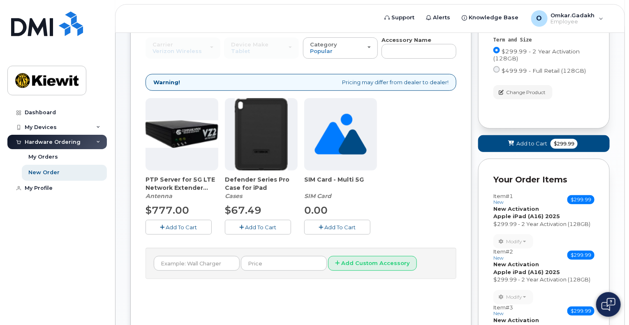
click at [541, 121] on div "Cart Apple iPad (A16) 2025 Term and Size $299.99 - 2 Year Activation (128GB) $4…" at bounding box center [544, 58] width 132 height 141
click at [545, 140] on span "Add to Cart" at bounding box center [531, 144] width 31 height 8
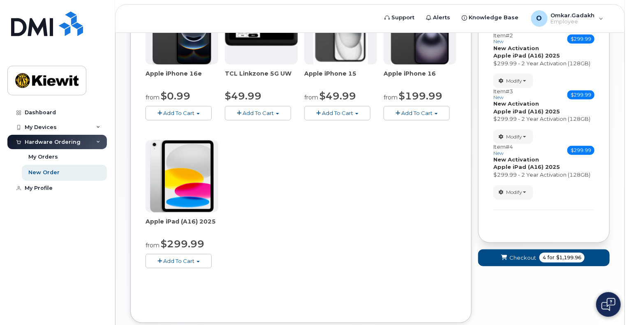
scroll to position [219, 0]
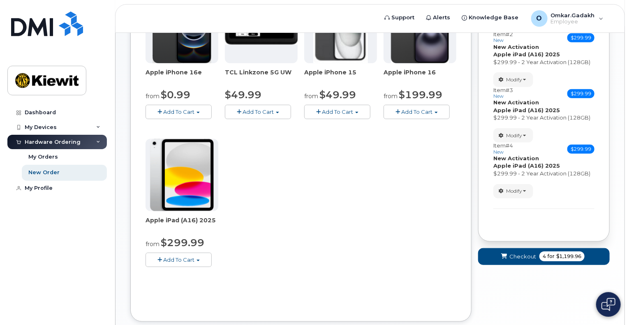
click at [184, 257] on span "Add To Cart" at bounding box center [178, 260] width 31 height 7
click at [188, 268] on ul "$299.99 - 2 Year Activation (128GB) $499.99 - Full Retail (128GB)" at bounding box center [205, 280] width 118 height 24
click at [192, 255] on button "Add To Cart" at bounding box center [179, 260] width 66 height 14
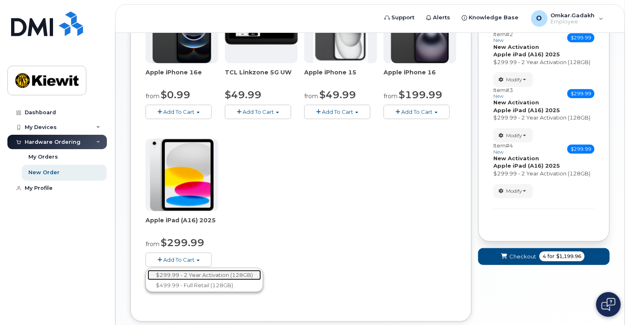
click at [189, 270] on link "$299.99 - 2 Year Activation (128GB)" at bounding box center [204, 275] width 113 height 10
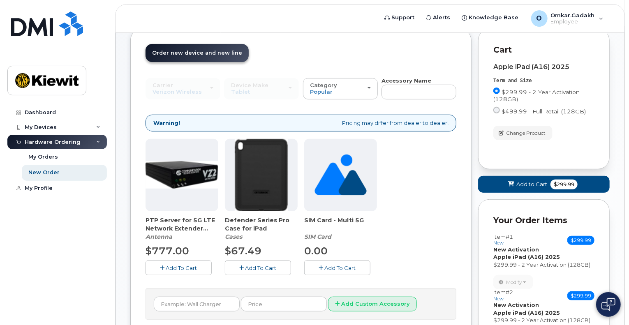
scroll to position [96, 0]
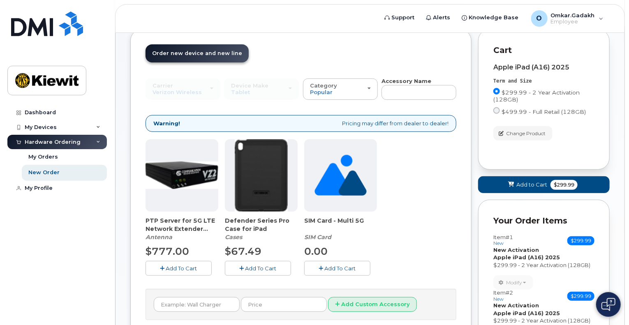
click at [528, 188] on div "Cart active suspended Carrier Device Additional cost to upgrading the device Se…" at bounding box center [544, 280] width 132 height 503
click at [534, 181] on span "Add to Cart" at bounding box center [531, 185] width 31 height 8
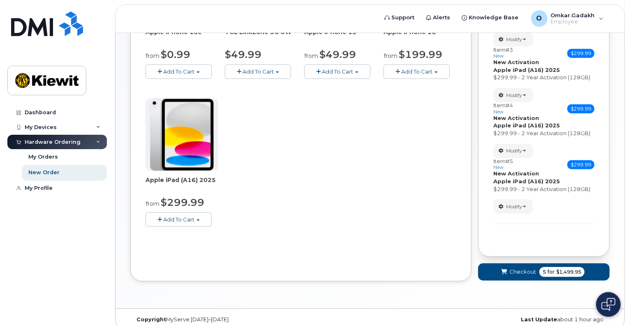
scroll to position [260, 0]
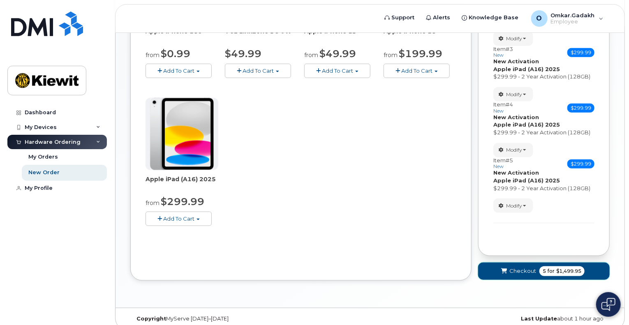
click at [551, 270] on button "Checkout 5 for $1,499.95" at bounding box center [544, 271] width 132 height 17
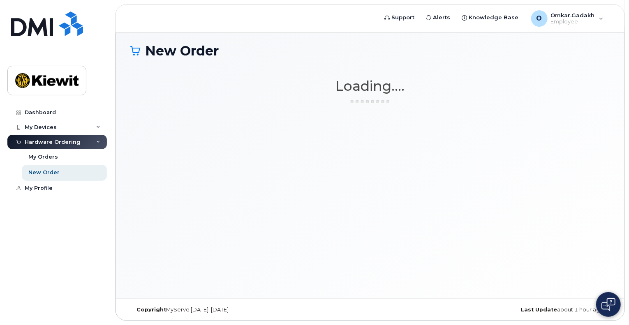
scroll to position [46, 0]
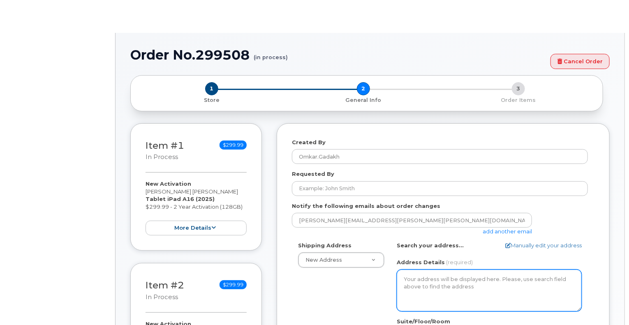
select select
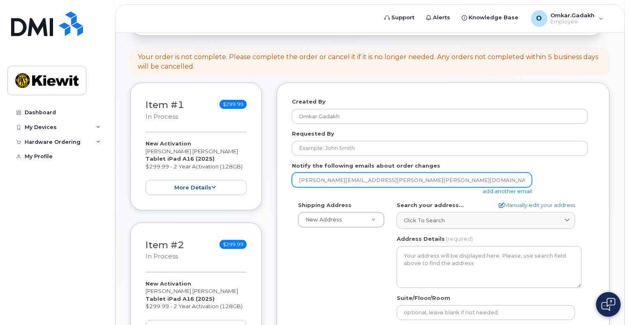
scroll to position [164, 0]
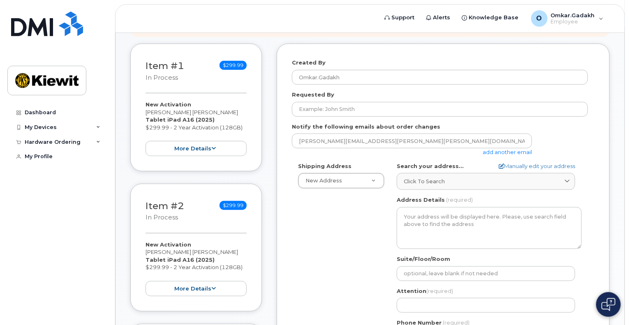
click at [378, 201] on div "Shipping Address New Address New Address [STREET_ADDRESS][PERSON_NAME] AB Searc…" at bounding box center [440, 256] width 296 height 189
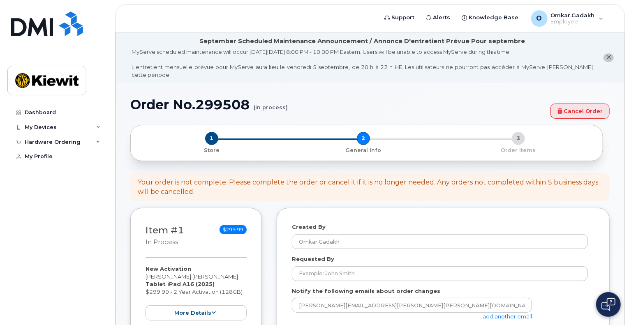
click at [436, 173] on div "Your order is not complete. Please complete the order or cancel it if it is no …" at bounding box center [369, 187] width 479 height 29
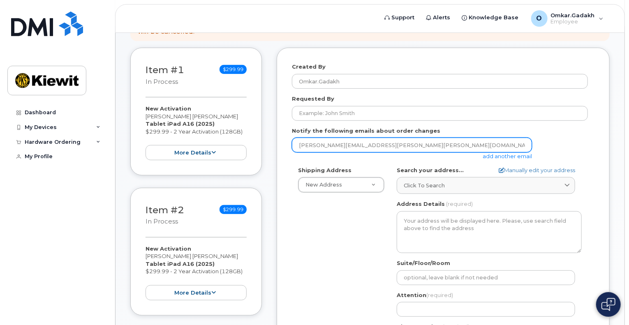
scroll to position [164, 0]
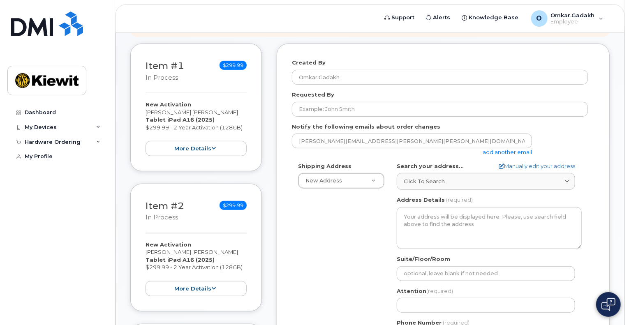
click at [365, 110] on form "Created By Omkar.Gadakh Requested By Notify the following emails about order ch…" at bounding box center [443, 215] width 303 height 313
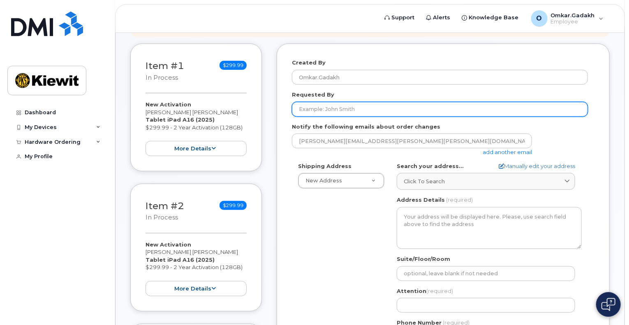
click at [367, 105] on input "Requested By" at bounding box center [440, 109] width 296 height 15
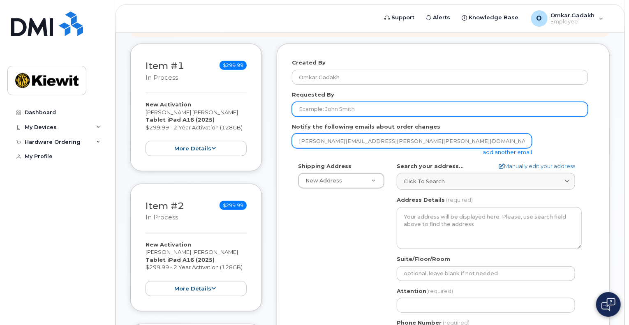
type input "[PERSON_NAME]"
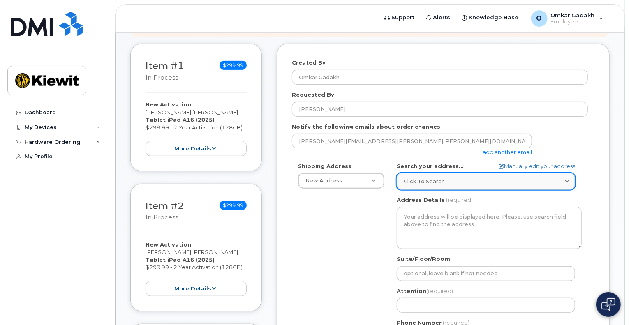
click at [500, 178] on div "Click to search" at bounding box center [486, 182] width 164 height 8
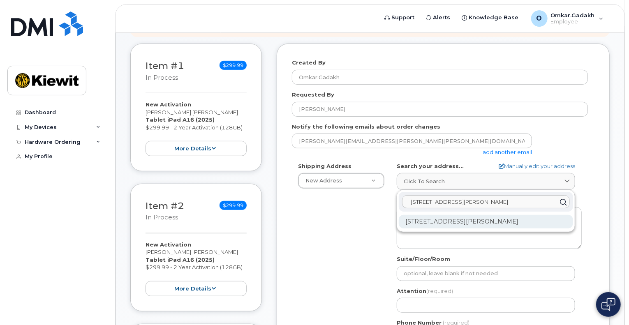
type input "14660 Dixie Highway"
click at [520, 215] on div "14660 Dixie Hwy Louisville KY 40272-1016" at bounding box center [486, 222] width 174 height 14
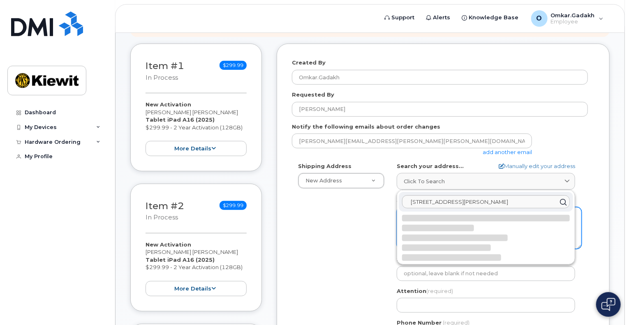
select select
type textarea "14660 Dixie Hwy LOUISVILLE KY 40272-1016 UNITED STATES"
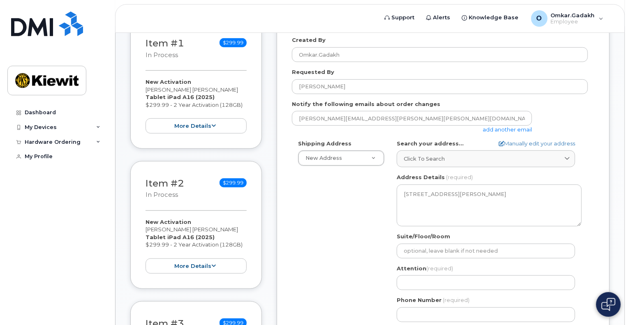
scroll to position [247, 0]
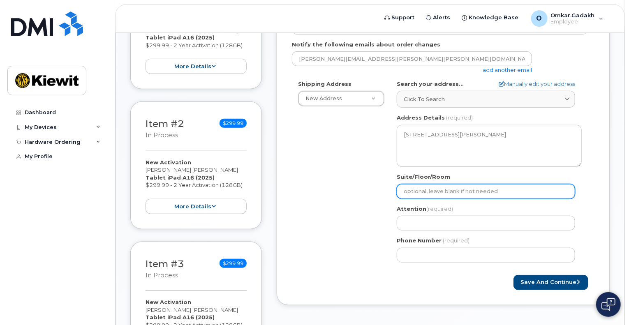
click at [461, 186] on input "Suite/Floor/Room" at bounding box center [486, 191] width 178 height 15
type input "Gate 3"
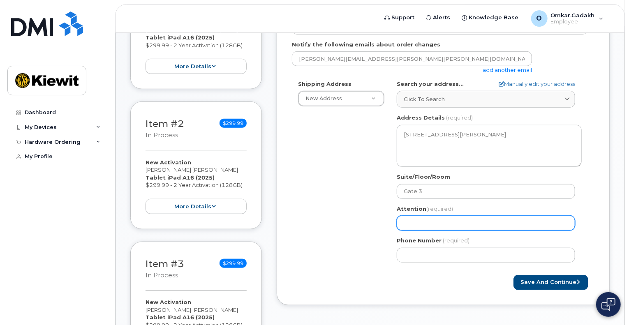
drag, startPoint x: 461, startPoint y: 190, endPoint x: 460, endPoint y: 214, distance: 24.3
click at [460, 216] on input "Attention (required)" at bounding box center [486, 223] width 178 height 15
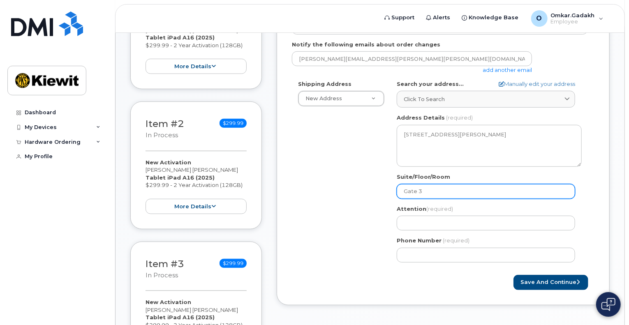
click at [441, 184] on input "Gate 3" at bounding box center [486, 191] width 178 height 15
select select
click at [443, 206] on span "(required)" at bounding box center [439, 209] width 27 height 7
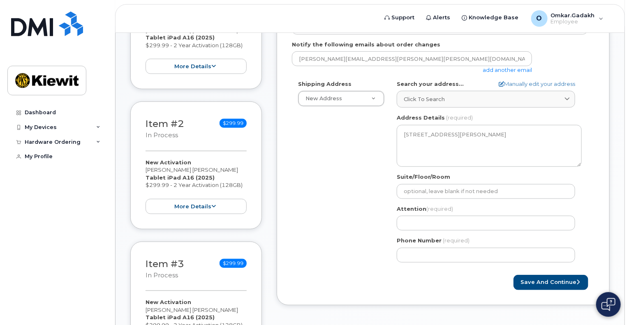
click at [444, 205] on div "Attention (required)" at bounding box center [489, 218] width 185 height 26
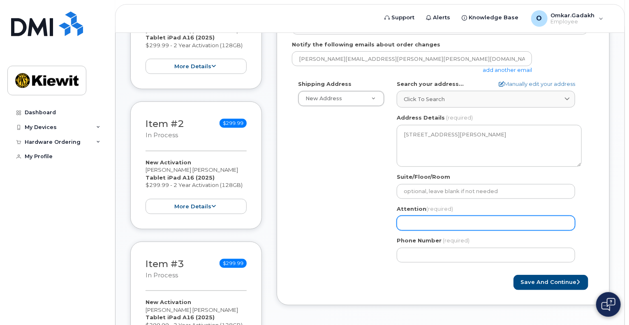
click at [447, 216] on input "Attention (required)" at bounding box center [486, 223] width 178 height 15
type input "[PERSON_NAME]"
select select
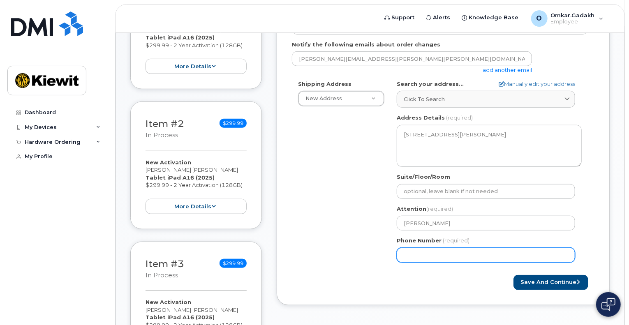
click at [442, 248] on input "Phone Number" at bounding box center [486, 255] width 178 height 15
click at [420, 248] on input "Phone Number" at bounding box center [486, 255] width 178 height 15
click at [426, 251] on input "2" at bounding box center [486, 255] width 178 height 15
type input "2"
type input "205377315"
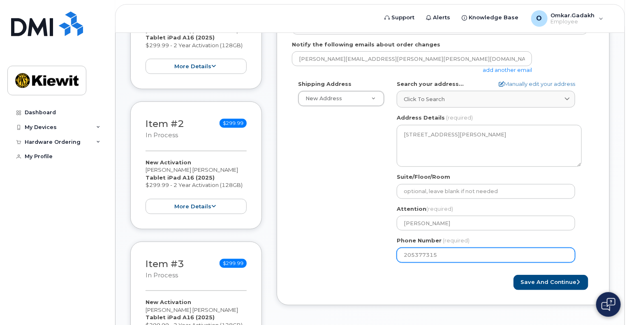
select select
type input "2053773157"
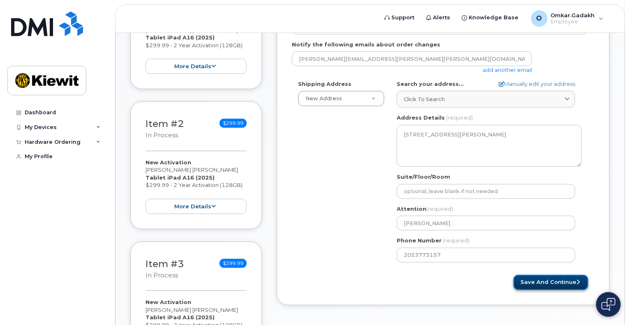
click at [544, 275] on button "Save and Continue" at bounding box center [551, 282] width 75 height 15
click at [490, 276] on div "Please wait..." at bounding box center [518, 282] width 151 height 15
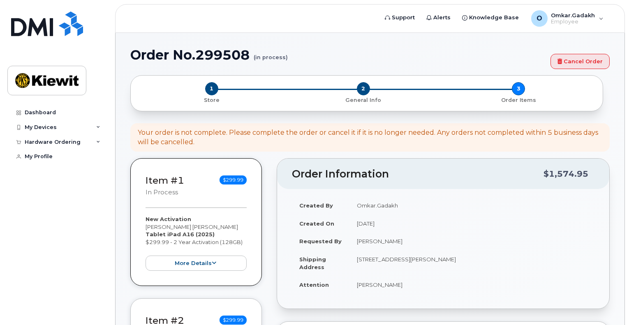
select select
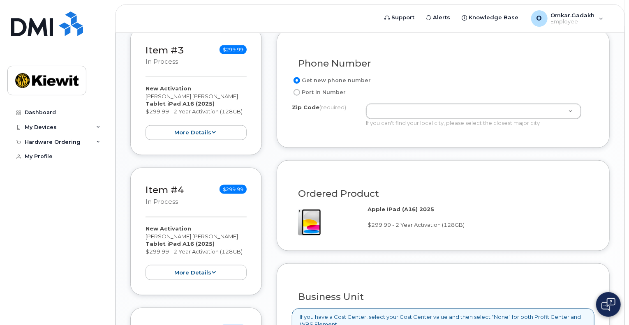
scroll to position [349, 0]
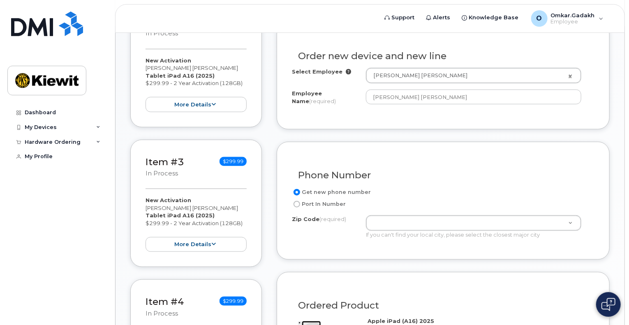
click at [410, 231] on div "If you can't find your local city, please select the closest major city" at bounding box center [473, 235] width 215 height 8
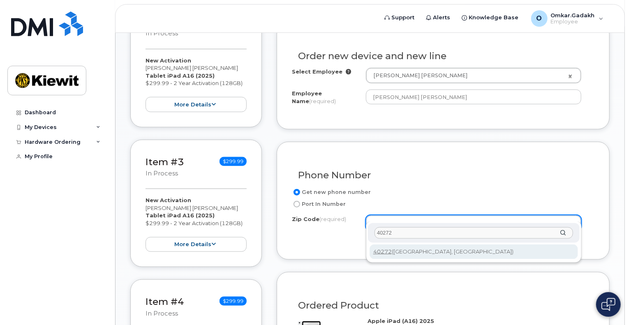
type input "40272"
type input "40272 ([GEOGRAPHIC_DATA], [GEOGRAPHIC_DATA])"
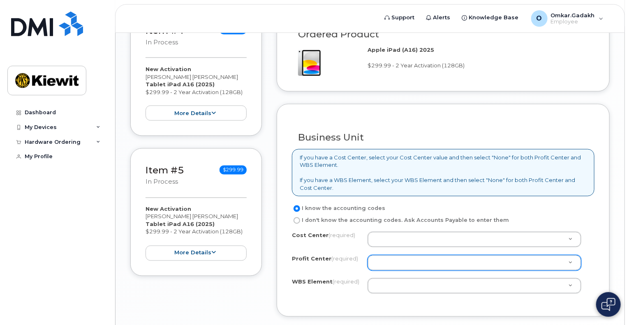
scroll to position [637, 0]
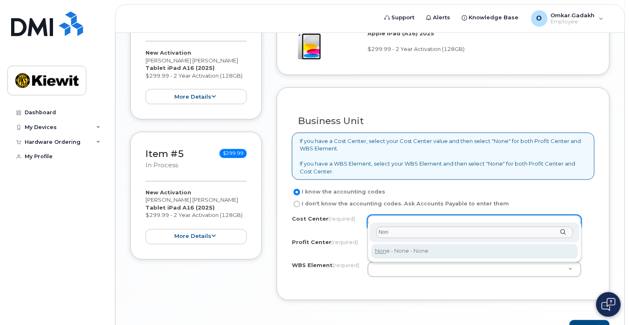
type input "Non"
type input "None"
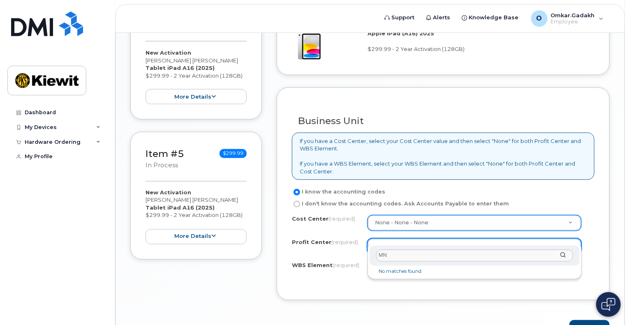
type input "M"
type input "None"
select select "None"
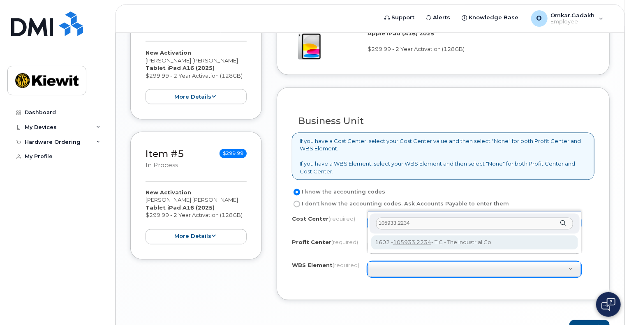
type input "105933.2234"
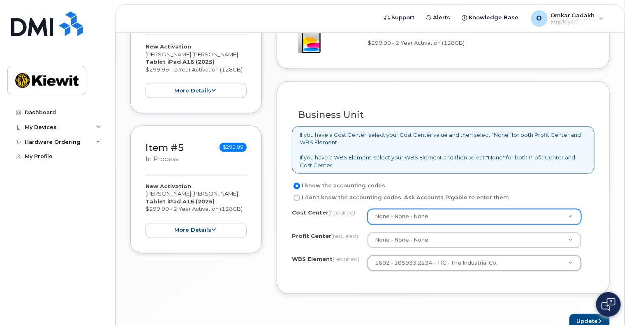
scroll to position [678, 0]
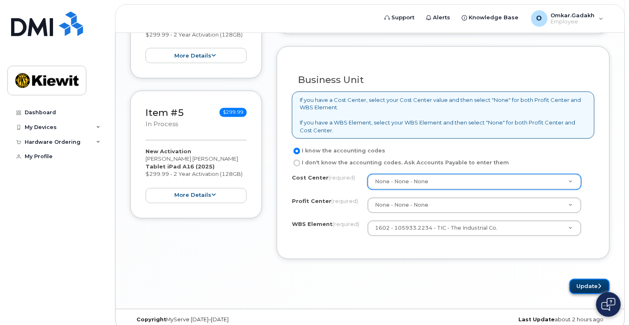
click at [579, 279] on button "Update" at bounding box center [590, 286] width 40 height 15
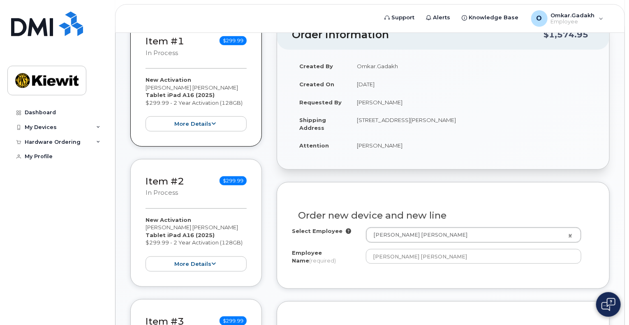
scroll to position [123, 0]
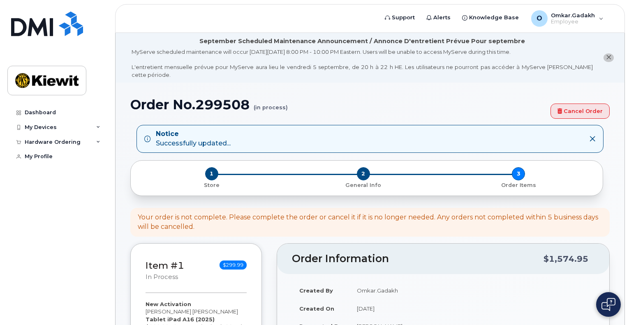
select select
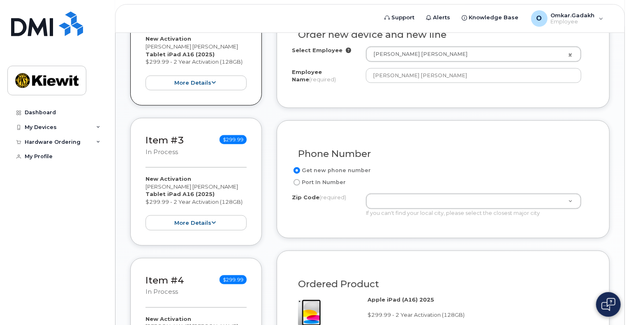
scroll to position [424, 0]
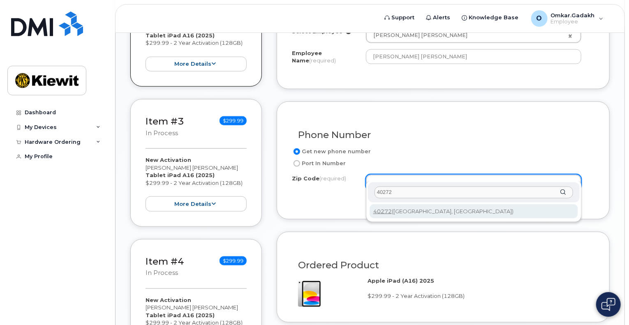
type input "40272"
type input "40272 ([GEOGRAPHIC_DATA], [GEOGRAPHIC_DATA])"
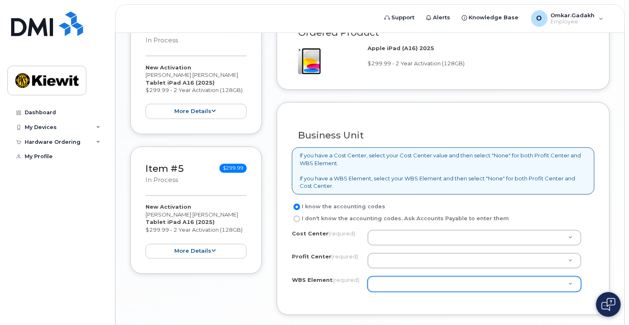
scroll to position [671, 0]
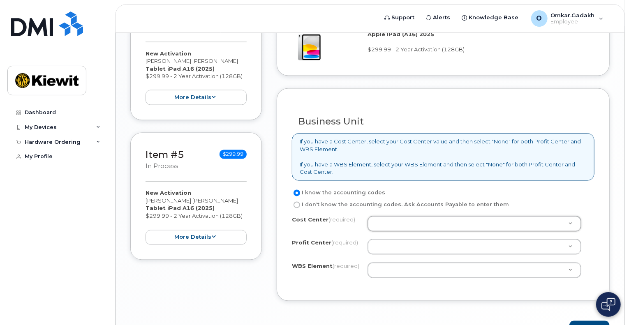
click at [350, 280] on div "Business Unit If you have a Cost Center, select your Cost Center value and then…" at bounding box center [443, 194] width 333 height 213
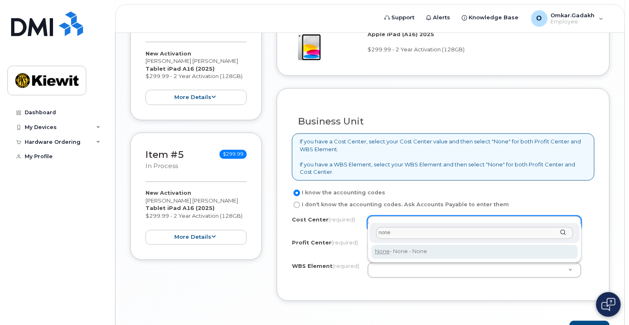
type input "none"
type input "None"
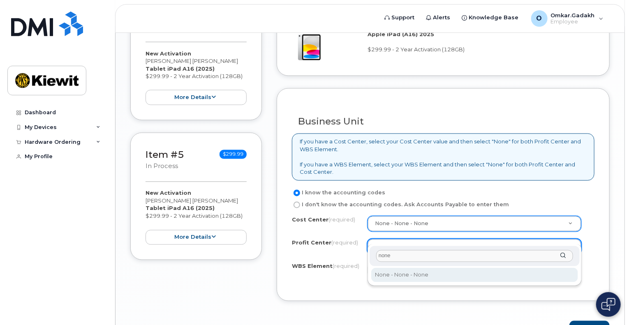
type input "none"
select select "None"
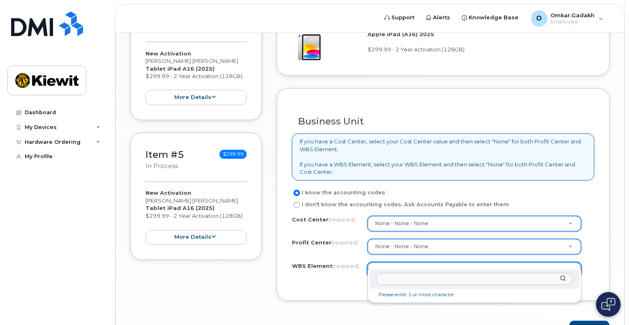
click at [426, 278] on input "text" at bounding box center [474, 279] width 197 height 12
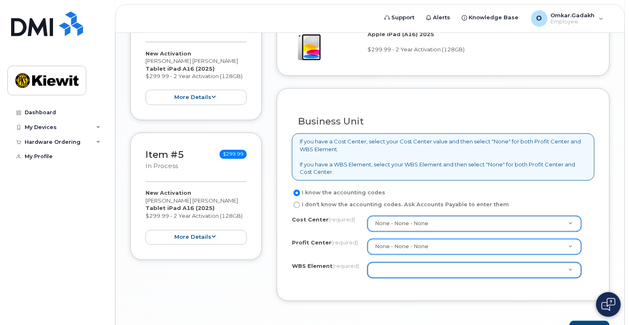
drag, startPoint x: 475, startPoint y: 266, endPoint x: 473, endPoint y: 271, distance: 5.2
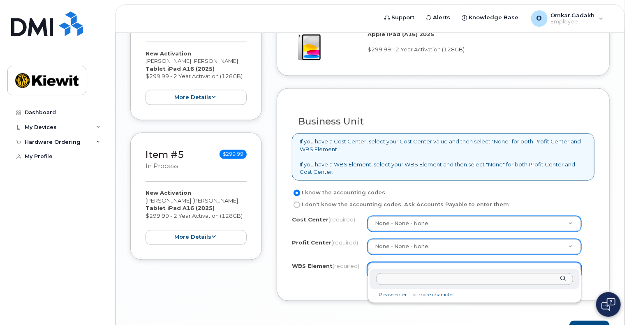
click at [486, 281] on input "text" at bounding box center [474, 279] width 197 height 12
type input "105933."
click at [443, 276] on input "105933." at bounding box center [474, 279] width 197 height 12
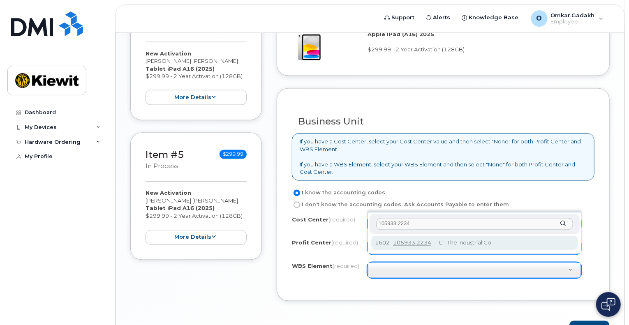
type input "105933.2234"
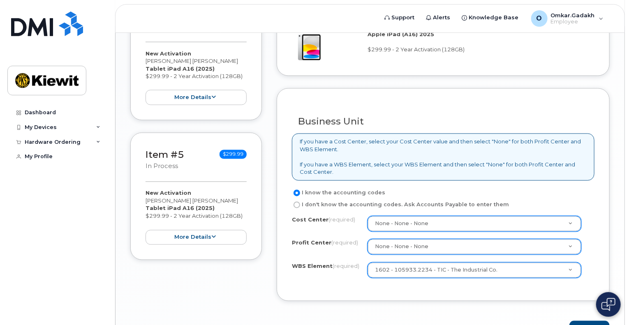
click at [501, 280] on div "Business Unit If you have a Cost Center, select your Cost Center value and then…" at bounding box center [443, 194] width 333 height 213
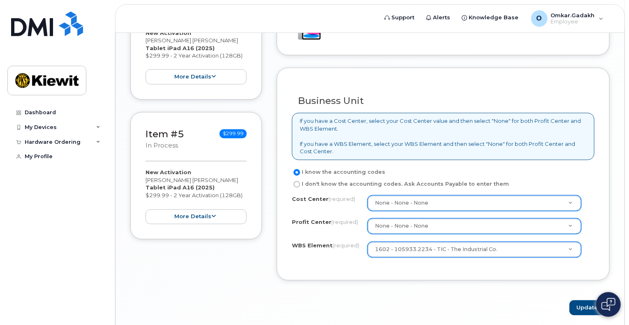
scroll to position [712, 0]
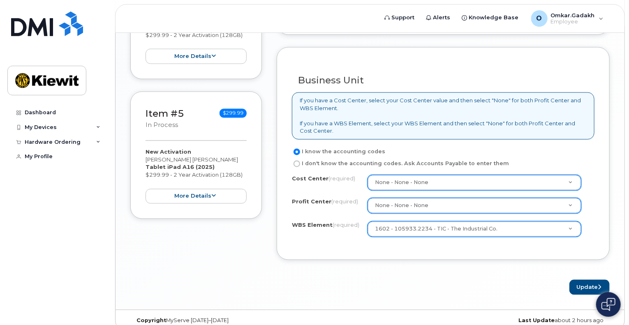
click at [498, 280] on div "Update" at bounding box center [443, 287] width 333 height 15
click at [484, 284] on div "Update" at bounding box center [443, 287] width 333 height 15
click at [572, 280] on button "Update" at bounding box center [590, 287] width 40 height 15
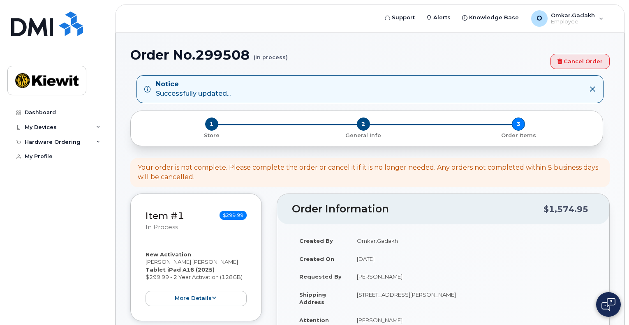
select select
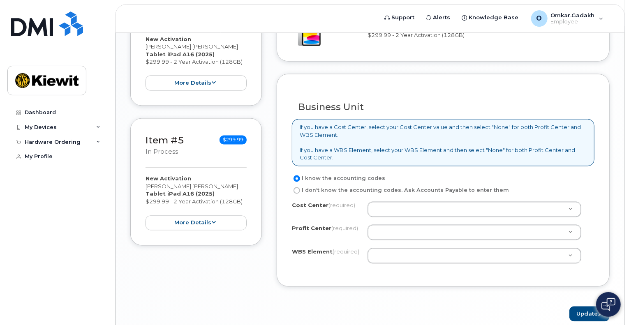
scroll to position [671, 0]
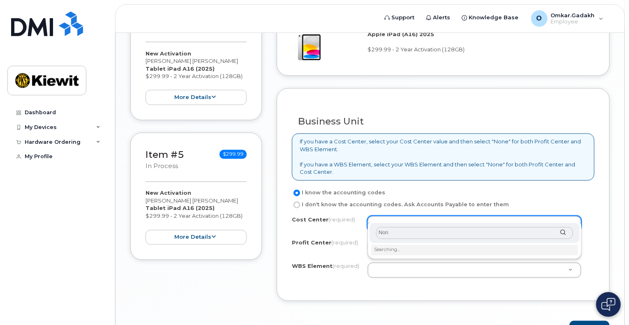
type input "None"
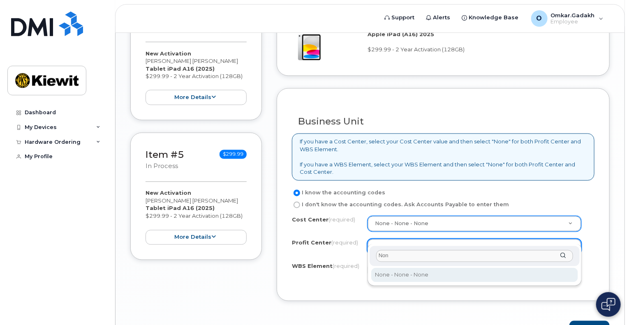
type input "None"
select select "None"
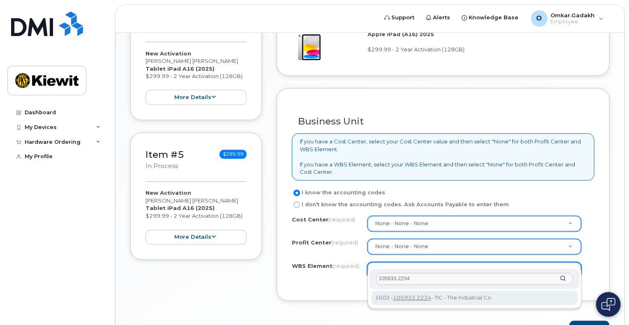
type input "105933.2234"
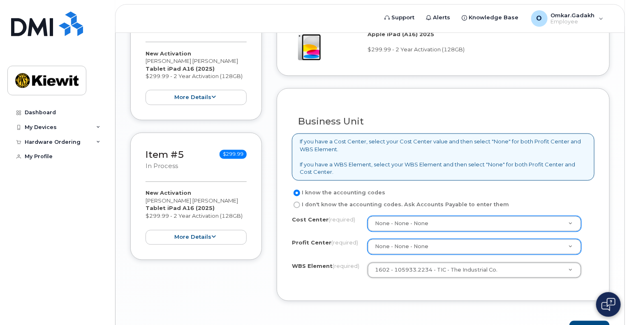
click at [411, 304] on form "Existing User Additional cost to upgrading the device Selected device is Eligib…" at bounding box center [443, 36] width 333 height 601
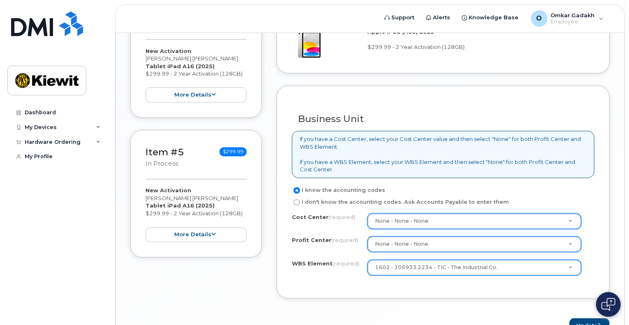
scroll to position [712, 0]
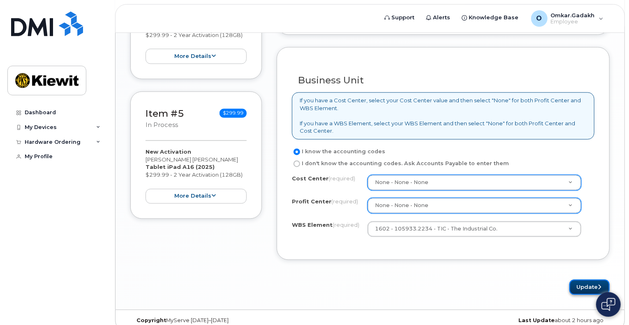
click at [591, 280] on button "Update" at bounding box center [590, 287] width 40 height 15
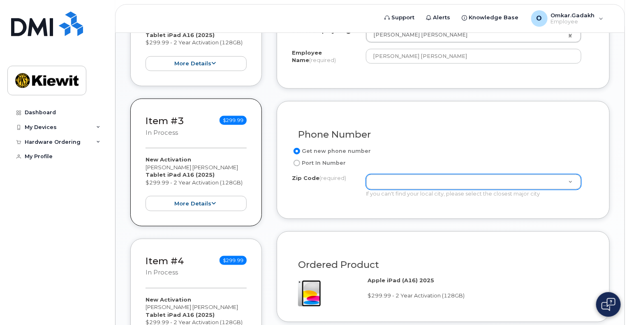
scroll to position [424, 0]
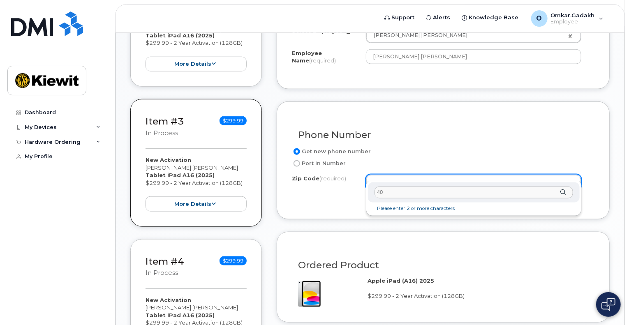
type input "40"
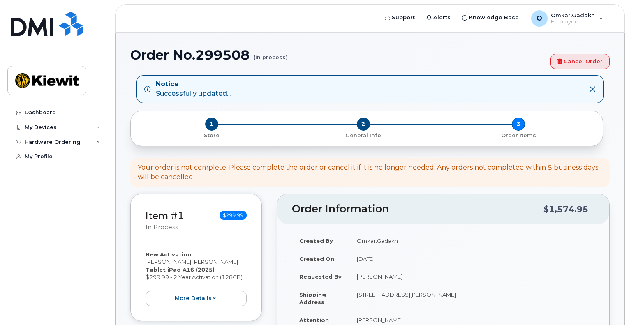
select select
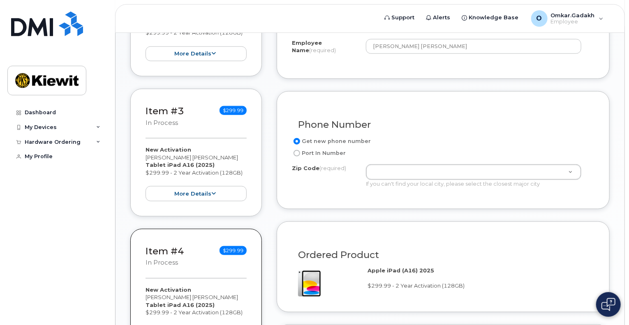
scroll to position [452, 0]
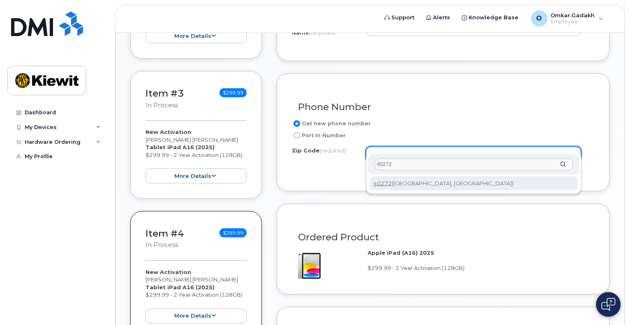
type input "40272"
type input "40272 ([GEOGRAPHIC_DATA], [GEOGRAPHIC_DATA])"
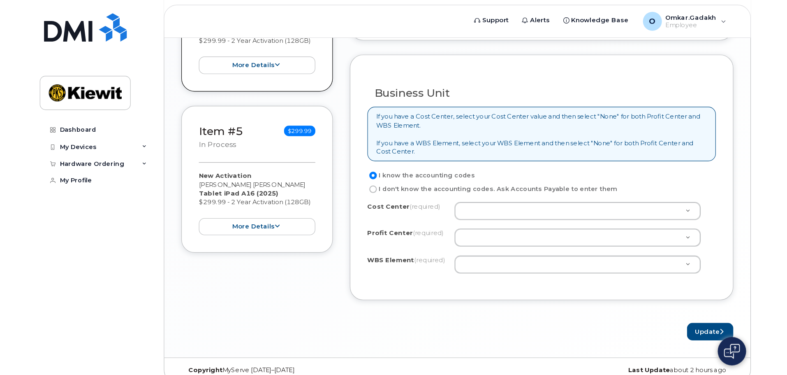
scroll to position [638, 0]
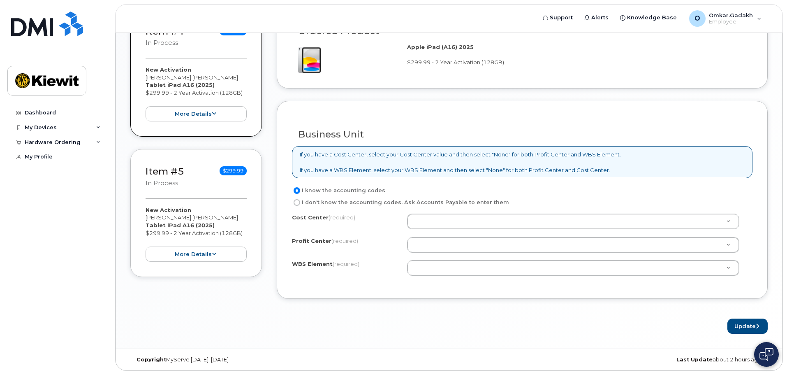
click at [489, 212] on div "I know the accounting codes I don't know the accounting codes. Ask Accounts Pay…" at bounding box center [522, 234] width 461 height 98
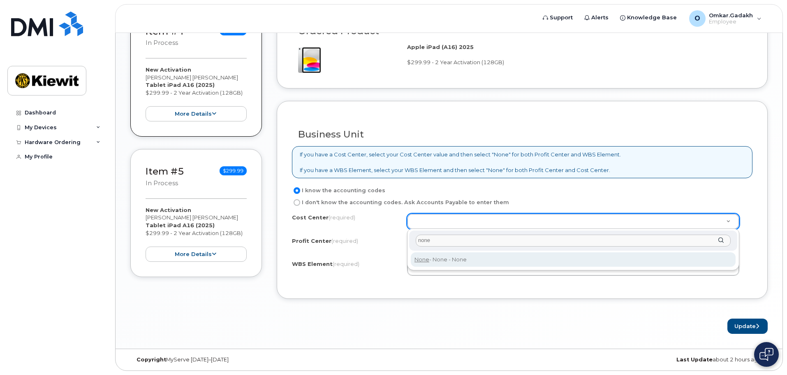
type input "none"
type input "None"
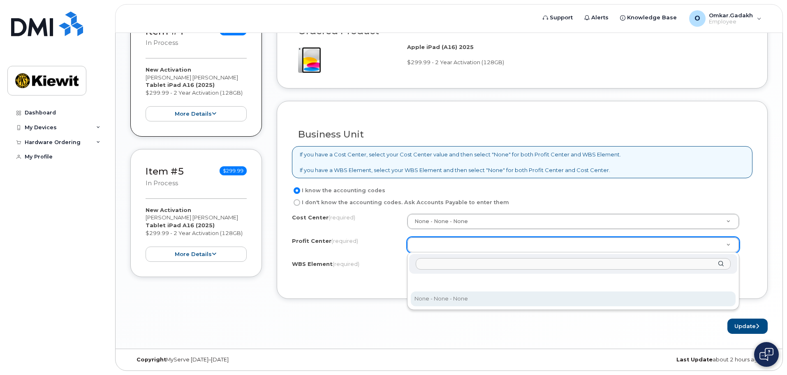
select select "None"
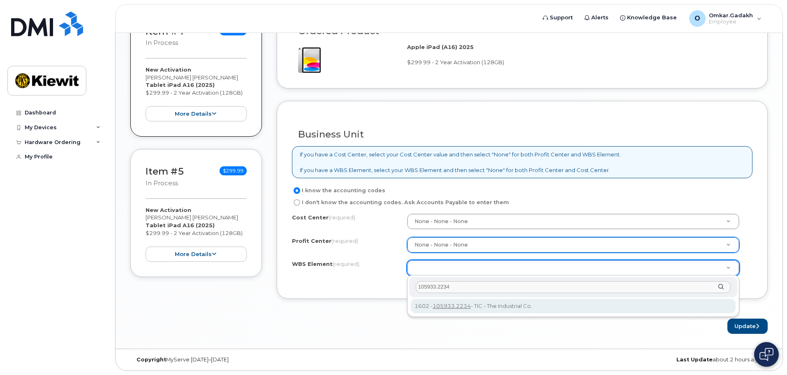
type input "105933.2234"
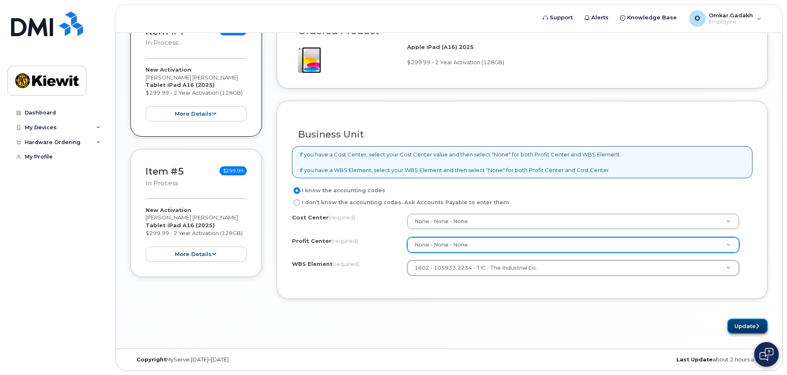
click at [629, 325] on button "Update" at bounding box center [747, 325] width 40 height 15
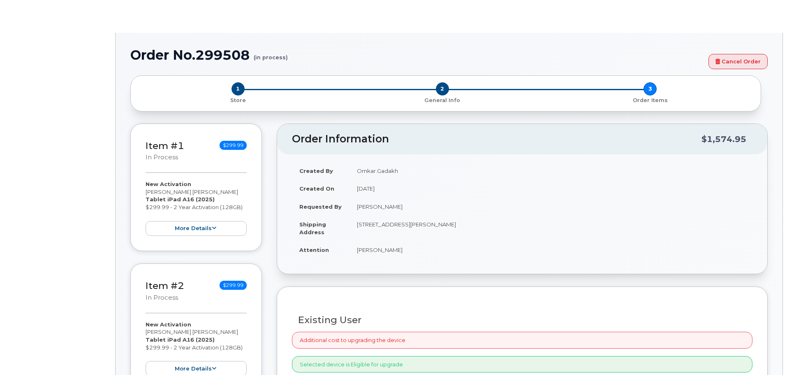
scroll to position [2, 0]
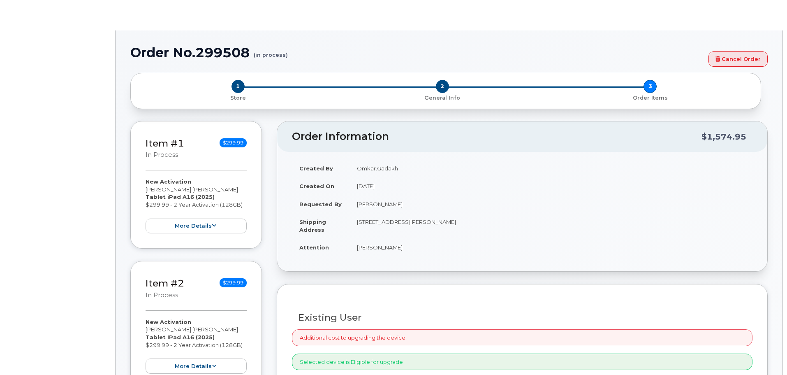
radio input "true"
select select
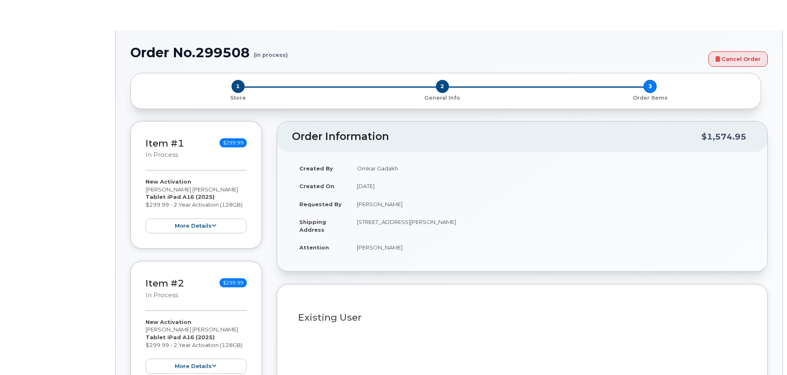
type input "2162249"
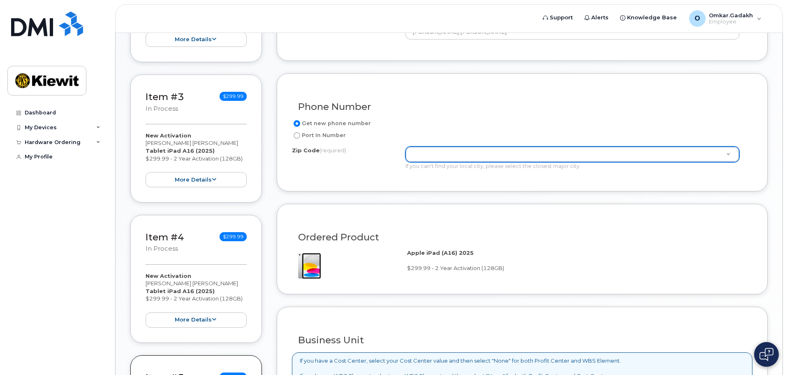
scroll to position [397, 0]
click at [457, 146] on div "Zip Code (required)" at bounding box center [572, 154] width 334 height 16
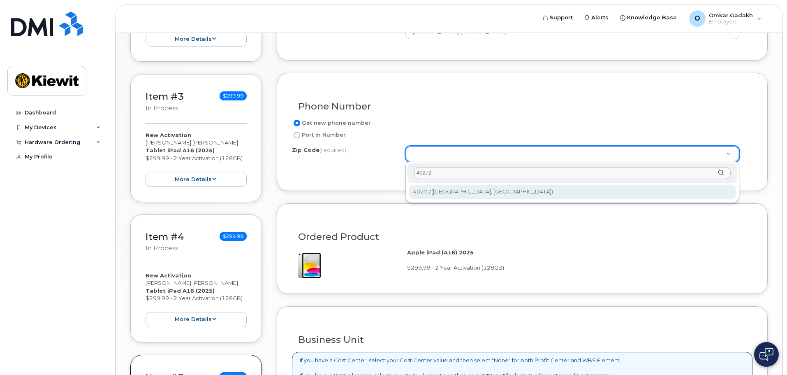
type input "40272"
type input "40272 (Louisville, KY)"
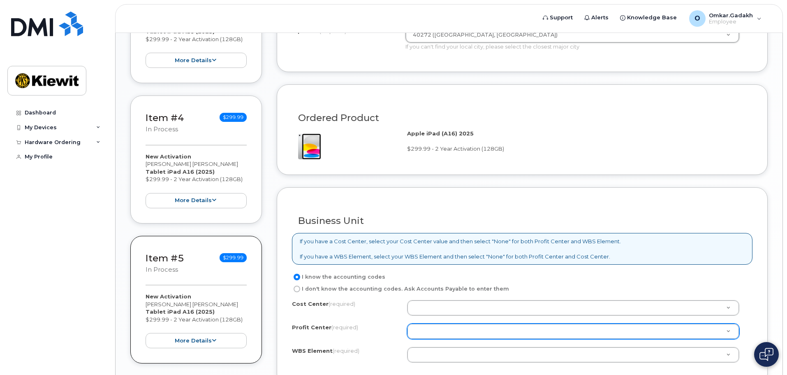
scroll to position [603, 0]
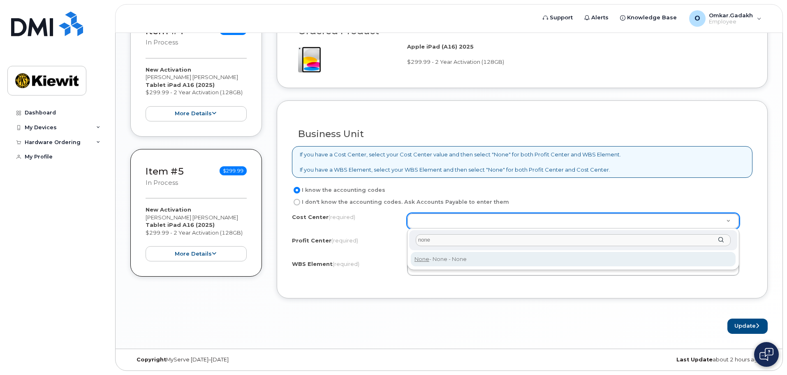
type input "none"
type input "None"
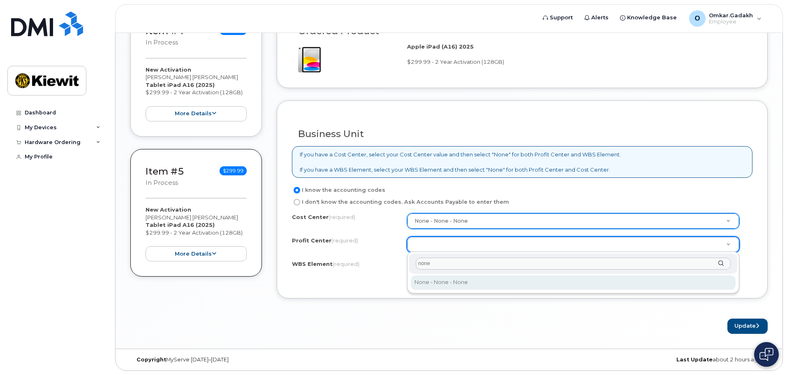
type input "none"
select select "None"
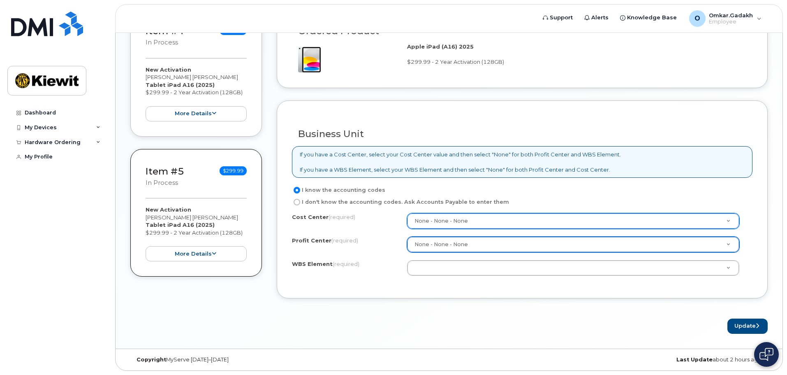
drag, startPoint x: 482, startPoint y: 273, endPoint x: 486, endPoint y: 273, distance: 4.1
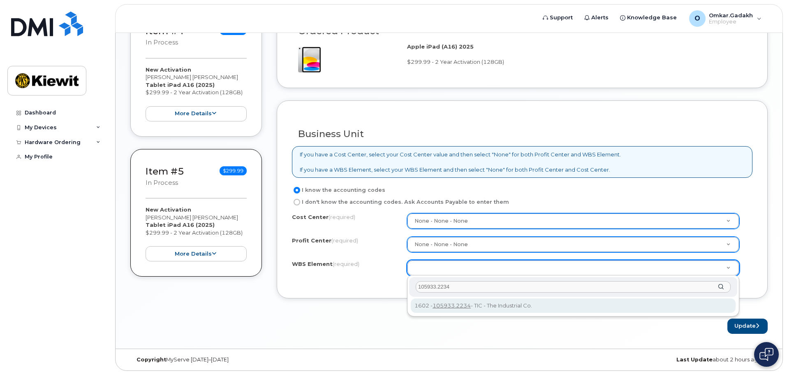
type input "105933.2234"
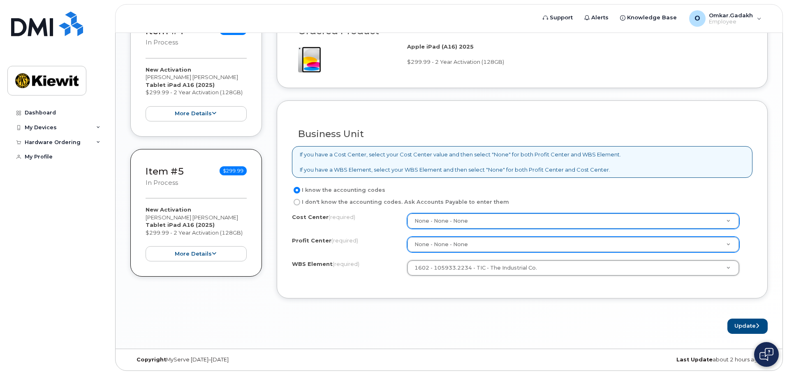
click at [463, 311] on form "Existing User Additional cost to upgrading the device Selected device is Eligib…" at bounding box center [522, 42] width 491 height 582
click at [748, 316] on form "Existing User Additional cost to upgrading the device Selected device is Eligib…" at bounding box center [522, 42] width 491 height 582
drag, startPoint x: 748, startPoint y: 322, endPoint x: 748, endPoint y: 328, distance: 6.6
click at [748, 322] on button "Update" at bounding box center [747, 325] width 40 height 15
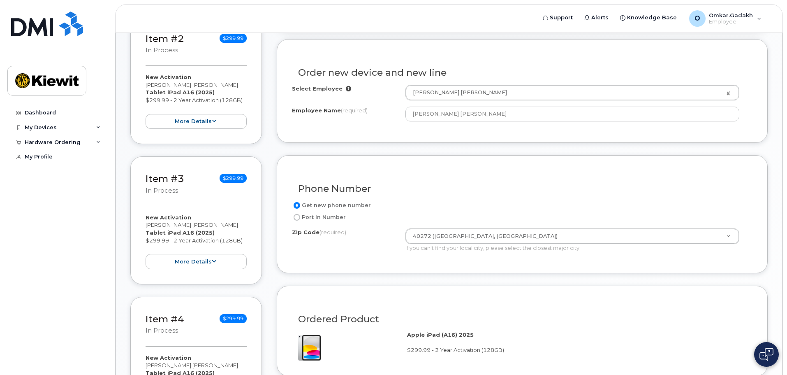
scroll to position [68, 0]
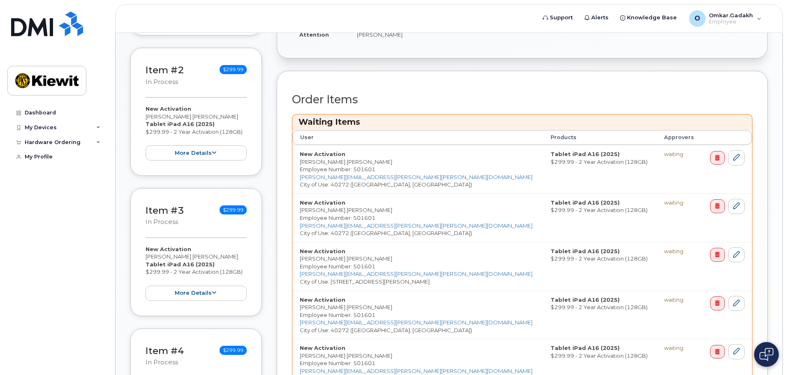
scroll to position [347, 0]
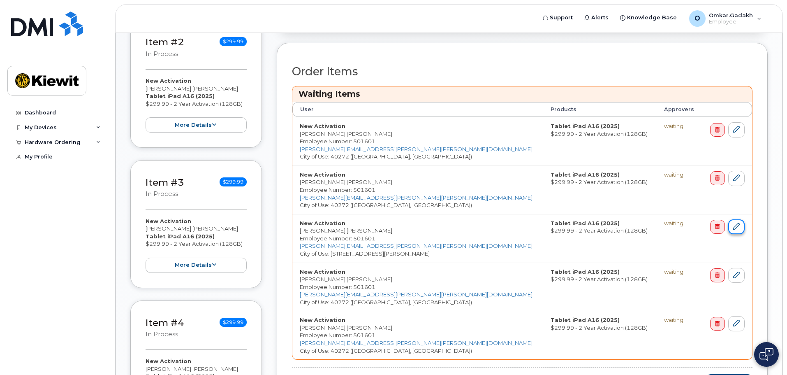
drag, startPoint x: 735, startPoint y: 224, endPoint x: 731, endPoint y: 231, distance: 8.3
click at [735, 225] on icon at bounding box center [736, 226] width 7 height 7
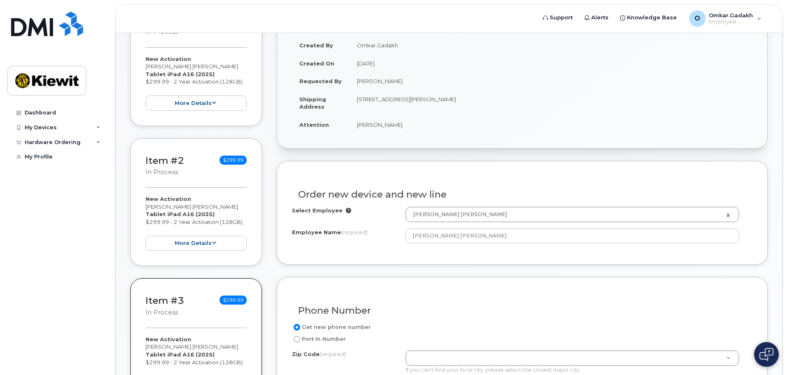
scroll to position [329, 0]
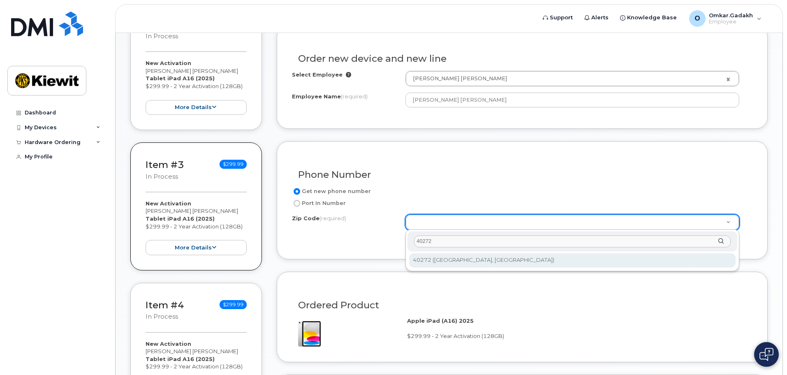
type input "40272"
type input "40272 ([GEOGRAPHIC_DATA], [GEOGRAPHIC_DATA])"
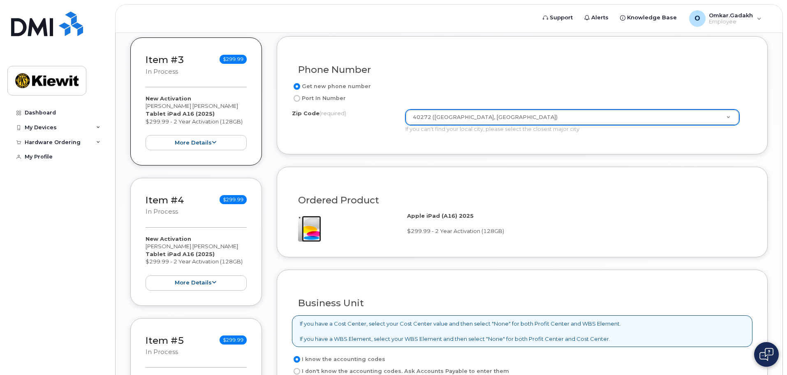
scroll to position [603, 0]
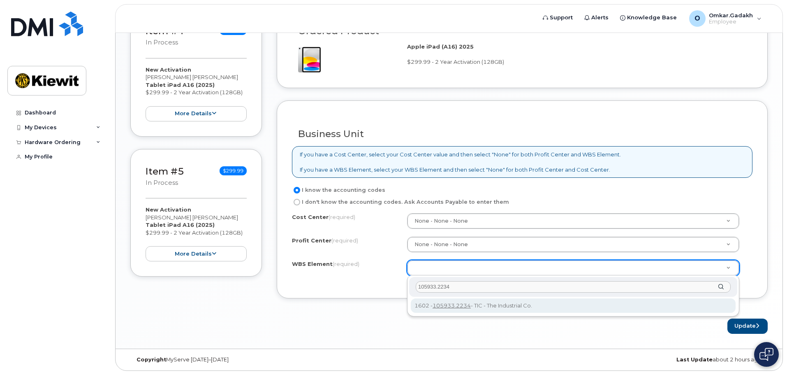
type input "105933.2234"
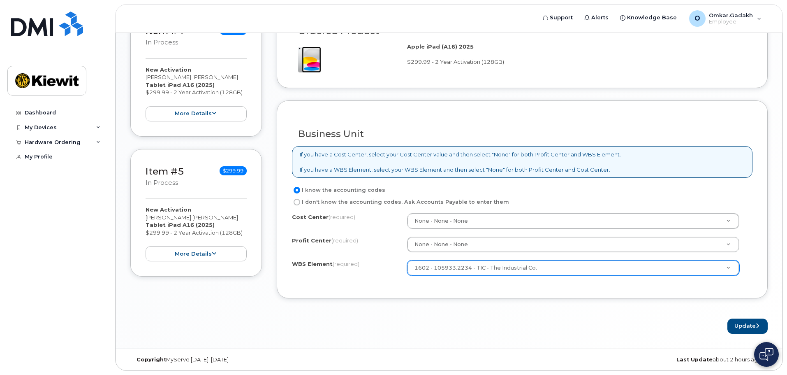
click at [563, 327] on div "Update" at bounding box center [522, 325] width 491 height 15
click at [761, 333] on button "Update" at bounding box center [747, 325] width 40 height 15
click at [755, 328] on div "Please wait..." at bounding box center [522, 325] width 491 height 15
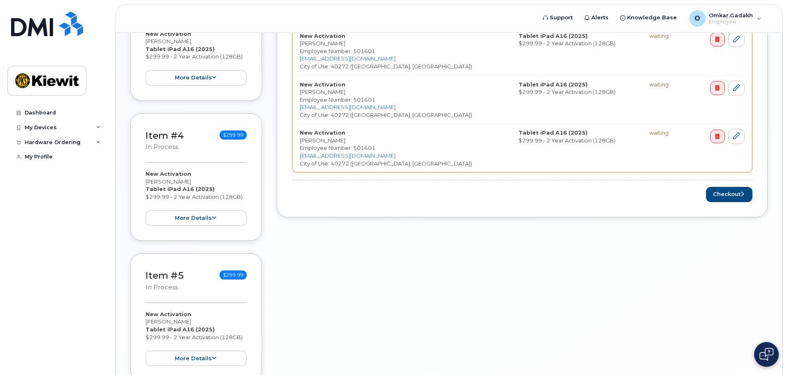
scroll to position [535, 0]
click at [727, 190] on button "Checkout" at bounding box center [729, 193] width 46 height 15
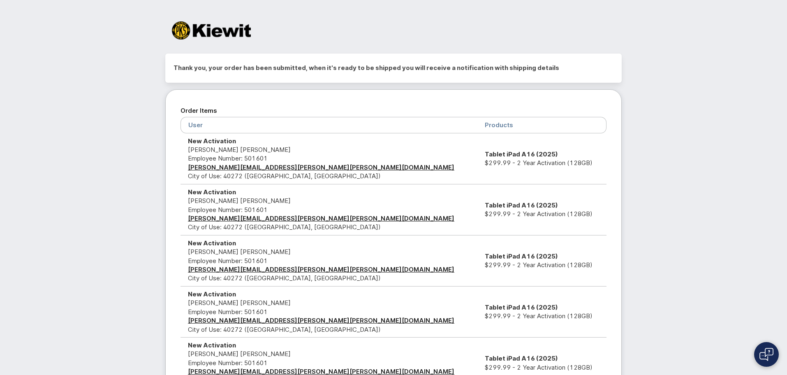
click at [521, 33] on div at bounding box center [393, 34] width 469 height 38
click at [663, 163] on div "Thank you, your order has been submitted, when it's ready to be shipped you wil…" at bounding box center [393, 231] width 787 height 462
